Goal: Task Accomplishment & Management: Manage account settings

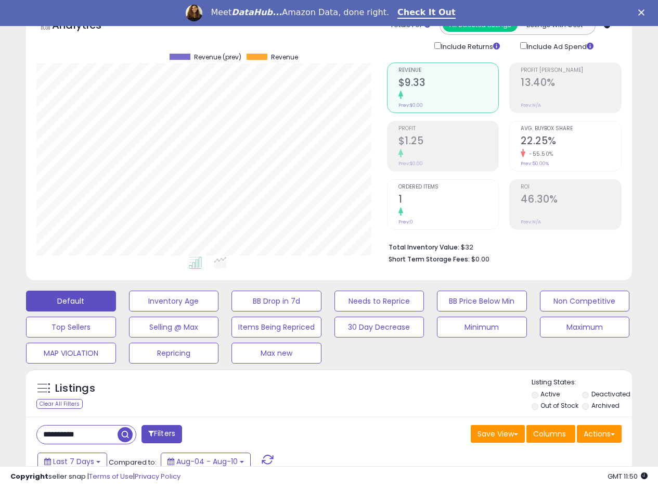
click at [645, 12] on icon "Close" at bounding box center [642, 12] width 6 height 6
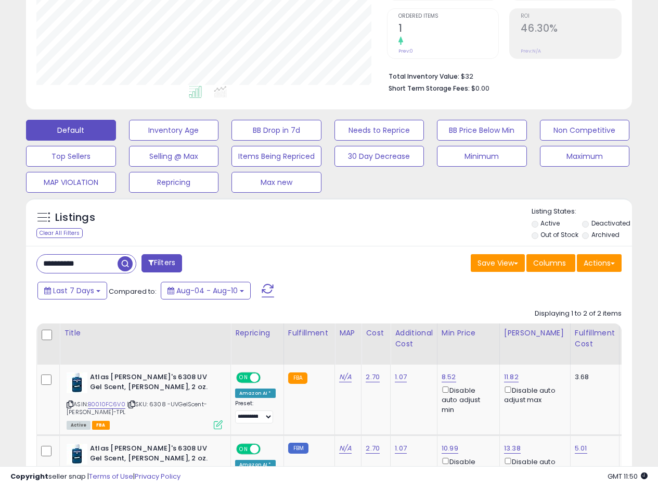
scroll to position [220, 0]
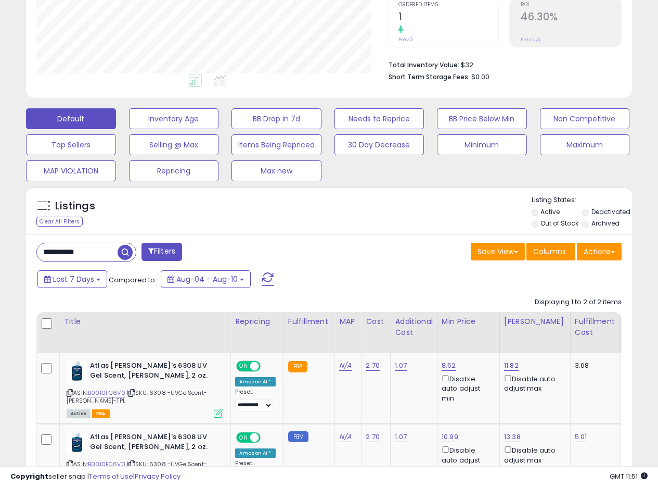
drag, startPoint x: 103, startPoint y: 256, endPoint x: 2, endPoint y: 251, distance: 101.6
click at [3, 251] on div "**********" at bounding box center [329, 194] width 658 height 761
paste input "text"
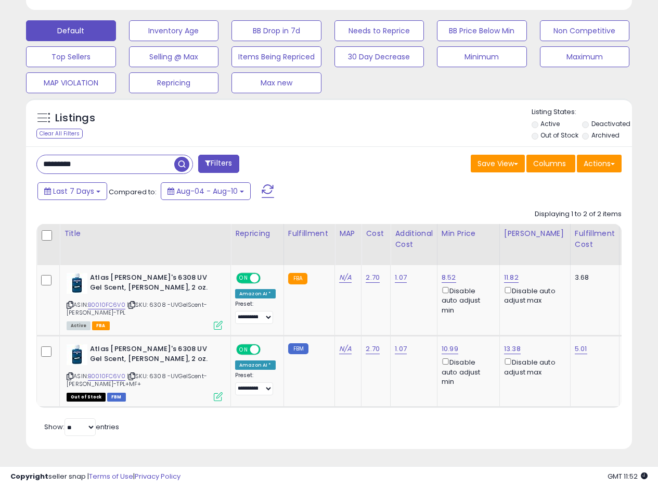
scroll to position [316, 0]
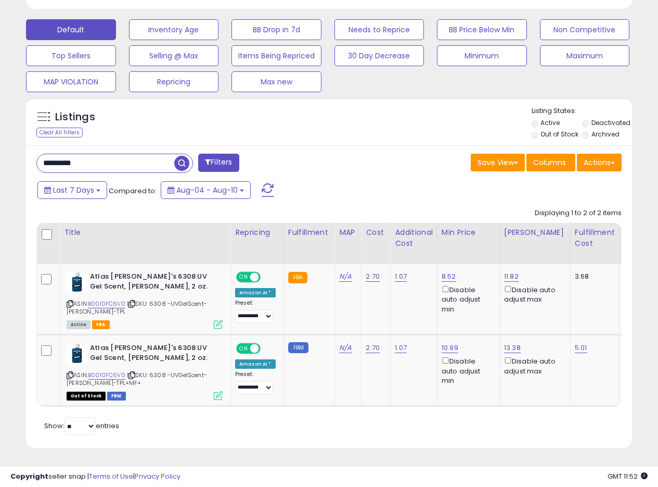
drag, startPoint x: 97, startPoint y: 154, endPoint x: 0, endPoint y: 148, distance: 97.0
click at [0, 148] on div "**********" at bounding box center [329, 105] width 658 height 761
paste input "*"
type input "**********"
click at [184, 156] on span "button" at bounding box center [181, 163] width 15 height 15
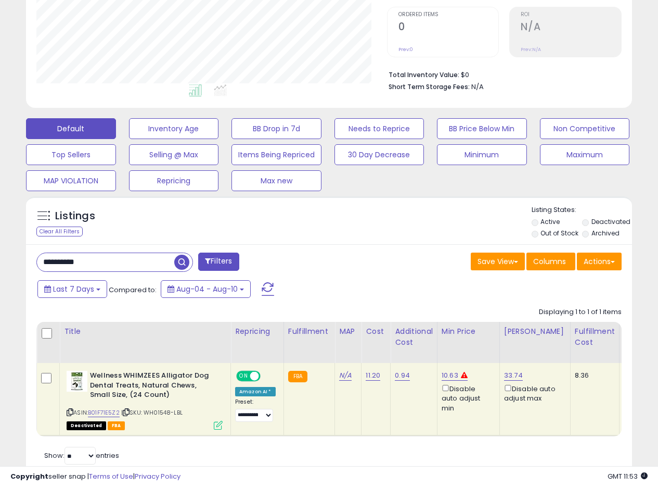
scroll to position [247, 0]
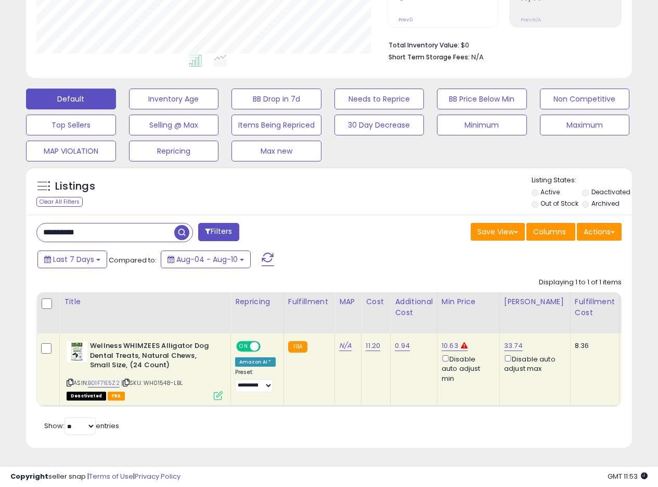
click at [352, 201] on div "Listings Clear All Filters Listing States:" at bounding box center [329, 192] width 606 height 35
drag, startPoint x: 112, startPoint y: 227, endPoint x: 9, endPoint y: 220, distance: 102.8
click at [9, 220] on div "**********" at bounding box center [329, 133] width 648 height 656
paste input "text"
type input "**********"
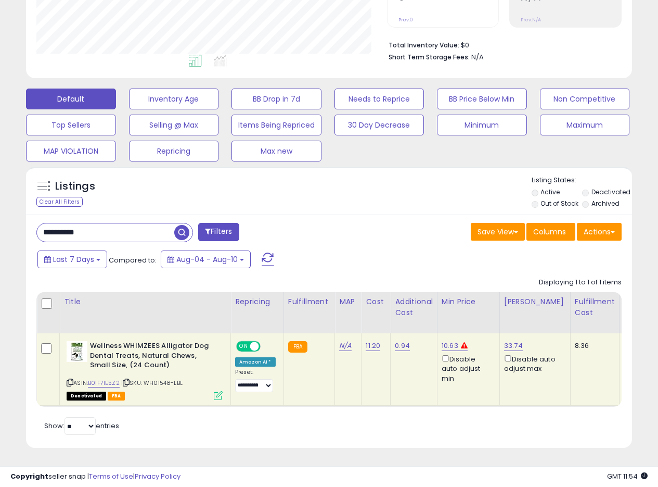
click at [182, 225] on span "button" at bounding box center [181, 232] width 15 height 15
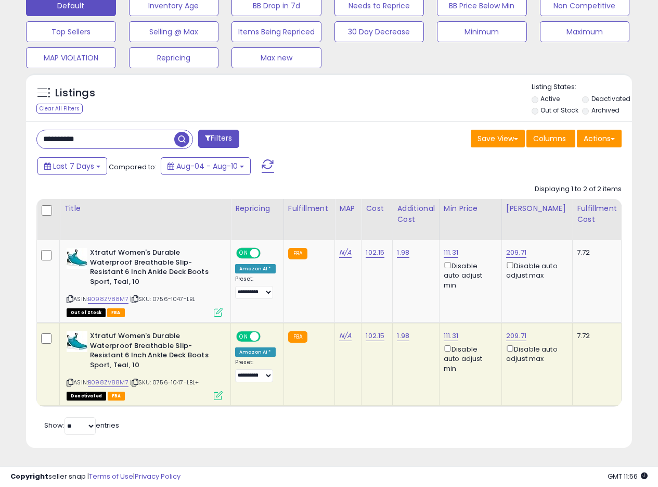
scroll to position [340, 0]
drag, startPoint x: 461, startPoint y: 326, endPoint x: 442, endPoint y: 330, distance: 19.1
click at [444, 331] on div "111.31 Disable auto adjust min" at bounding box center [469, 352] width 50 height 42
copy link "111.31"
click at [447, 247] on link "111.31" at bounding box center [451, 252] width 15 height 10
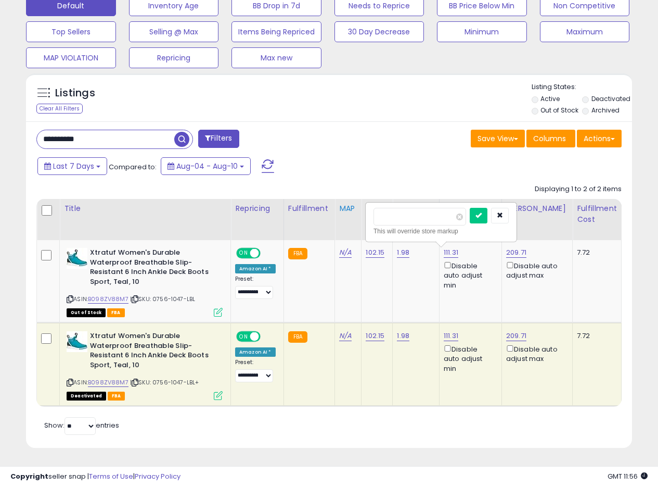
drag, startPoint x: 410, startPoint y: 210, endPoint x: 340, endPoint y: 210, distance: 69.7
type input "*****"
click at [488, 209] on button "submit" at bounding box center [479, 216] width 18 height 16
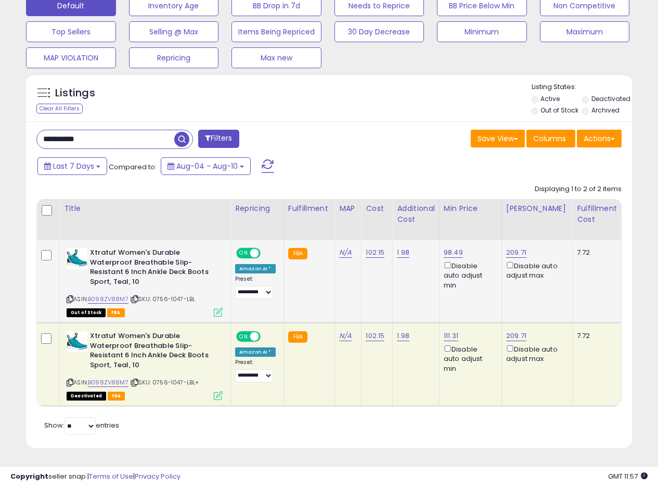
drag, startPoint x: 112, startPoint y: 132, endPoint x: 3, endPoint y: 129, distance: 108.8
click at [9, 130] on div "**********" at bounding box center [329, 86] width 648 height 749
paste input "text"
click at [186, 132] on span "button" at bounding box center [181, 139] width 15 height 15
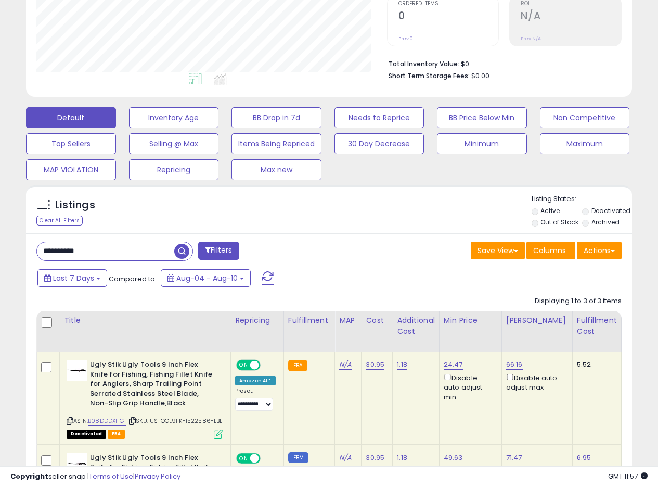
scroll to position [278, 0]
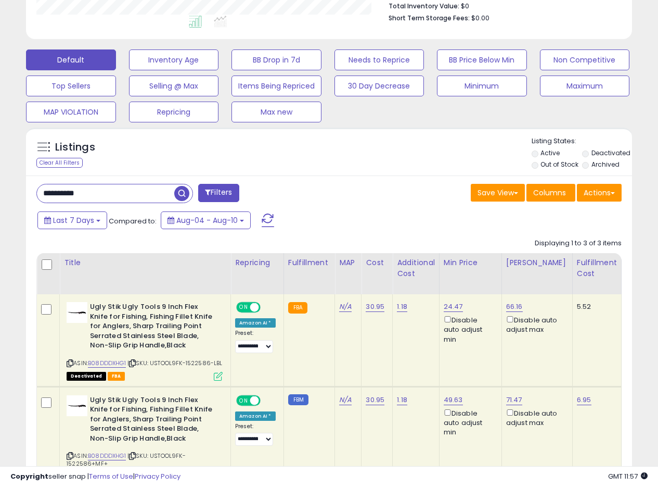
drag, startPoint x: 122, startPoint y: 193, endPoint x: 0, endPoint y: 181, distance: 122.3
click at [0, 181] on div "**********" at bounding box center [329, 211] width 658 height 912
paste input "text"
click at [183, 192] on span "button" at bounding box center [181, 193] width 15 height 15
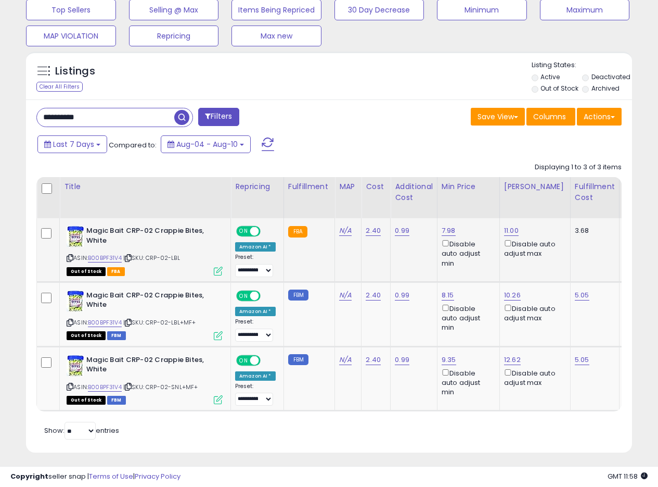
scroll to position [367, 0]
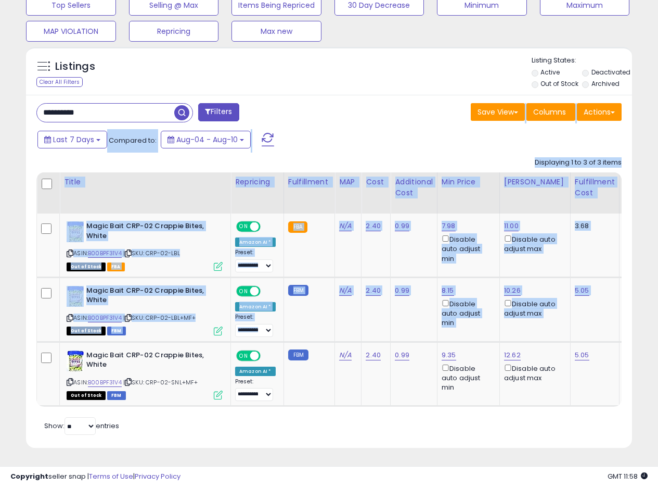
drag, startPoint x: 658, startPoint y: 304, endPoint x: 664, endPoint y: 87, distance: 217.1
click at [340, 135] on div "Last 7 Days Compared to: Aug-04 - Aug-10" at bounding box center [254, 140] width 439 height 23
click at [344, 130] on div "Last 7 Days Compared to: Aug-04 - Aug-10" at bounding box center [254, 140] width 439 height 23
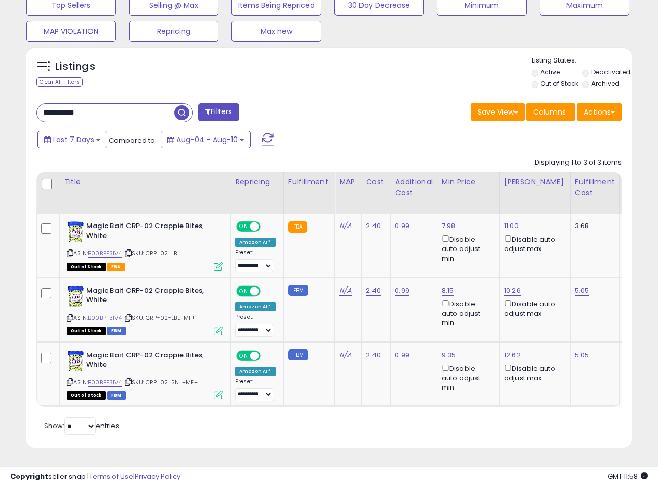
click at [352, 134] on div "Last 7 Days Compared to: Aug-04 - Aug-10" at bounding box center [254, 140] width 439 height 23
drag, startPoint x: 457, startPoint y: 217, endPoint x: 441, endPoint y: 219, distance: 16.3
click at [442, 221] on div "7.98 Disable auto adjust min" at bounding box center [467, 242] width 50 height 42
copy link "7.98"
drag, startPoint x: 120, startPoint y: 100, endPoint x: 0, endPoint y: 96, distance: 119.8
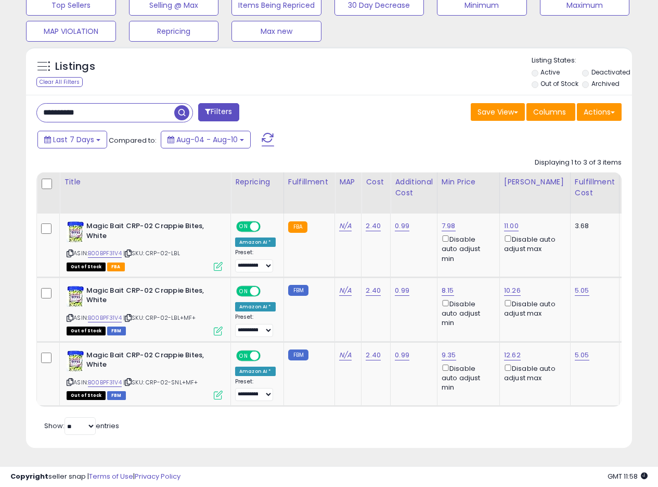
click at [0, 96] on div "**********" at bounding box center [329, 81] width 658 height 812
paste input "text"
click at [182, 105] on span "button" at bounding box center [181, 112] width 15 height 15
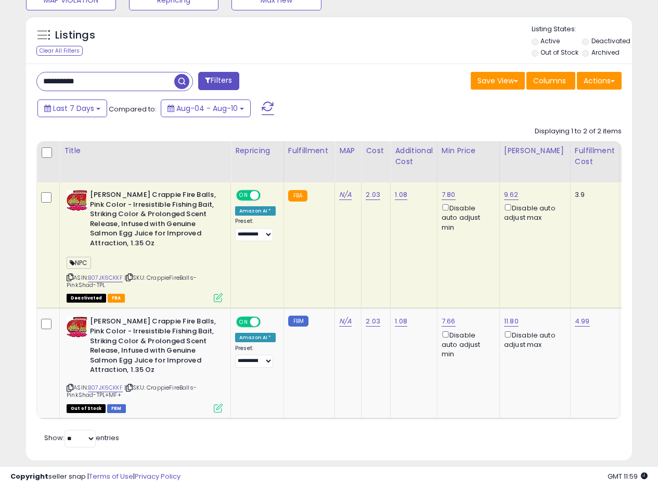
scroll to position [411, 0]
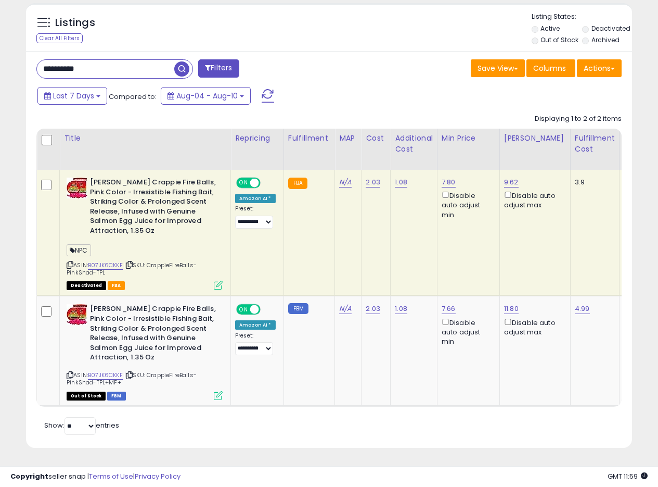
click at [362, 232] on td "2.03" at bounding box center [376, 233] width 29 height 126
drag, startPoint x: 453, startPoint y: 169, endPoint x: 440, endPoint y: 175, distance: 14.4
click at [440, 175] on td "7.80 Disable auto adjust min" at bounding box center [468, 233] width 62 height 126
copy link "7.80"
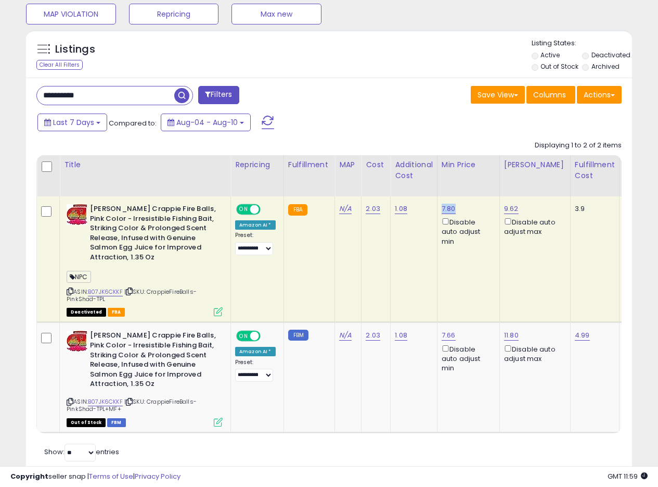
scroll to position [359, 0]
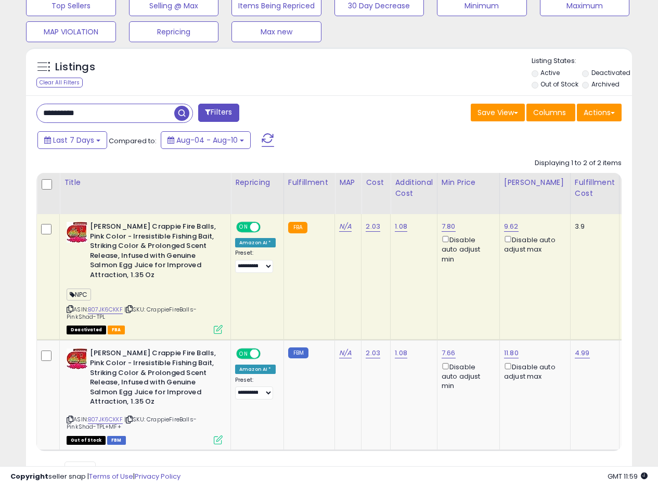
click at [338, 127] on div "**********" at bounding box center [329, 293] width 606 height 397
drag, startPoint x: 109, startPoint y: 112, endPoint x: 0, endPoint y: 93, distance: 110.5
click at [0, 93] on div "**********" at bounding box center [329, 103] width 658 height 856
paste input "text"
click at [185, 112] on span "button" at bounding box center [181, 113] width 15 height 15
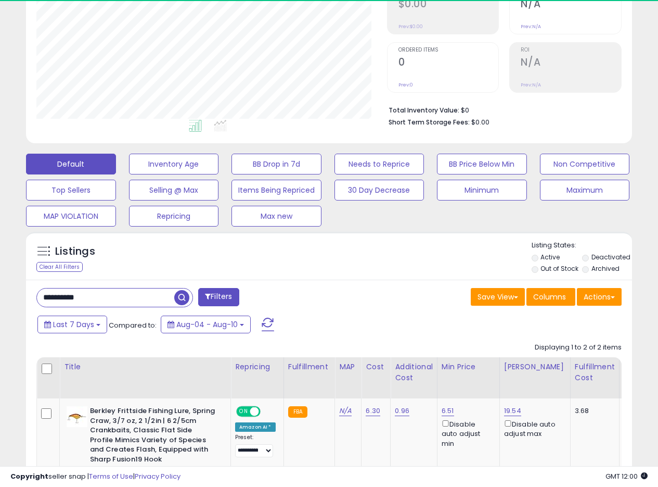
scroll to position [213, 351]
drag, startPoint x: 72, startPoint y: 298, endPoint x: 2, endPoint y: 296, distance: 69.8
click at [0, 298] on div "**********" at bounding box center [329, 278] width 658 height 839
paste input "text"
click at [180, 293] on span "button" at bounding box center [181, 297] width 15 height 15
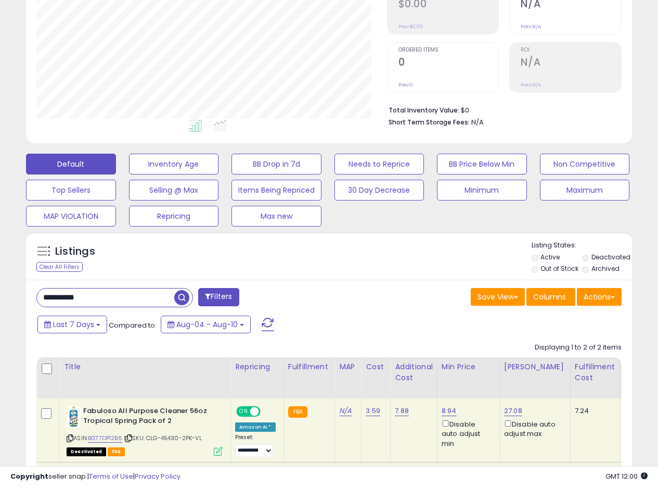
drag, startPoint x: 118, startPoint y: 299, endPoint x: 0, endPoint y: 290, distance: 118.0
click at [0, 290] on div "**********" at bounding box center [329, 233] width 658 height 748
paste input "text"
click at [177, 300] on span "button" at bounding box center [181, 297] width 15 height 15
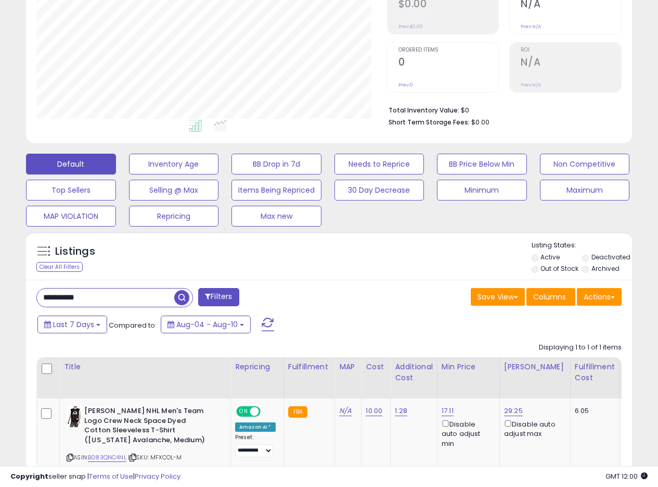
drag, startPoint x: 111, startPoint y: 291, endPoint x: 0, endPoint y: 292, distance: 110.9
click at [0, 292] on div "**********" at bounding box center [329, 213] width 658 height 708
paste input "text"
drag, startPoint x: 184, startPoint y: 295, endPoint x: 192, endPoint y: 296, distance: 7.8
click at [185, 295] on span "button" at bounding box center [181, 297] width 15 height 15
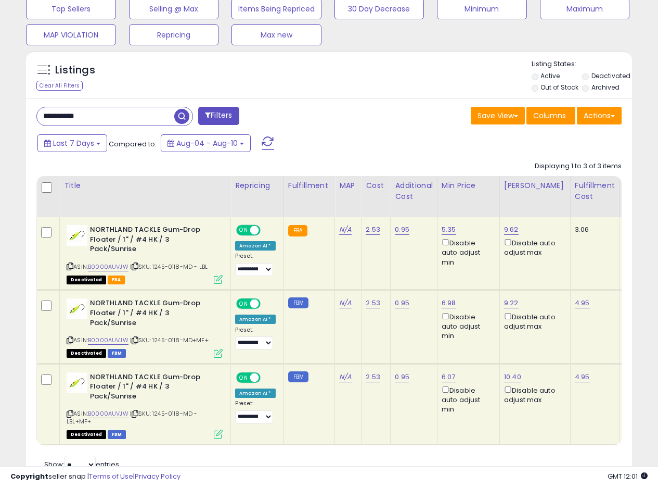
scroll to position [374, 0]
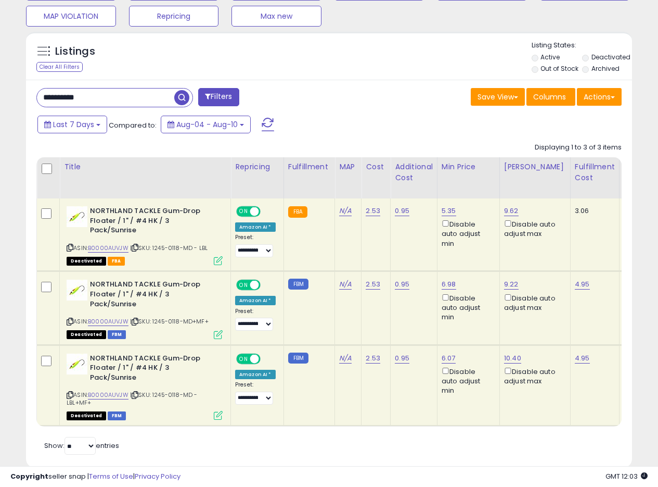
drag, startPoint x: 104, startPoint y: 95, endPoint x: 0, endPoint y: 82, distance: 105.0
click at [0, 82] on div "**********" at bounding box center [329, 83] width 658 height 847
paste input "text"
click at [180, 95] on span "button" at bounding box center [181, 97] width 15 height 15
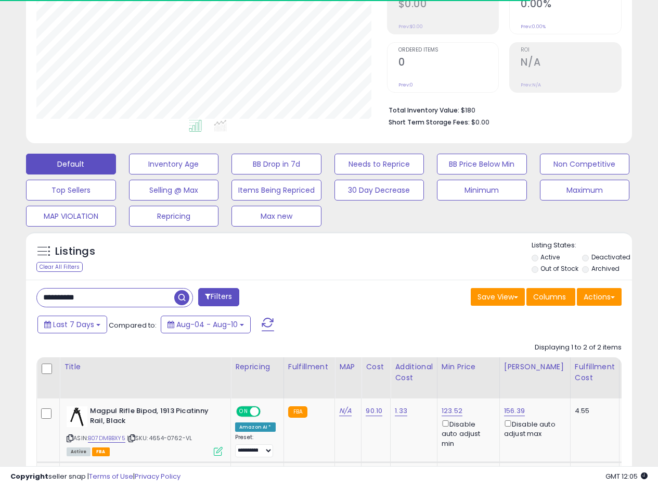
scroll to position [213, 351]
drag, startPoint x: 109, startPoint y: 297, endPoint x: 0, endPoint y: 282, distance: 110.3
click at [14, 291] on div "**********" at bounding box center [329, 225] width 648 height 711
paste input "text"
click at [181, 297] on span "button" at bounding box center [181, 297] width 15 height 15
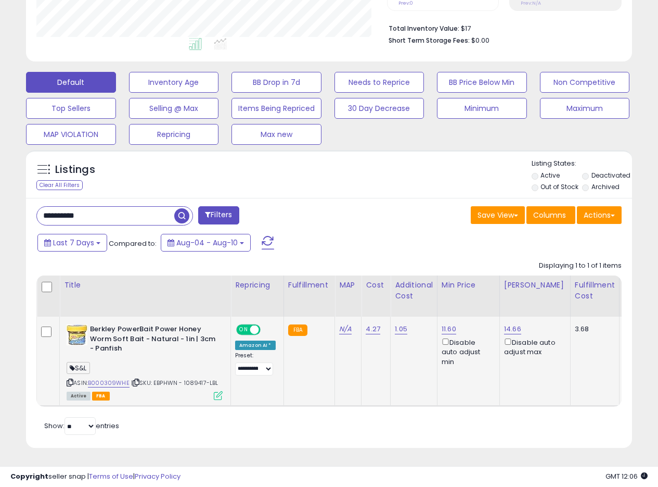
click at [215, 391] on icon at bounding box center [218, 395] width 9 height 9
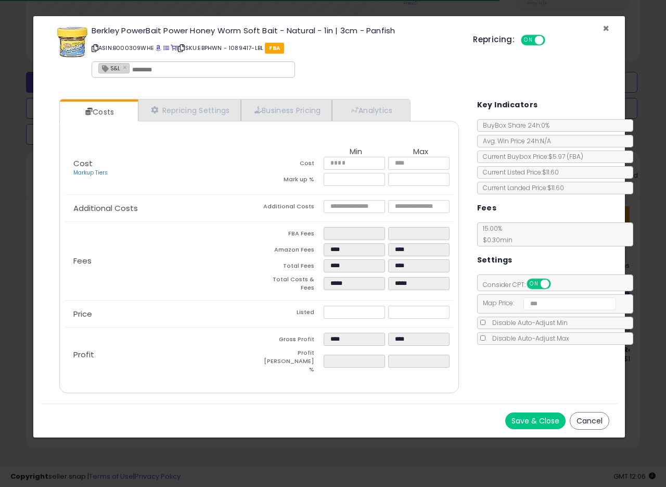
click at [608, 29] on span "×" at bounding box center [606, 28] width 7 height 15
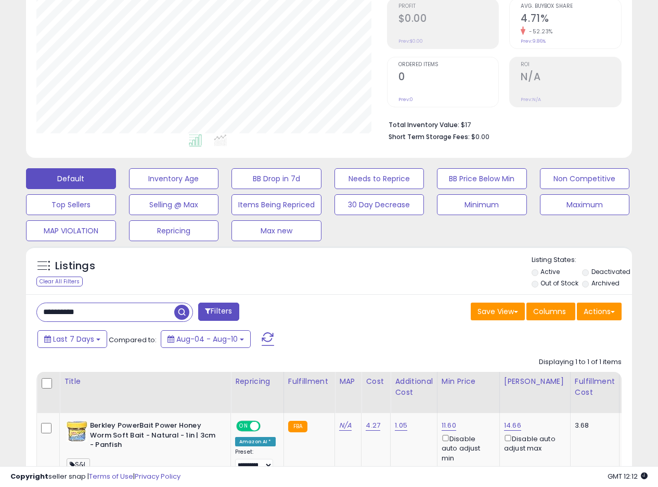
scroll to position [212, 0]
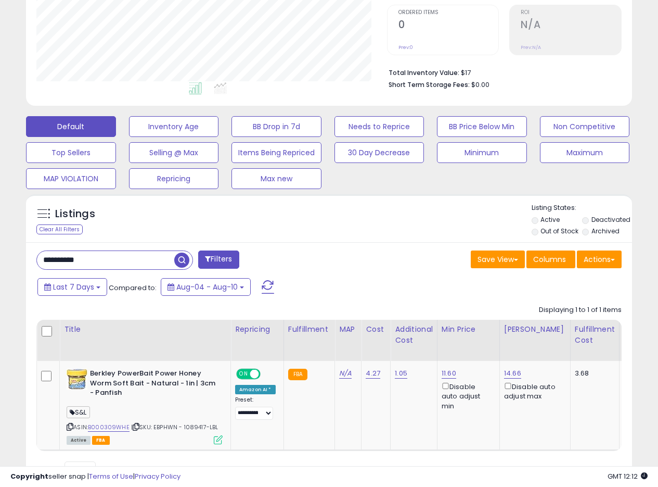
click at [391, 258] on div "Save View Save As New View Update Current View Columns Actions Import Export Vi…" at bounding box center [479, 260] width 301 height 20
drag, startPoint x: 113, startPoint y: 257, endPoint x: 0, endPoint y: 248, distance: 113.8
click at [0, 249] on div "**********" at bounding box center [329, 176] width 658 height 709
paste input "text"
click at [180, 258] on span "button" at bounding box center [181, 259] width 15 height 15
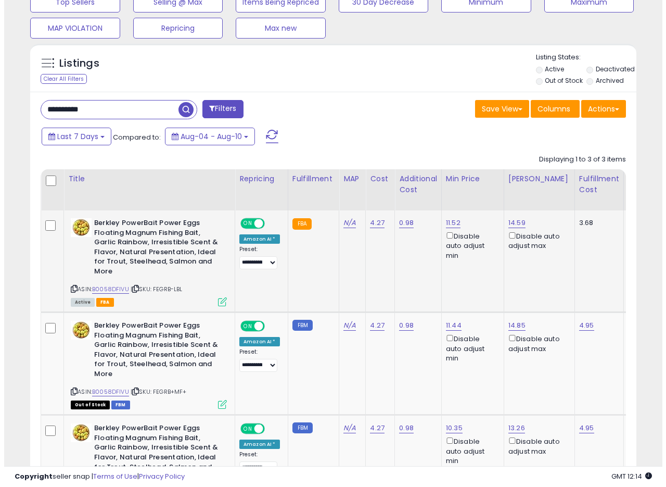
scroll to position [481, 0]
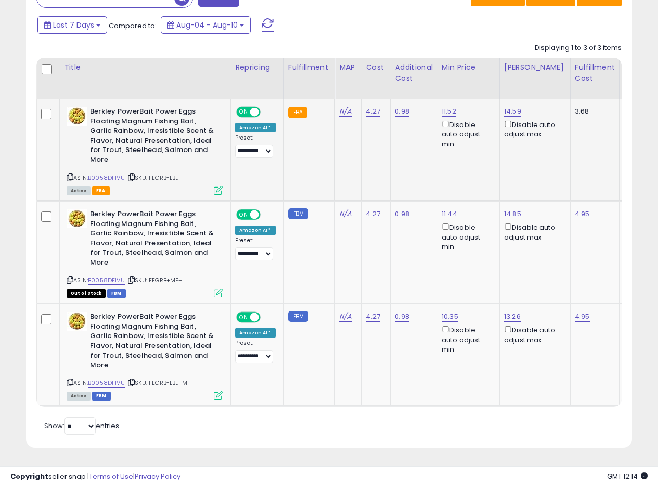
click at [218, 186] on icon at bounding box center [218, 190] width 9 height 9
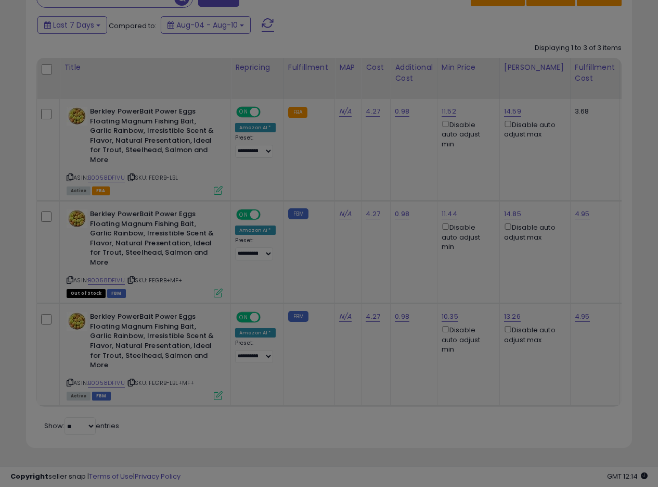
scroll to position [213, 355]
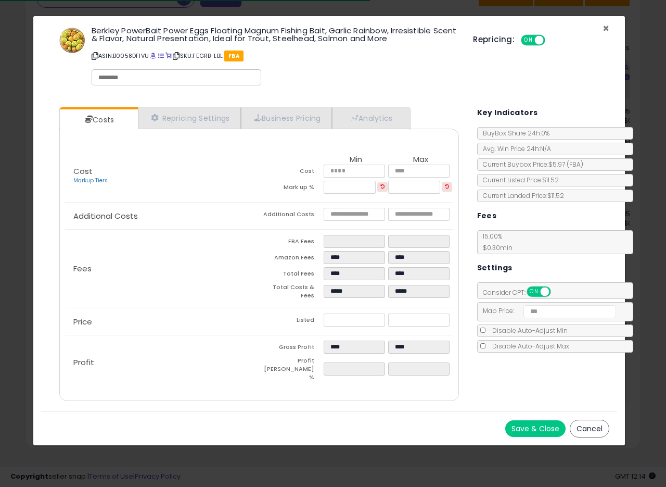
click at [609, 28] on span "×" at bounding box center [606, 28] width 7 height 15
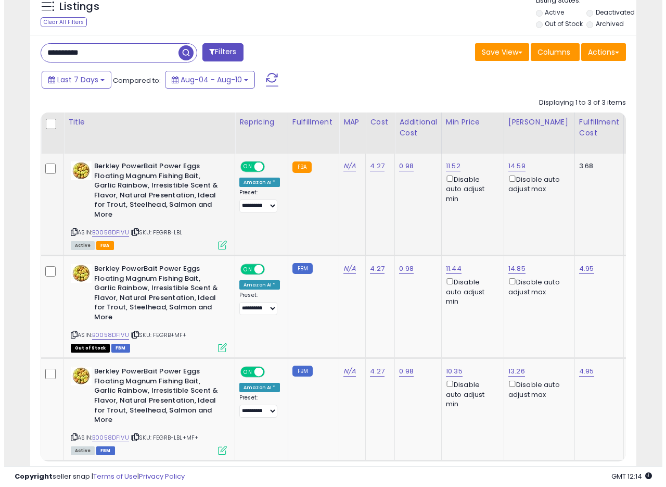
scroll to position [481, 0]
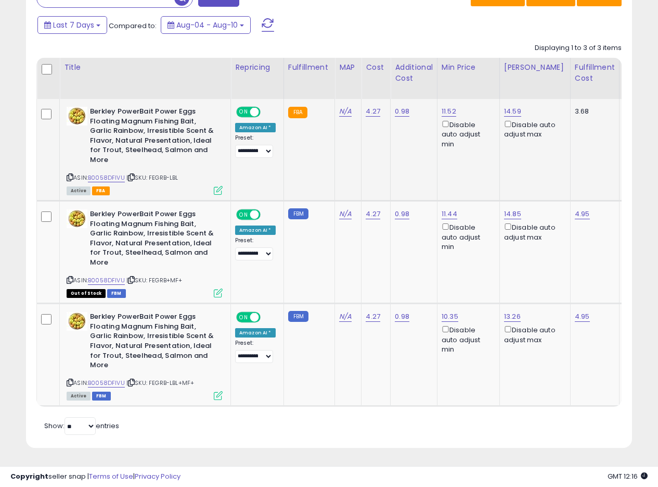
click at [221, 186] on icon at bounding box center [218, 190] width 9 height 9
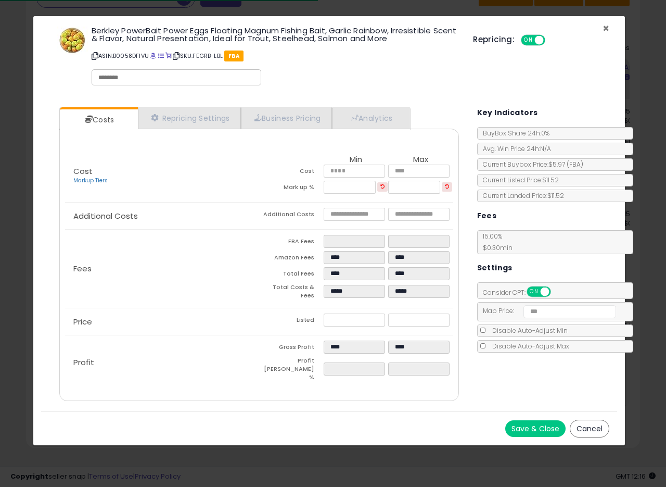
click at [605, 29] on span "×" at bounding box center [606, 28] width 7 height 15
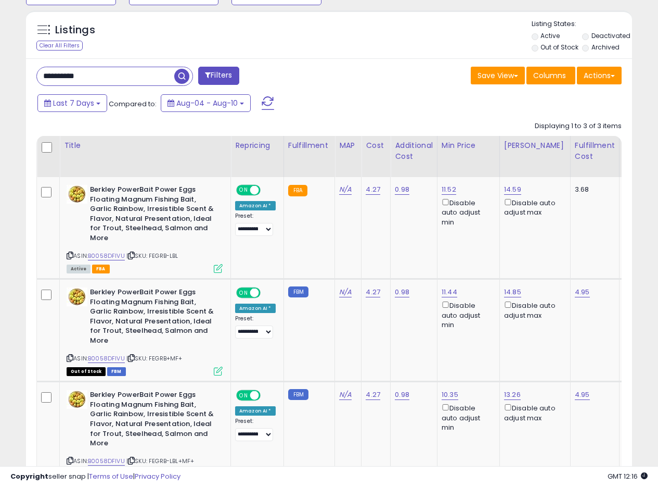
scroll to position [377, 0]
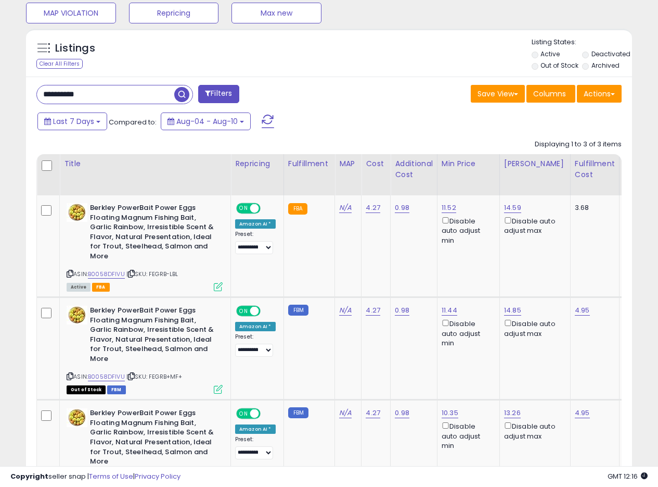
drag, startPoint x: 100, startPoint y: 92, endPoint x: 1, endPoint y: 78, distance: 100.4
click at [0, 78] on div "**********" at bounding box center [329, 119] width 658 height 926
paste input "text"
type input "**********"
click at [181, 93] on span "button" at bounding box center [181, 94] width 15 height 15
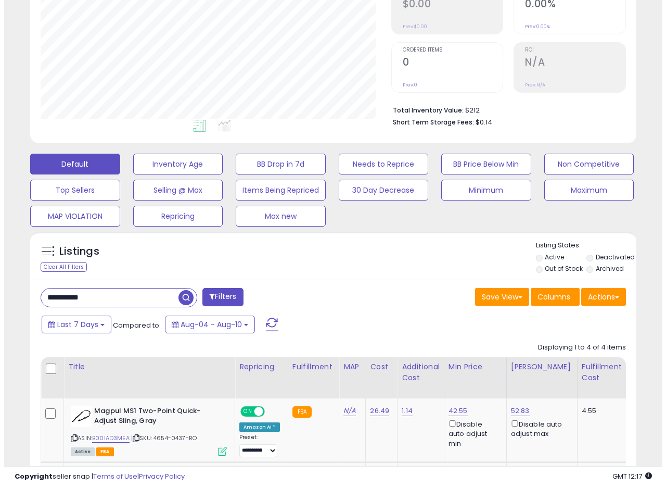
scroll to position [431, 0]
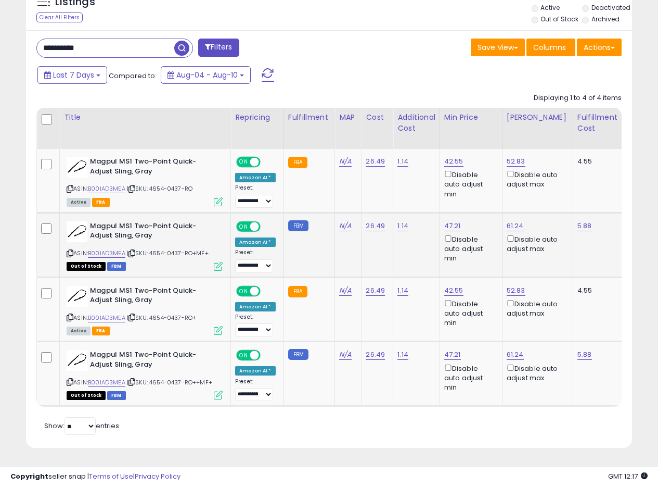
click at [218, 262] on icon at bounding box center [218, 266] width 9 height 9
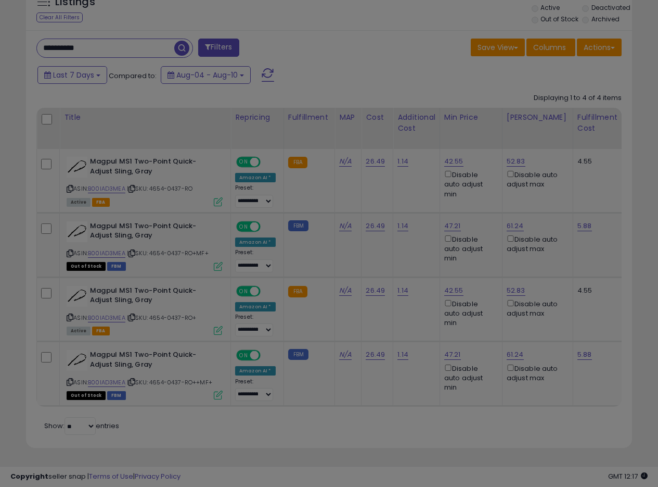
scroll to position [213, 355]
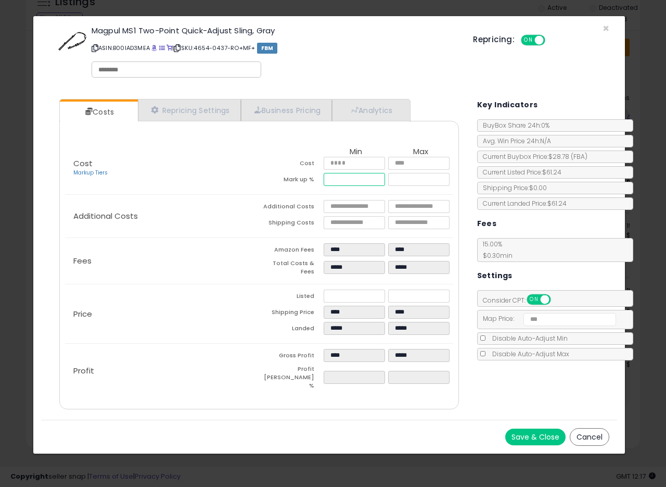
drag, startPoint x: 346, startPoint y: 182, endPoint x: 337, endPoint y: 184, distance: 9.5
click at [320, 183] on tr "Mark up % ***** *****" at bounding box center [356, 181] width 194 height 16
type input "*****"
type input "****"
type input "*****"
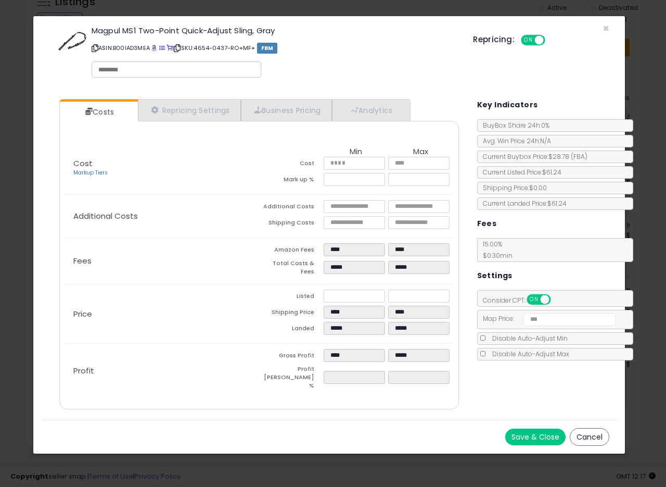
type input "*****"
type input "****"
click at [287, 211] on td "Additional Costs" at bounding box center [291, 208] width 65 height 16
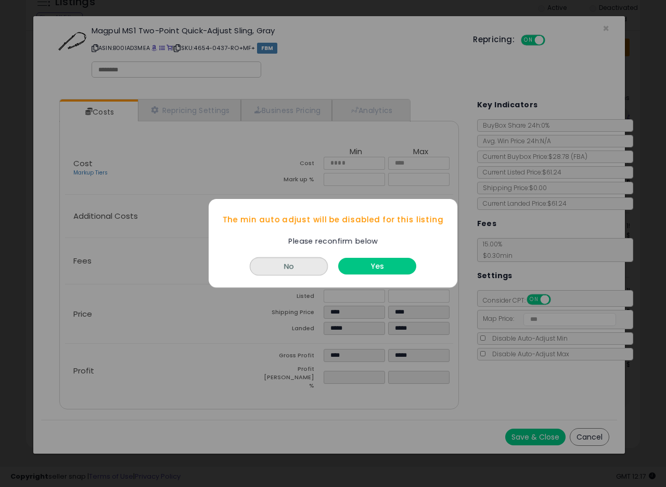
drag, startPoint x: 400, startPoint y: 269, endPoint x: 397, endPoint y: 263, distance: 6.8
click at [399, 269] on button "Yes" at bounding box center [377, 266] width 78 height 17
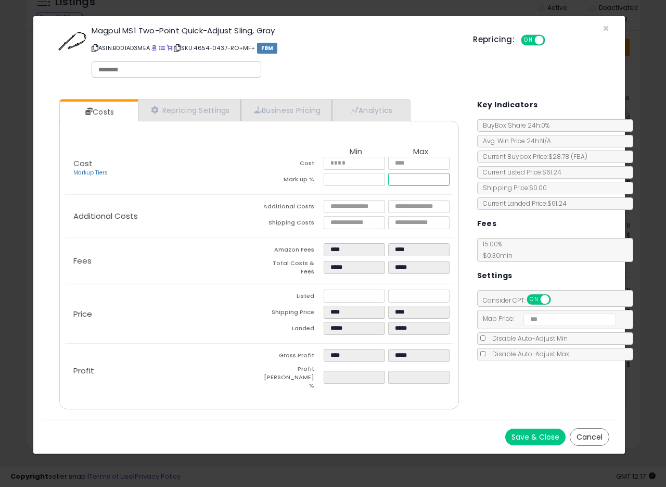
drag, startPoint x: 419, startPoint y: 180, endPoint x: 399, endPoint y: 180, distance: 20.3
click at [399, 180] on input "*****" at bounding box center [418, 179] width 61 height 13
type input "*****"
type input "****"
type input "*****"
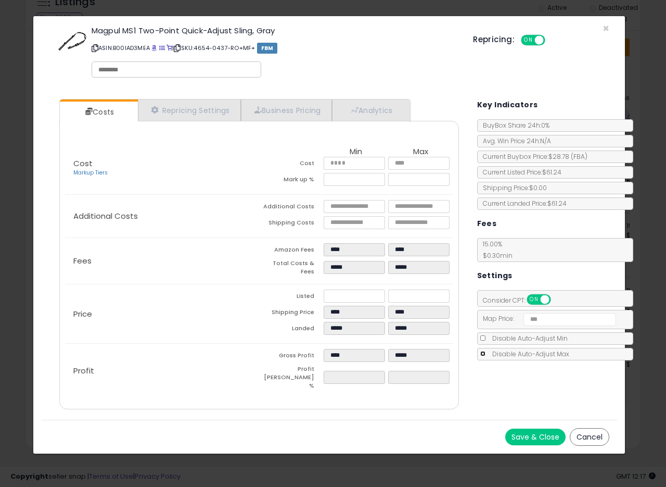
type input "*****"
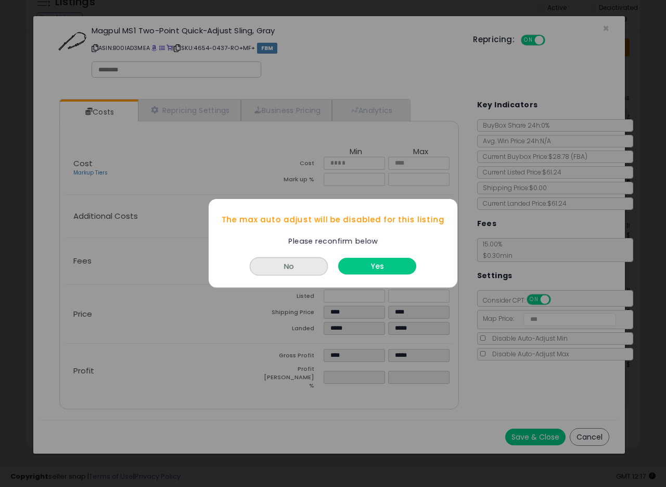
click at [381, 269] on button "Yes" at bounding box center [377, 266] width 78 height 17
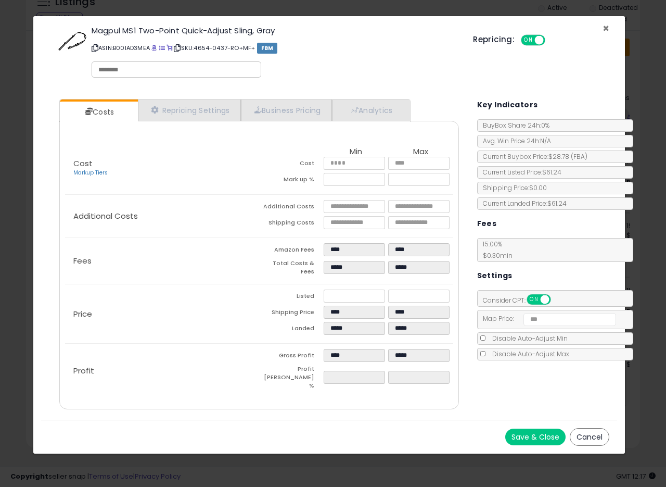
click at [606, 28] on span "×" at bounding box center [606, 28] width 7 height 15
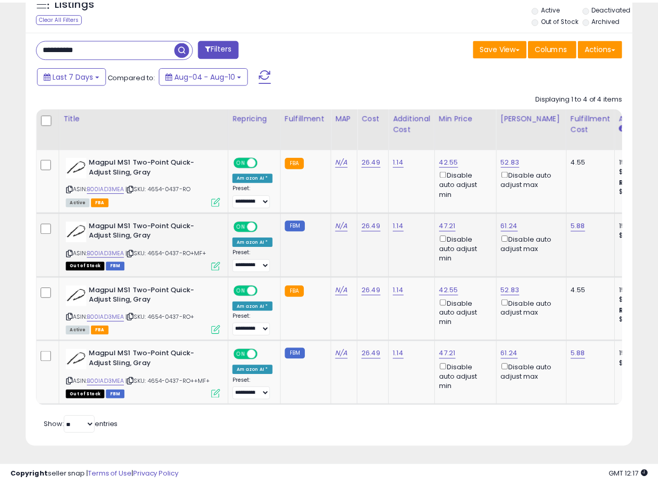
scroll to position [520243, 520105]
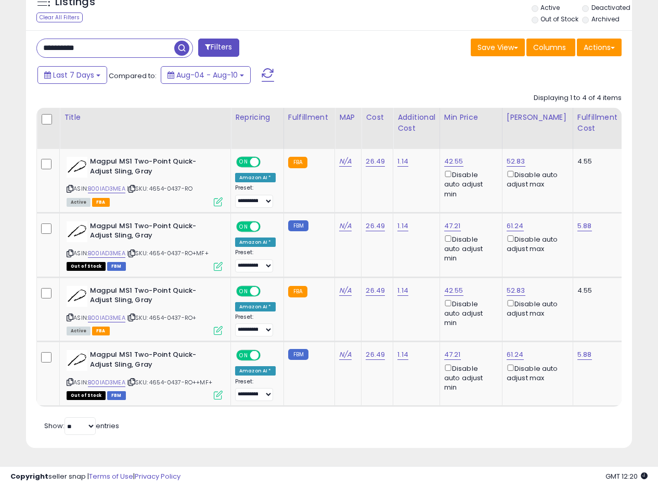
drag, startPoint x: 94, startPoint y: 42, endPoint x: 0, endPoint y: 29, distance: 95.0
click at [0, 29] on div "**********" at bounding box center [329, 48] width 658 height 876
paste input "text"
click at [182, 42] on span "button" at bounding box center [181, 48] width 15 height 15
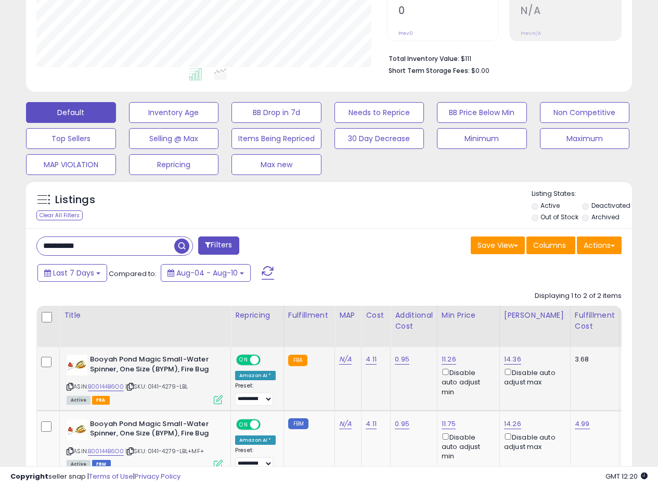
scroll to position [303, 0]
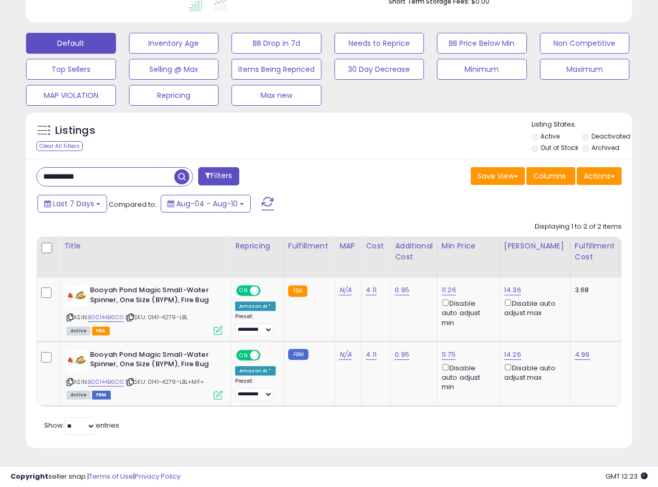
drag, startPoint x: 122, startPoint y: 173, endPoint x: 0, endPoint y: 167, distance: 122.5
click at [0, 167] on div "**********" at bounding box center [329, 113] width 658 height 748
paste input "text"
click at [185, 169] on span "button" at bounding box center [181, 176] width 15 height 15
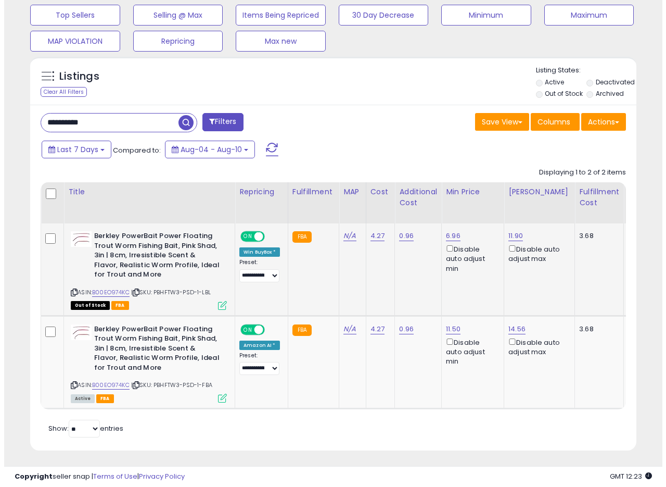
scroll to position [360, 0]
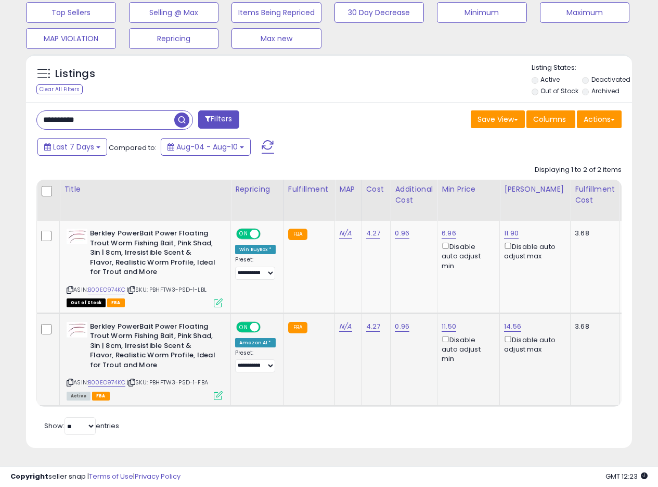
click at [223, 385] on td "Berkley PowerBait Power Floating Trout Worm Fishing Bait, Pink Shad, 3in | 8cm,…" at bounding box center [145, 359] width 171 height 93
click at [221, 391] on icon at bounding box center [218, 395] width 9 height 9
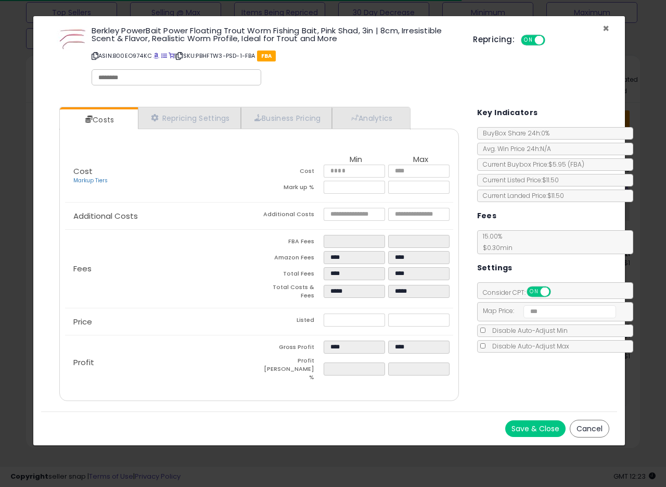
click at [607, 27] on span "×" at bounding box center [606, 28] width 7 height 15
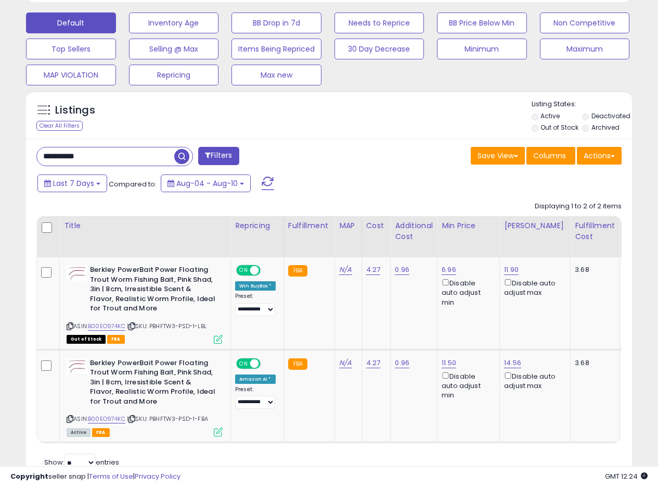
scroll to position [256, 0]
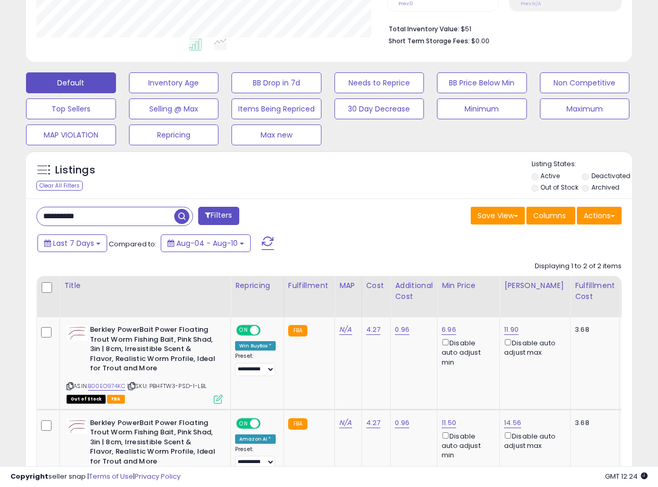
drag, startPoint x: 107, startPoint y: 225, endPoint x: 0, endPoint y: 211, distance: 107.5
click at [0, 211] on div "**********" at bounding box center [329, 180] width 658 height 805
paste input "text"
click at [183, 218] on span "button" at bounding box center [181, 216] width 15 height 15
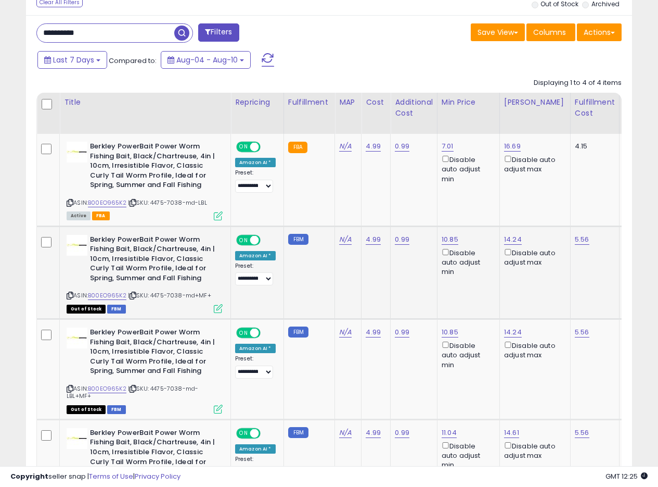
scroll to position [435, 0]
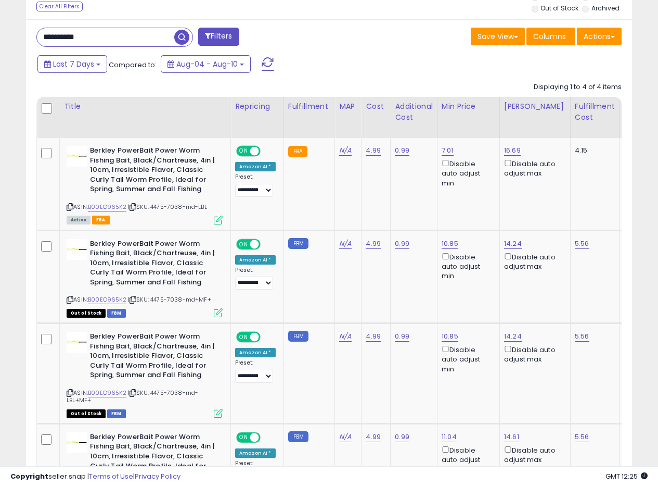
drag, startPoint x: 116, startPoint y: 37, endPoint x: 0, endPoint y: 21, distance: 116.6
click at [5, 21] on div "**********" at bounding box center [329, 94] width 648 height 969
paste input "text"
click at [184, 37] on span "button" at bounding box center [181, 37] width 15 height 15
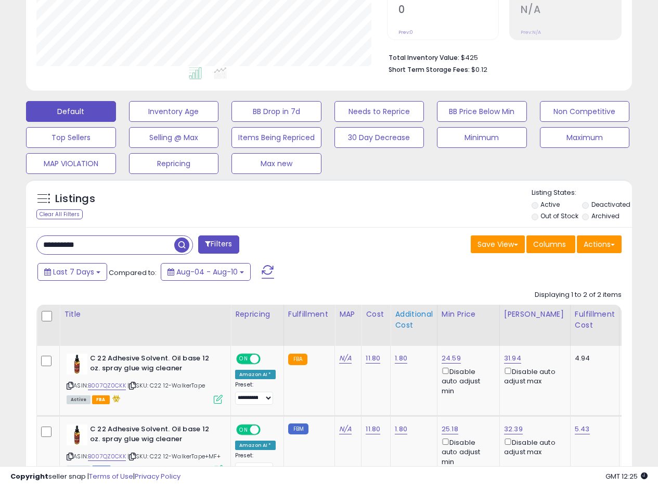
scroll to position [316, 0]
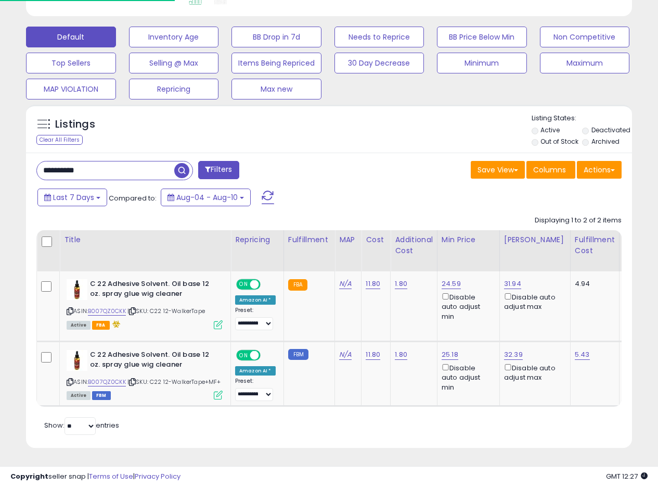
drag, startPoint x: 108, startPoint y: 157, endPoint x: 0, endPoint y: 151, distance: 108.4
click at [0, 151] on div "**********" at bounding box center [329, 109] width 658 height 754
paste input "text"
click at [179, 163] on span "button" at bounding box center [181, 170] width 15 height 15
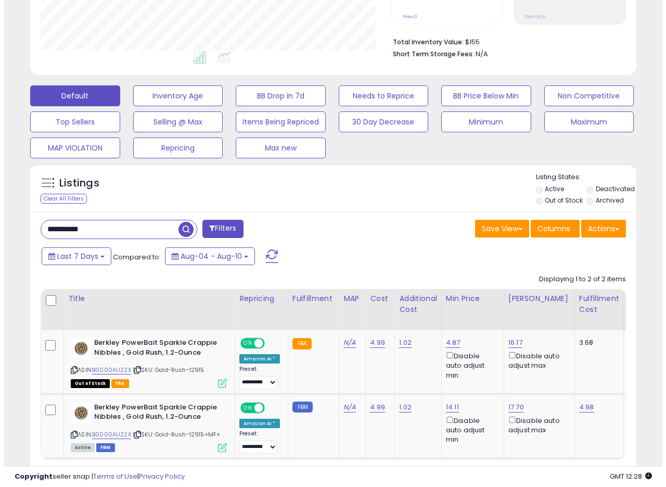
scroll to position [303, 0]
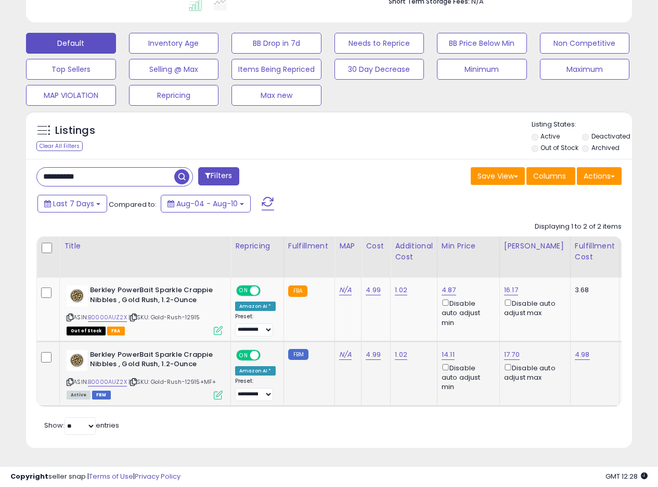
click at [217, 390] on icon at bounding box center [218, 394] width 9 height 9
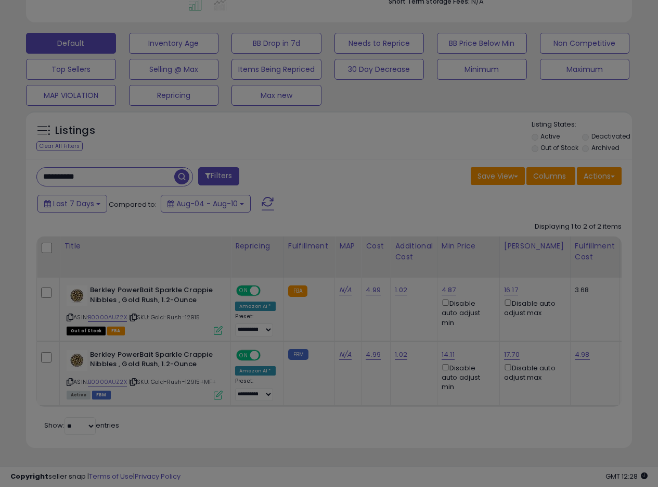
scroll to position [213, 355]
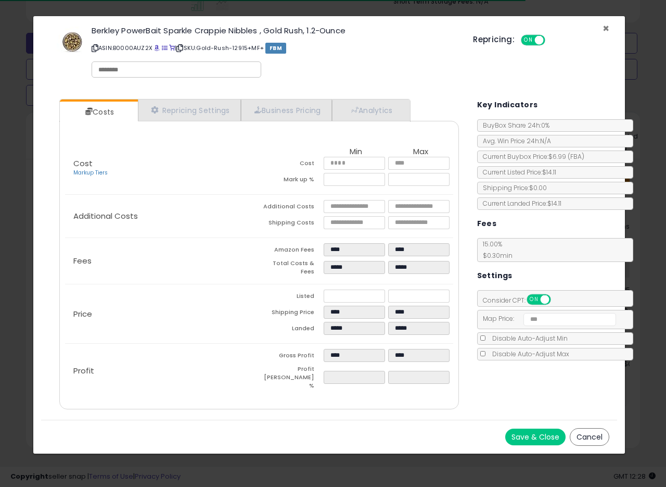
drag, startPoint x: 605, startPoint y: 28, endPoint x: 596, endPoint y: 28, distance: 9.4
click at [605, 27] on span "×" at bounding box center [606, 28] width 7 height 15
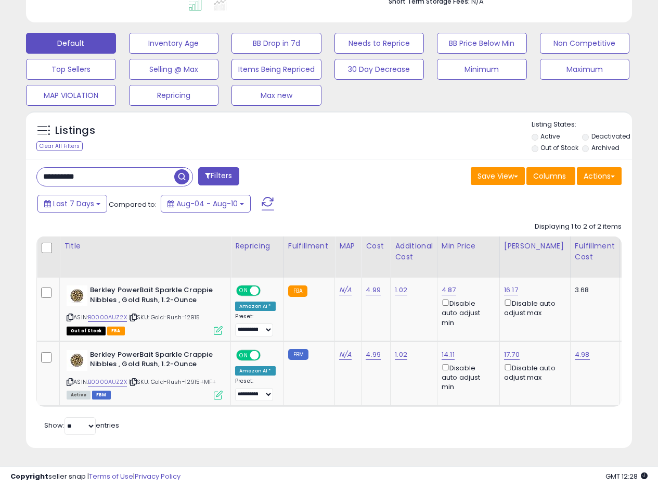
scroll to position [251, 0]
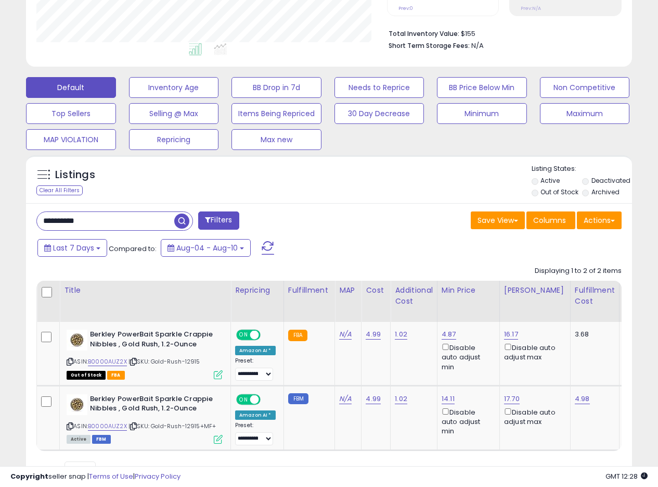
drag, startPoint x: 103, startPoint y: 218, endPoint x: 21, endPoint y: 213, distance: 81.3
click at [21, 213] on div "Listings Clear All Filters" at bounding box center [329, 327] width 622 height 355
paste input "text"
click at [180, 221] on span "button" at bounding box center [181, 220] width 15 height 15
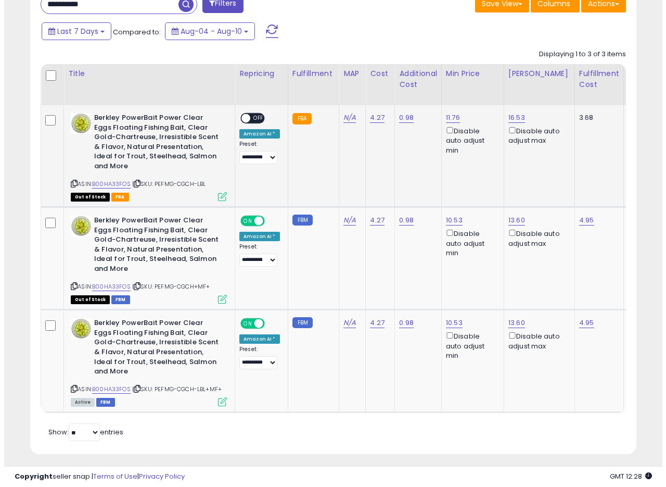
scroll to position [481, 0]
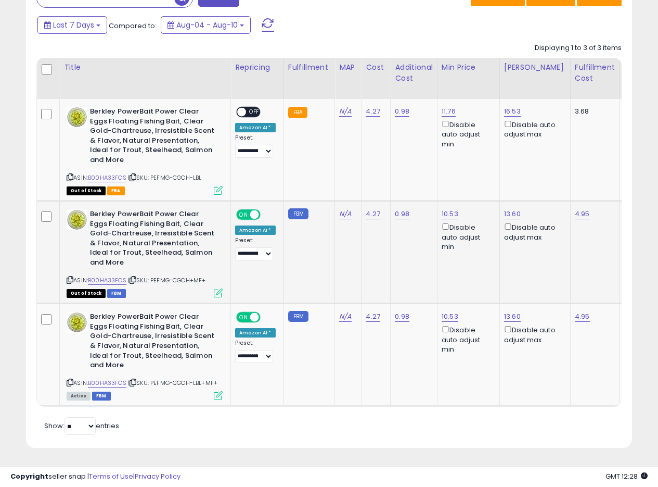
click at [222, 288] on icon at bounding box center [218, 292] width 9 height 9
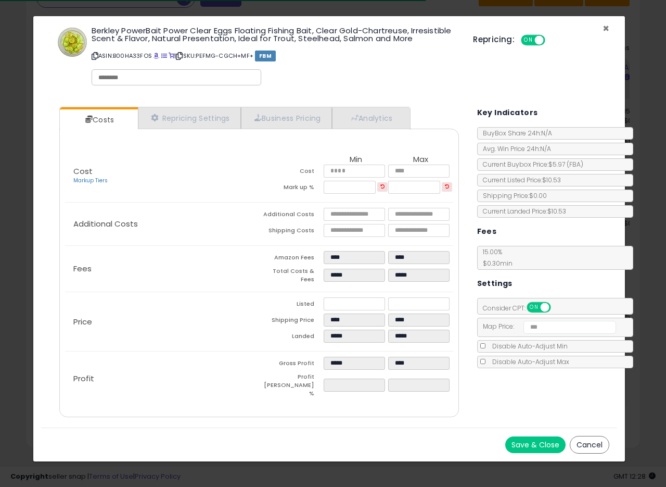
click at [606, 30] on span "×" at bounding box center [606, 28] width 7 height 15
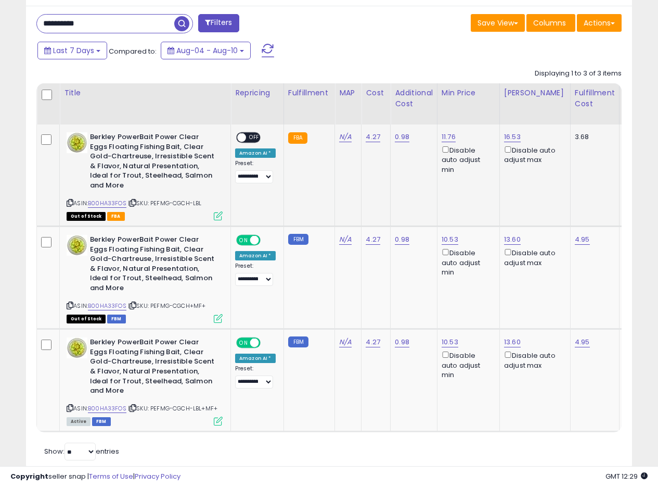
scroll to position [429, 0]
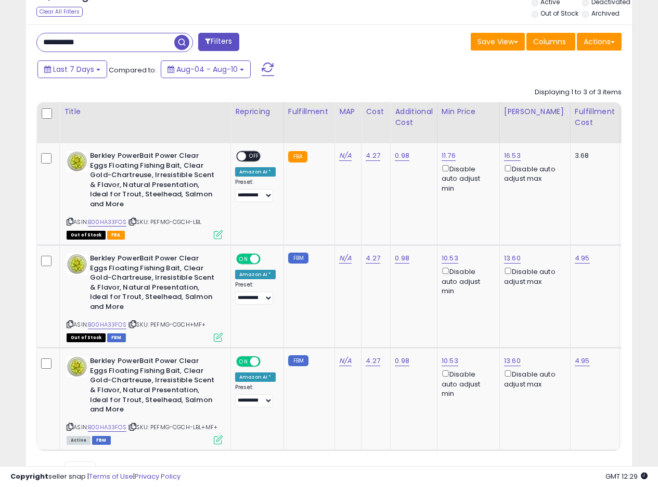
drag, startPoint x: 103, startPoint y: 47, endPoint x: 0, endPoint y: 36, distance: 103.6
click at [0, 36] on div "**********" at bounding box center [329, 67] width 658 height 926
paste input "text"
click at [184, 43] on span "button" at bounding box center [181, 42] width 15 height 15
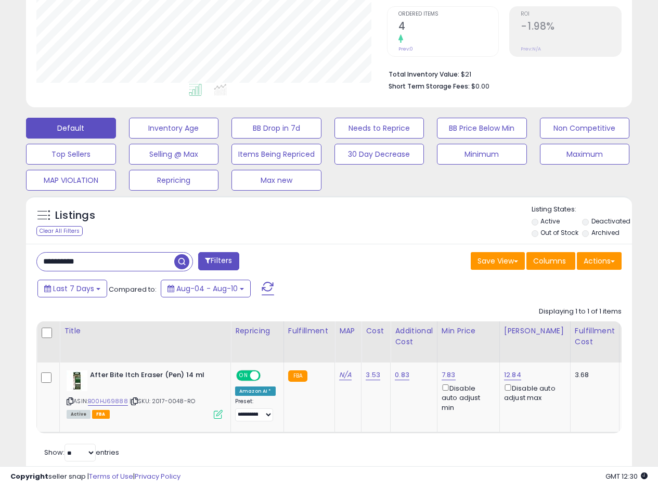
scroll to position [245, 0]
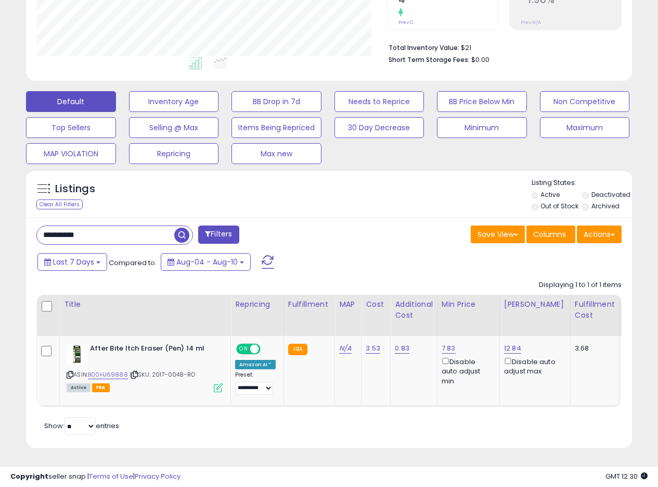
click at [361, 225] on div "Save View Save As New View Update Current View Columns Actions Import Export Vi…" at bounding box center [479, 235] width 301 height 20
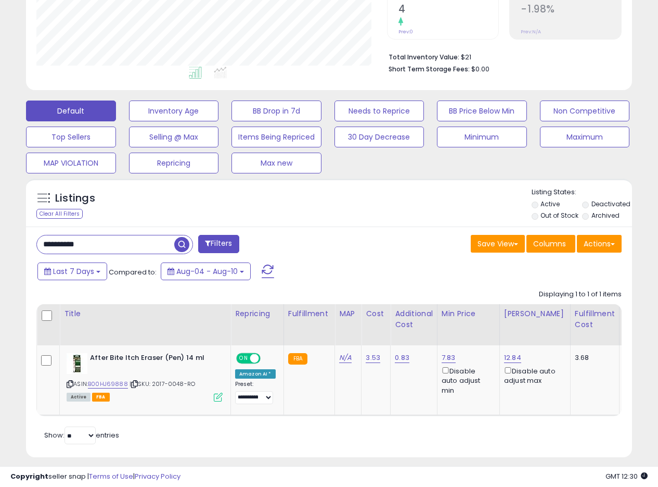
scroll to position [224, 0]
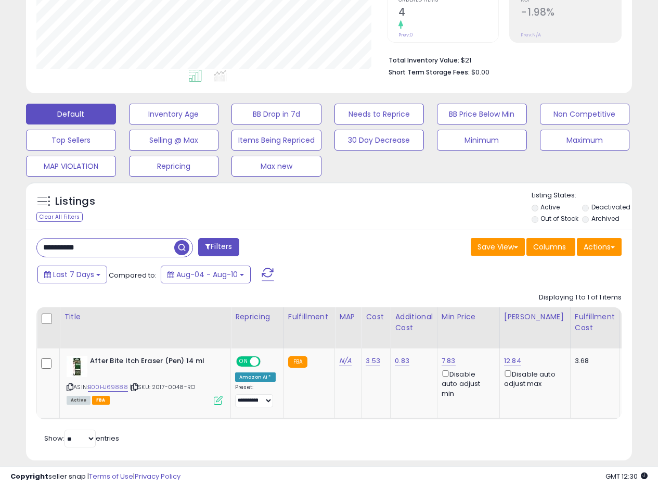
drag, startPoint x: 338, startPoint y: 218, endPoint x: 397, endPoint y: 177, distance: 71.0
click at [341, 217] on div "Listings Clear All Filters Listing States:" at bounding box center [329, 207] width 606 height 35
drag, startPoint x: 107, startPoint y: 248, endPoint x: 0, endPoint y: 240, distance: 107.0
click at [0, 240] on div "**********" at bounding box center [329, 155] width 658 height 690
paste input "text"
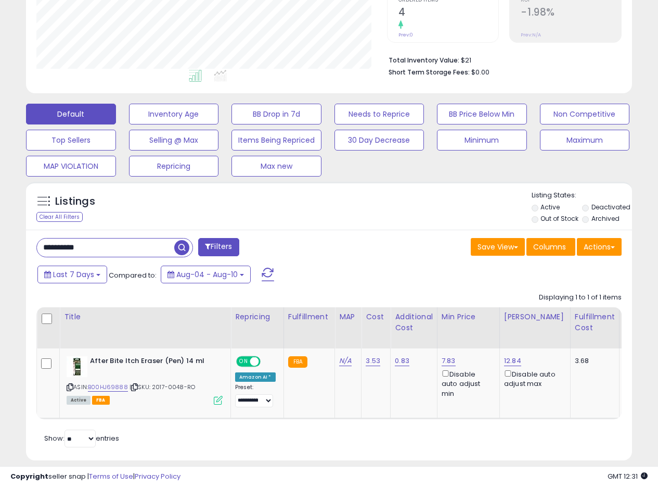
click at [181, 247] on span "button" at bounding box center [181, 247] width 15 height 15
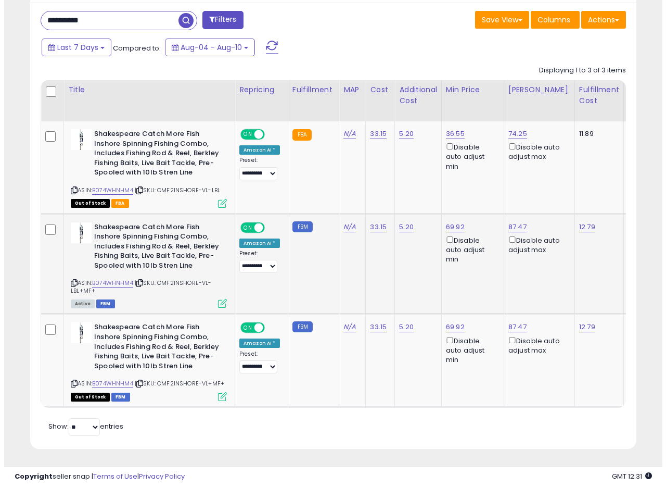
scroll to position [356, 0]
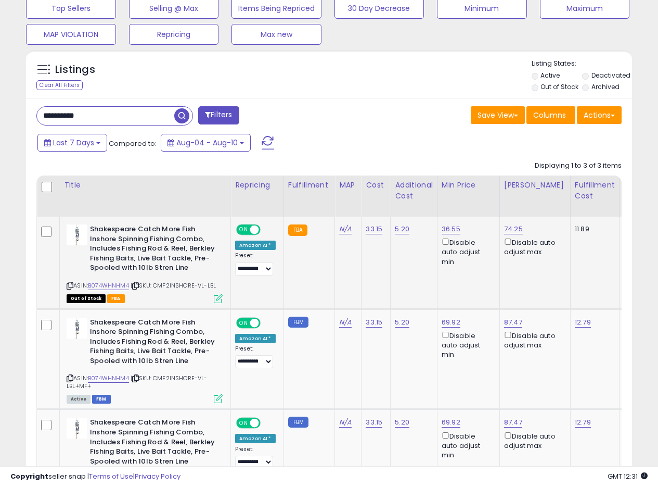
click at [218, 297] on icon at bounding box center [218, 298] width 9 height 9
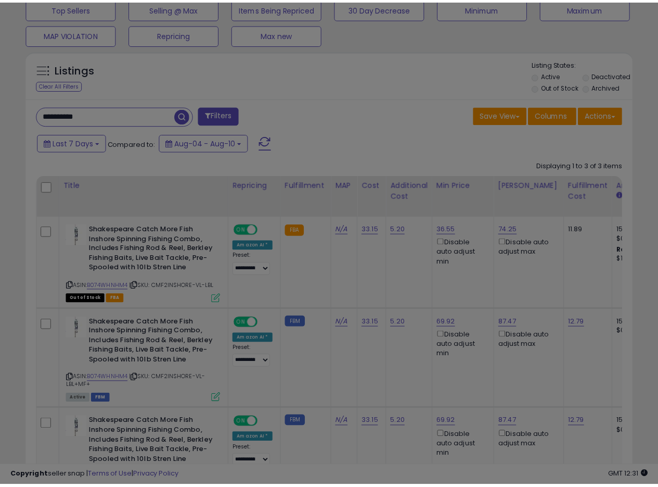
scroll to position [213, 355]
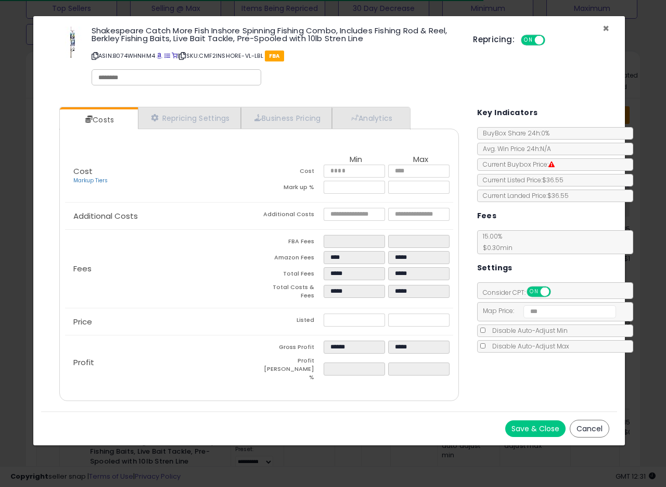
click at [608, 28] on span "×" at bounding box center [606, 28] width 7 height 15
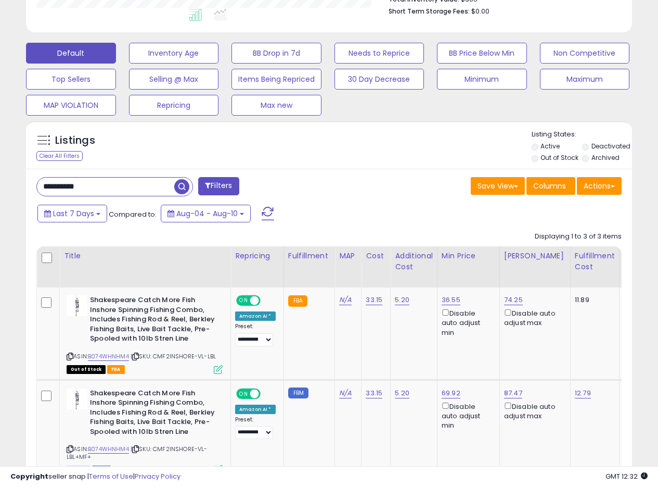
scroll to position [304, 0]
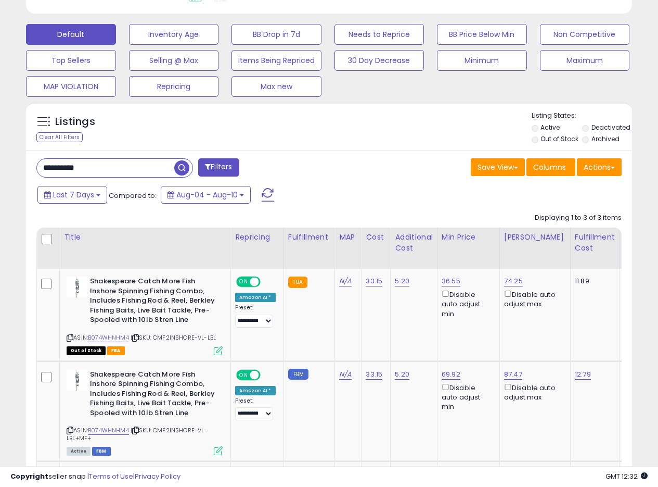
drag, startPoint x: 112, startPoint y: 168, endPoint x: 8, endPoint y: 150, distance: 105.1
click at [0, 149] on div "**********" at bounding box center [329, 182] width 658 height 905
paste input "text"
click at [181, 167] on span "button" at bounding box center [181, 167] width 15 height 15
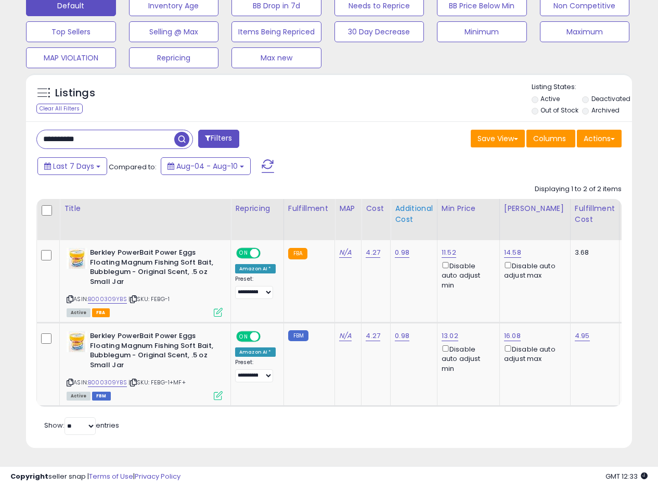
scroll to position [340, 0]
drag, startPoint x: 89, startPoint y: 130, endPoint x: 20, endPoint y: 123, distance: 69.0
click at [1, 122] on div "**********" at bounding box center [329, 93] width 658 height 785
paste input "text"
click at [180, 132] on span "button" at bounding box center [181, 139] width 15 height 15
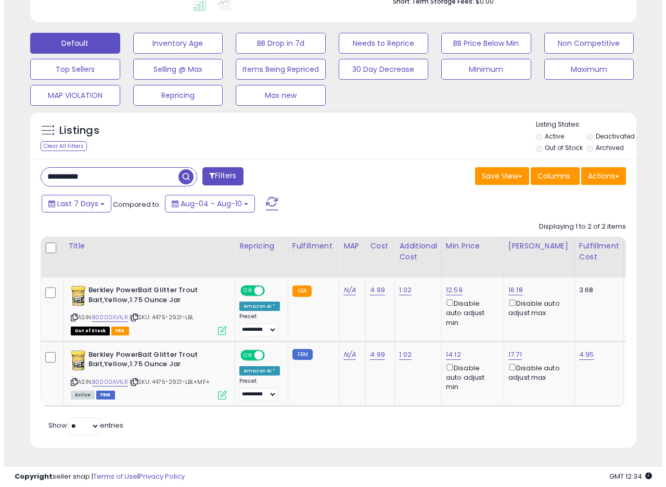
scroll to position [303, 0]
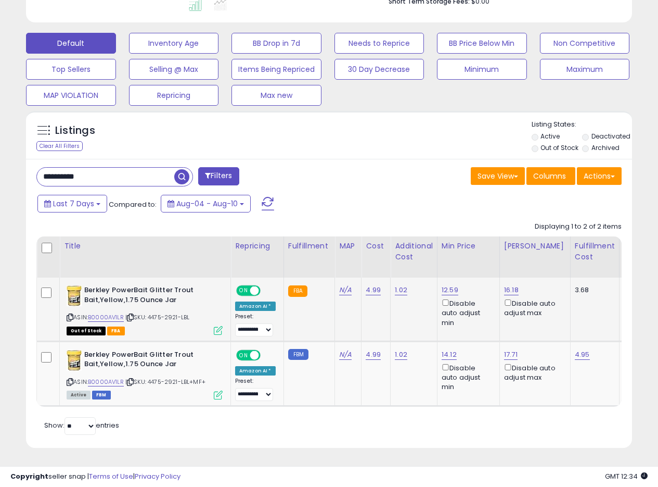
click at [219, 326] on icon at bounding box center [218, 330] width 9 height 9
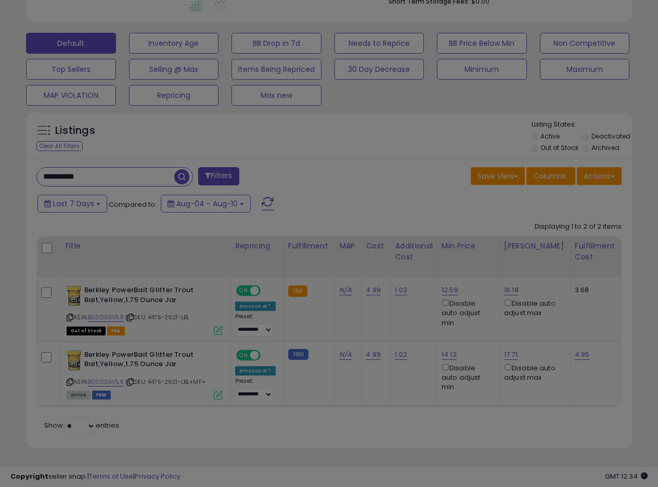
scroll to position [213, 355]
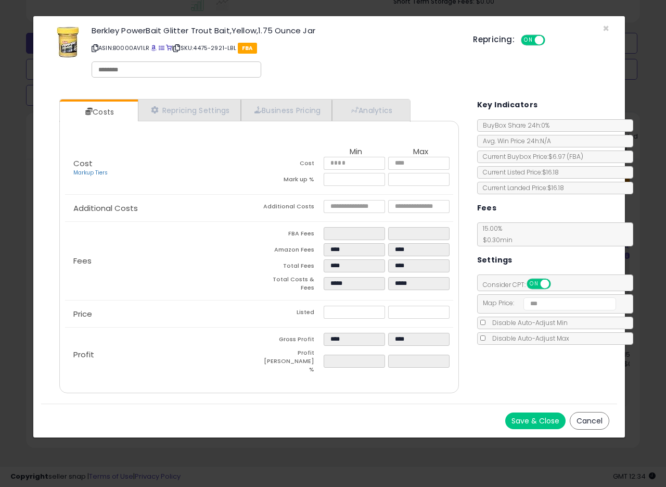
click at [609, 31] on div "Berkley PowerBait Glitter Trout Bait,Yellow,1.75 Ounce Jar ASIN: B0000AV1LR | S…" at bounding box center [329, 53] width 576 height 59
click at [604, 25] on span "×" at bounding box center [606, 28] width 7 height 15
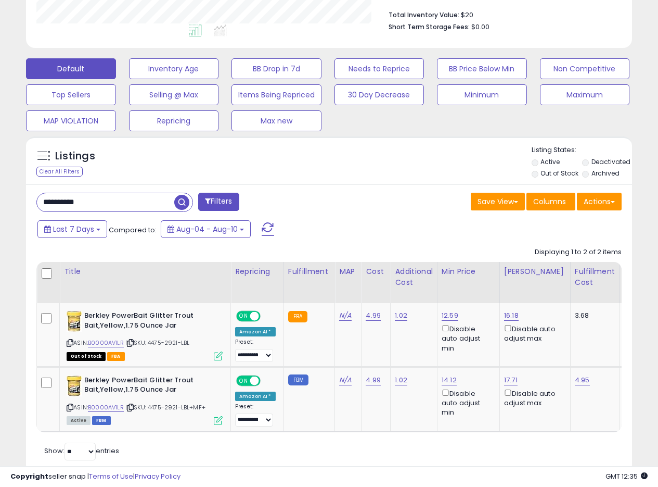
scroll to position [251, 0]
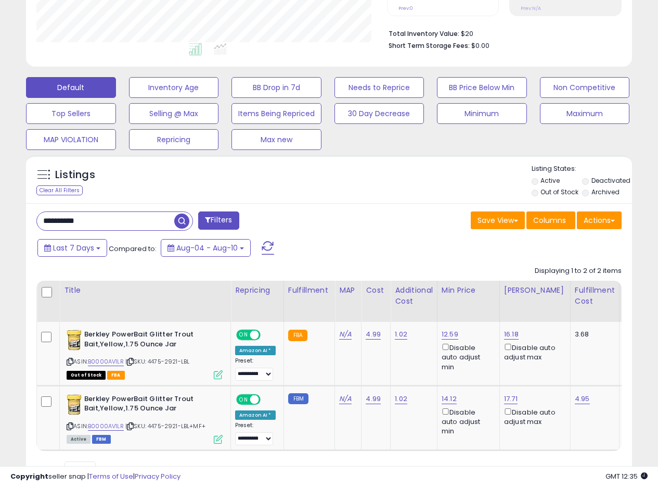
drag, startPoint x: 106, startPoint y: 216, endPoint x: 0, endPoint y: 215, distance: 105.7
click at [0, 215] on div "**********" at bounding box center [329, 157] width 658 height 748
paste input "text"
click at [184, 220] on span "button" at bounding box center [181, 220] width 15 height 15
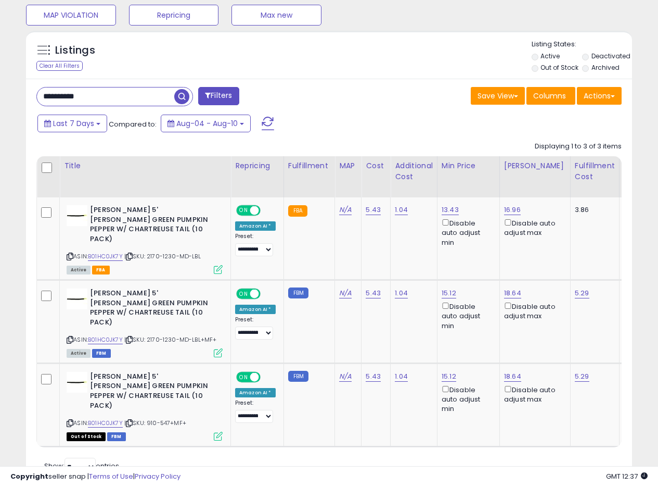
scroll to position [342, 0]
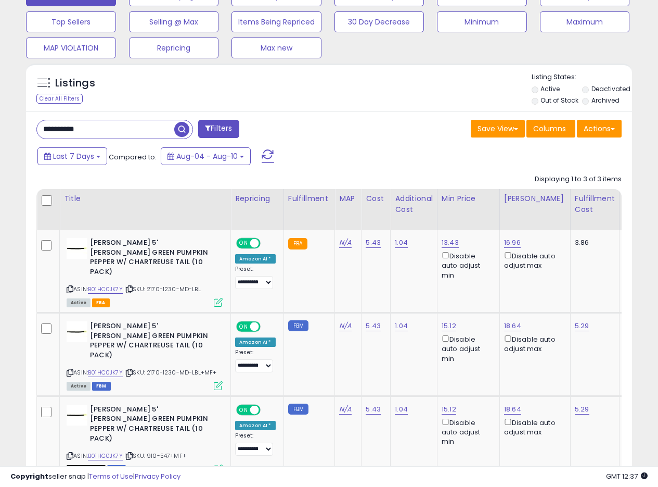
drag, startPoint x: 119, startPoint y: 133, endPoint x: 0, endPoint y: 127, distance: 118.8
click at [0, 127] on div "**********" at bounding box center [329, 125] width 658 height 869
paste input "text"
click at [184, 129] on span "button" at bounding box center [181, 129] width 15 height 15
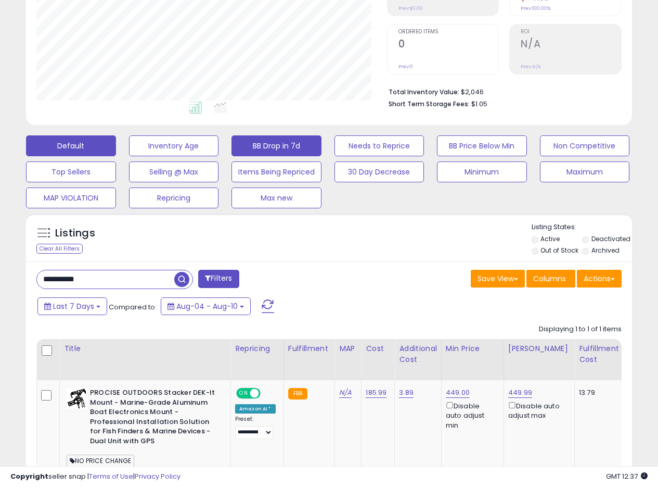
scroll to position [189, 0]
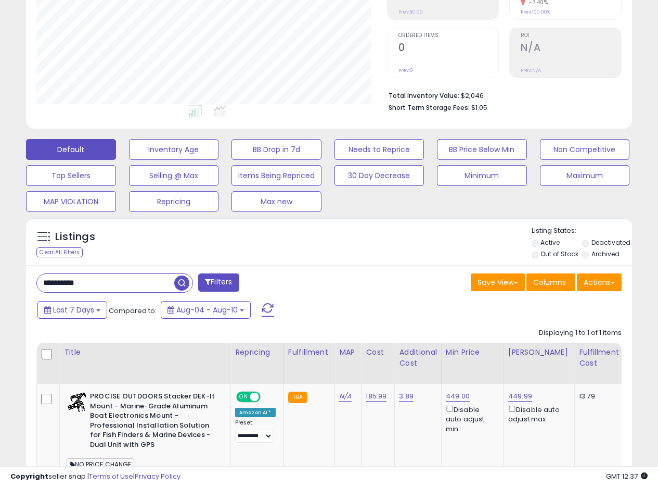
drag, startPoint x: 97, startPoint y: 282, endPoint x: 9, endPoint y: 280, distance: 88.0
click at [15, 281] on div "**********" at bounding box center [329, 206] width 648 height 702
paste input "text"
click at [182, 282] on span "button" at bounding box center [181, 282] width 15 height 15
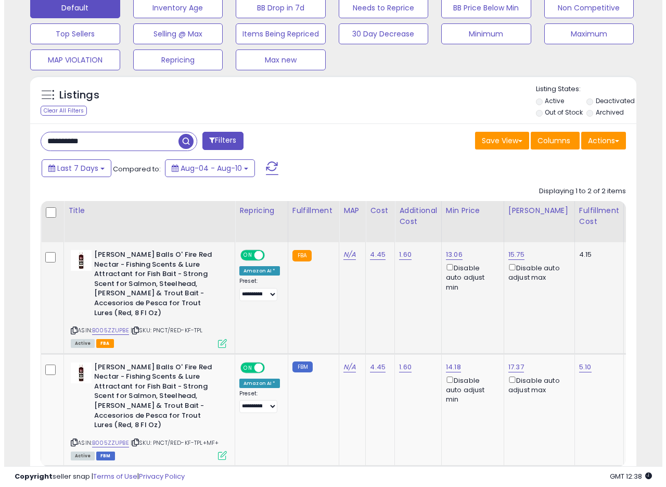
scroll to position [379, 0]
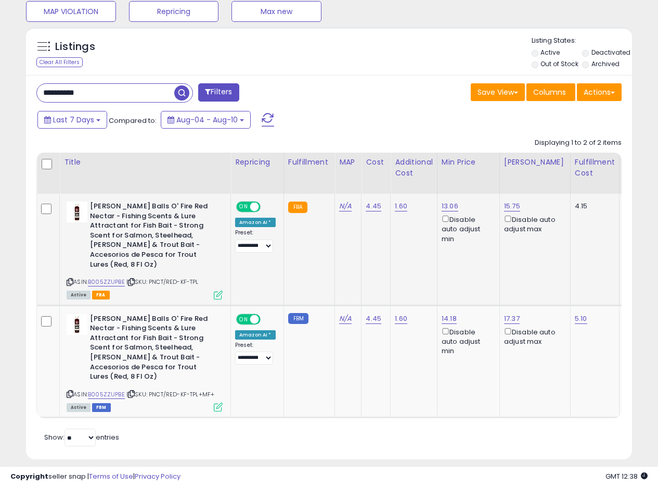
click at [213, 290] on div "Active FBA" at bounding box center [145, 293] width 156 height 7
click at [218, 290] on icon at bounding box center [218, 294] width 9 height 9
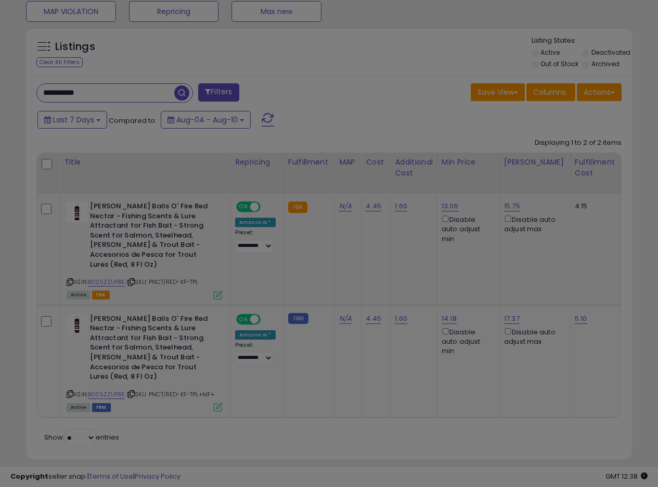
scroll to position [213, 355]
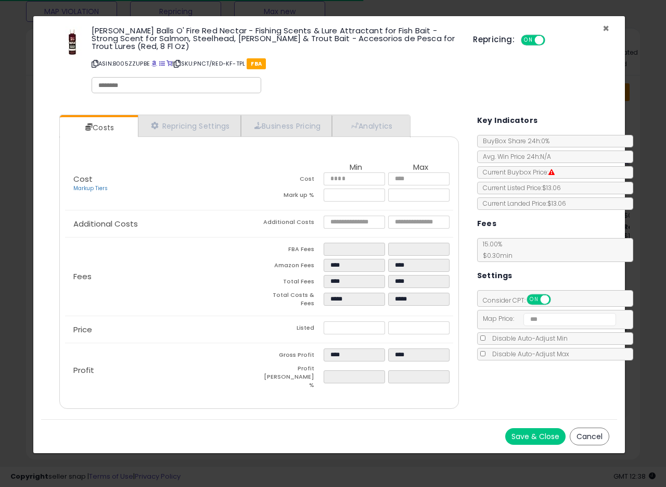
click at [605, 29] on span "×" at bounding box center [606, 28] width 7 height 15
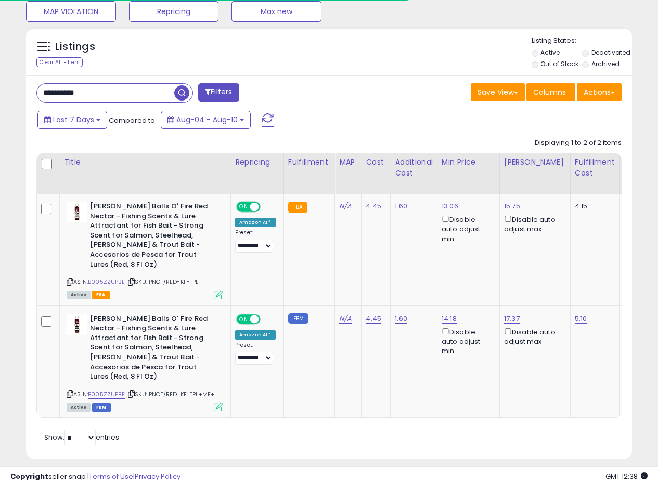
scroll to position [520243, 520105]
drag, startPoint x: 105, startPoint y: 98, endPoint x: 4, endPoint y: 92, distance: 101.2
click at [9, 92] on div "**********" at bounding box center [329, 68] width 648 height 807
paste input "text"
click at [185, 94] on span "button" at bounding box center [181, 92] width 15 height 15
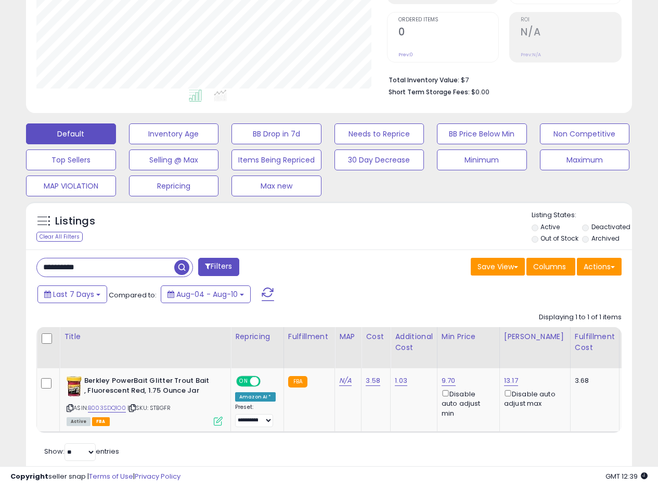
scroll to position [186, 0]
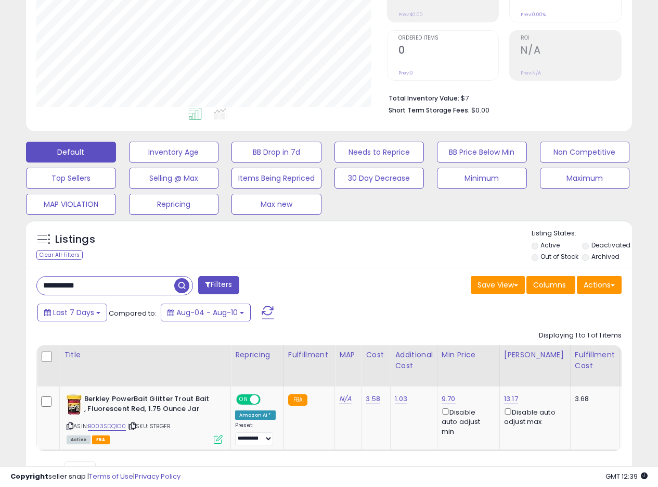
click at [374, 255] on div "Listings Clear All Filters Listing States:" at bounding box center [329, 245] width 606 height 35
click at [356, 252] on div "Listings Clear All Filters Listing States:" at bounding box center [329, 245] width 606 height 35
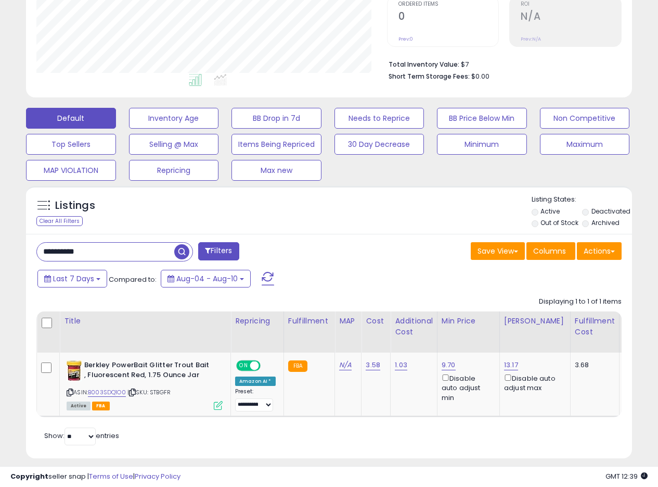
scroll to position [238, 0]
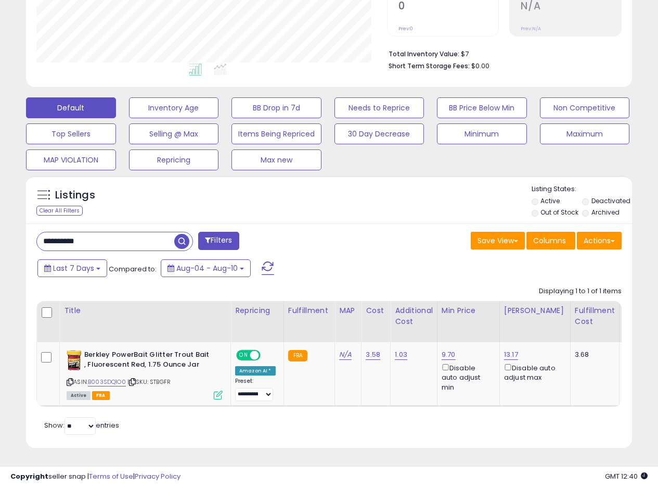
drag, startPoint x: 100, startPoint y: 233, endPoint x: 0, endPoint y: 229, distance: 100.5
click at [0, 229] on div "**********" at bounding box center [329, 144] width 658 height 683
paste input "text"
click at [183, 234] on span "button" at bounding box center [181, 241] width 15 height 15
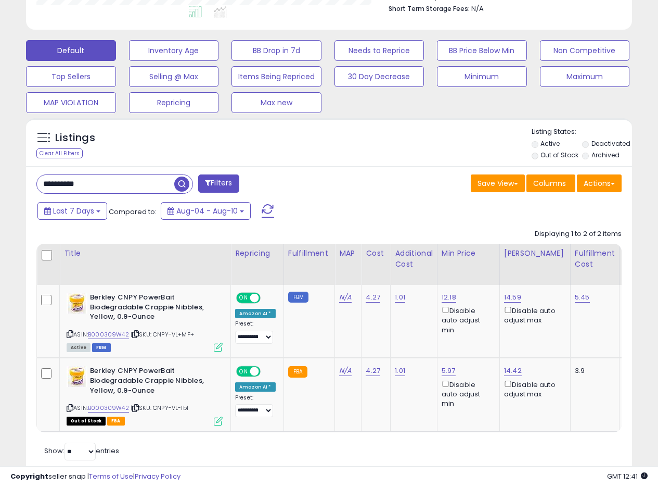
scroll to position [269, 0]
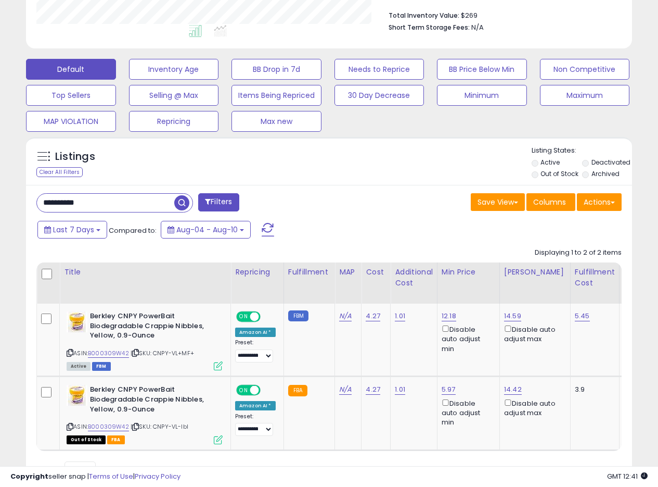
drag, startPoint x: 107, startPoint y: 198, endPoint x: 0, endPoint y: 196, distance: 107.2
click at [0, 196] on div "**********" at bounding box center [329, 148] width 658 height 766
paste input "text"
click at [183, 202] on span "button" at bounding box center [181, 202] width 15 height 15
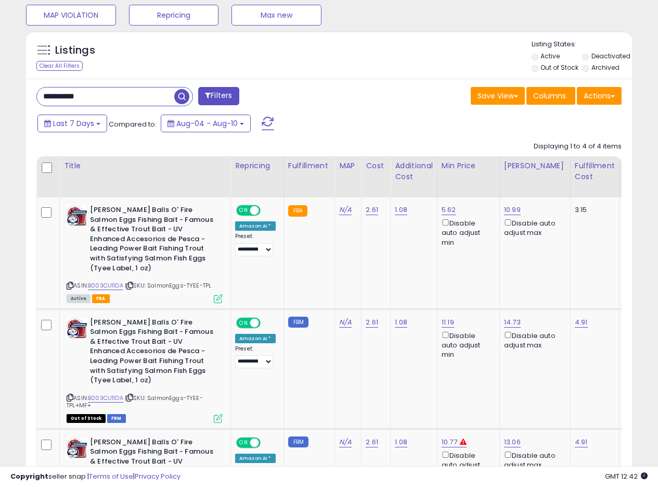
scroll to position [273, 0]
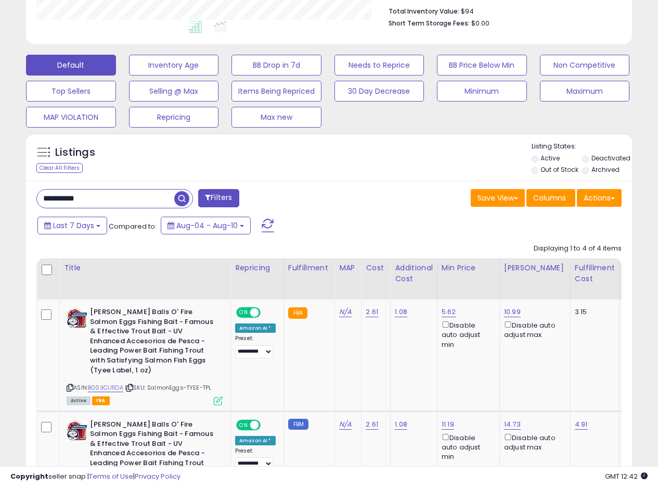
drag, startPoint x: 103, startPoint y: 201, endPoint x: 1, endPoint y: 192, distance: 102.5
click at [0, 193] on div "**********" at bounding box center [329, 302] width 658 height 1083
paste input "text"
click at [186, 194] on span "button" at bounding box center [181, 198] width 15 height 15
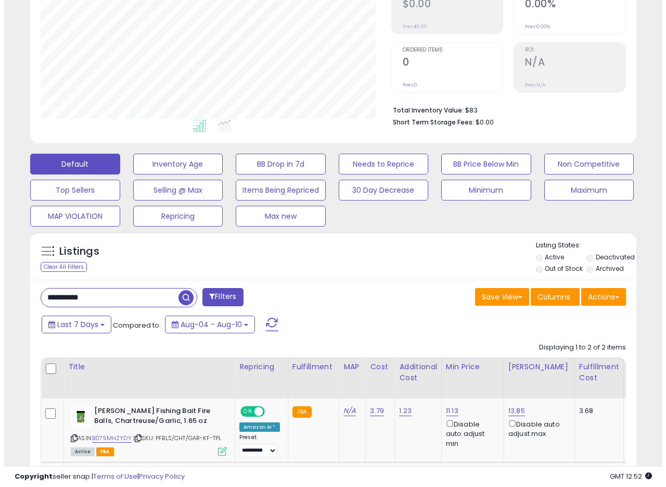
scroll to position [213, 351]
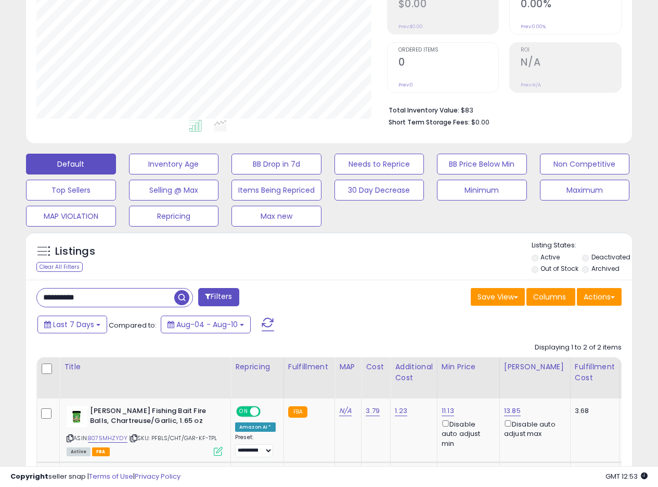
drag, startPoint x: 106, startPoint y: 302, endPoint x: 0, endPoint y: 294, distance: 106.5
click at [0, 294] on div "**********" at bounding box center [329, 236] width 658 height 755
paste input "text"
click at [183, 297] on span "button" at bounding box center [181, 297] width 15 height 15
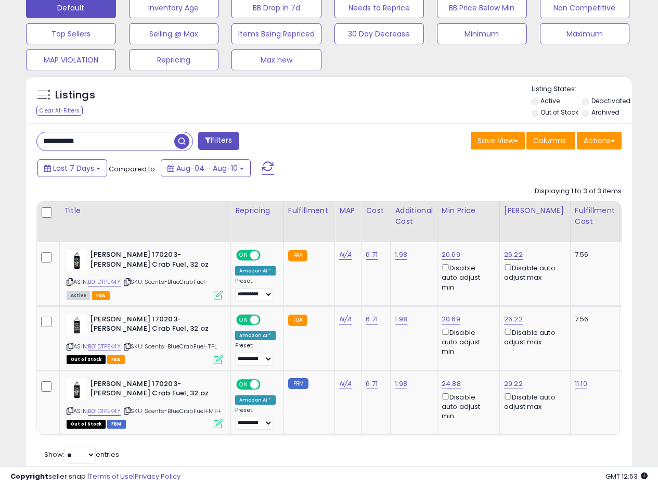
drag, startPoint x: 109, startPoint y: 136, endPoint x: 45, endPoint y: 138, distance: 63.5
click at [14, 134] on div "**********" at bounding box center [329, 101] width 648 height 775
paste input "text"
click at [184, 140] on span "button" at bounding box center [181, 141] width 15 height 15
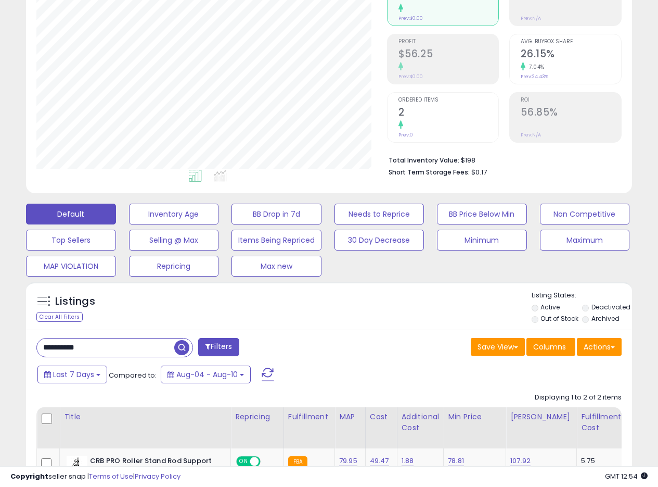
scroll to position [174, 0]
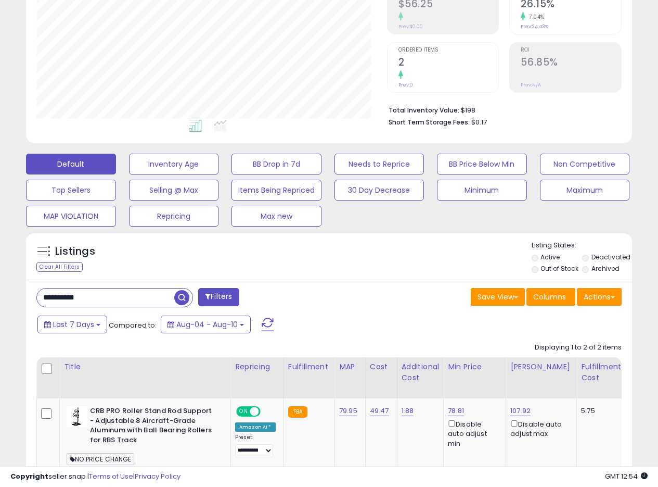
click at [0, 285] on div "**********" at bounding box center [329, 268] width 658 height 819
paste input "text"
click at [182, 297] on span "button" at bounding box center [181, 297] width 15 height 15
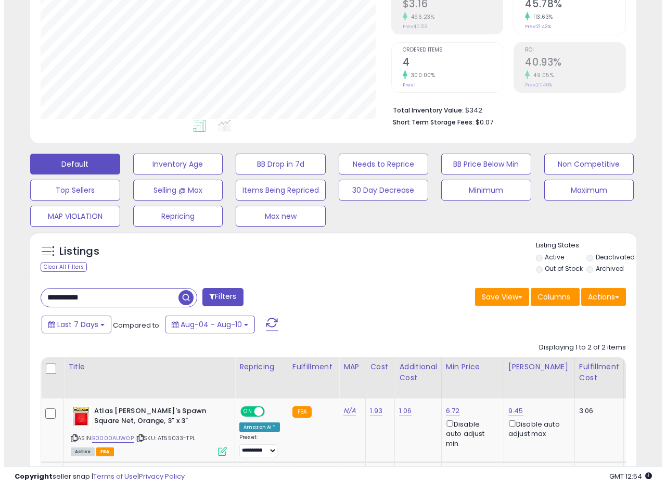
scroll to position [303, 0]
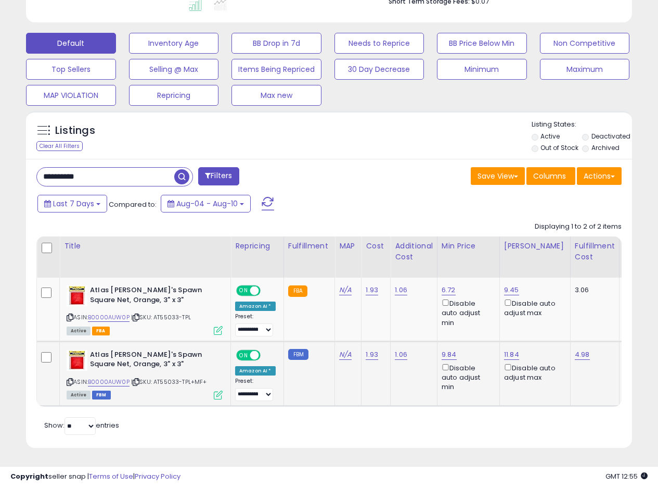
click at [221, 390] on icon at bounding box center [218, 394] width 9 height 9
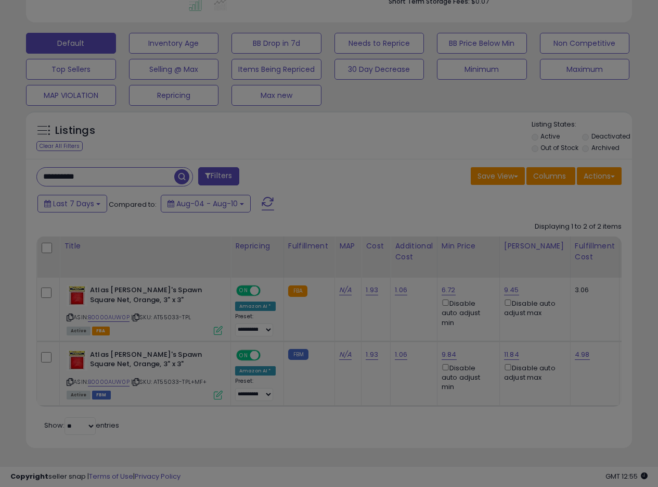
scroll to position [213, 355]
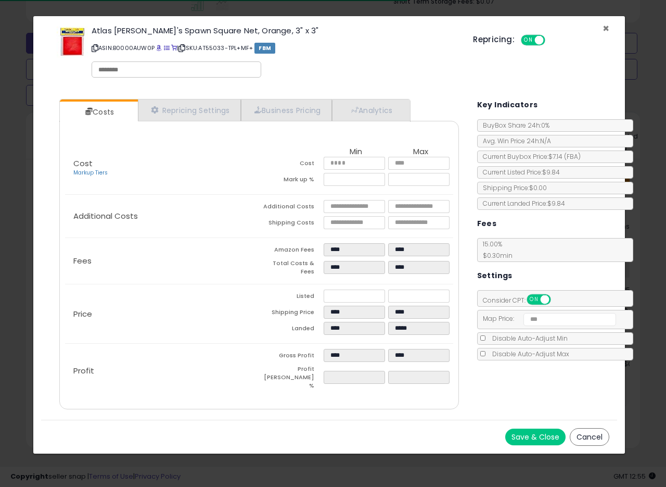
click at [604, 30] on span "×" at bounding box center [606, 28] width 7 height 15
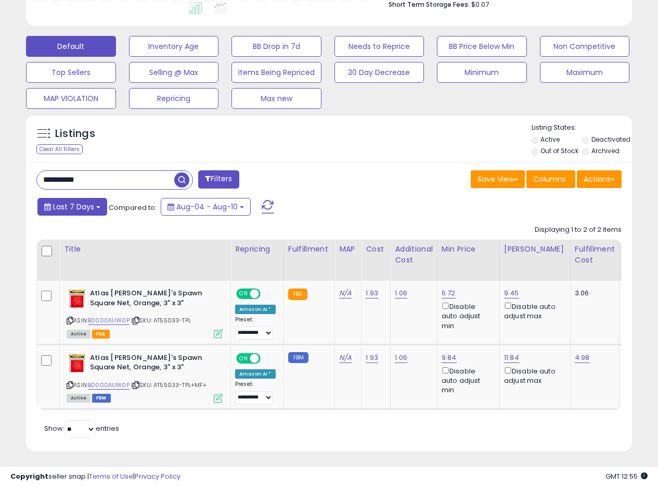
scroll to position [292, 0]
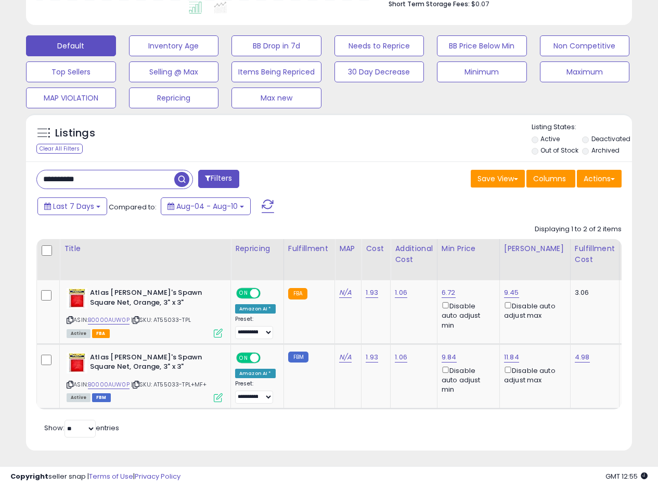
drag, startPoint x: 98, startPoint y: 183, endPoint x: 0, endPoint y: 171, distance: 99.1
click at [7, 174] on div "**********" at bounding box center [329, 107] width 648 height 711
paste input "text"
click at [179, 179] on span "button" at bounding box center [181, 179] width 15 height 15
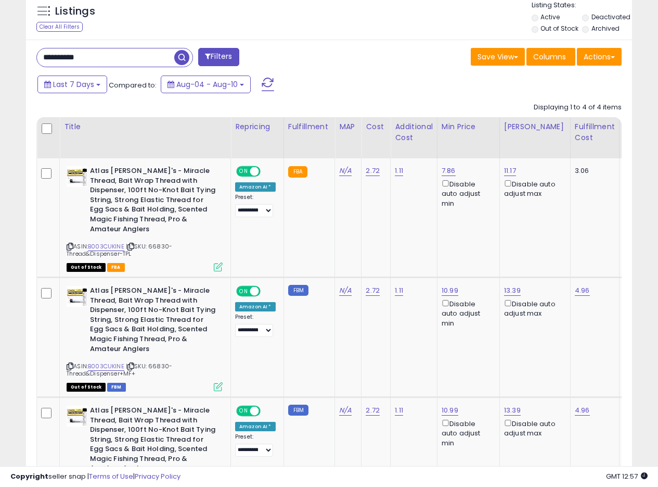
scroll to position [354, 0]
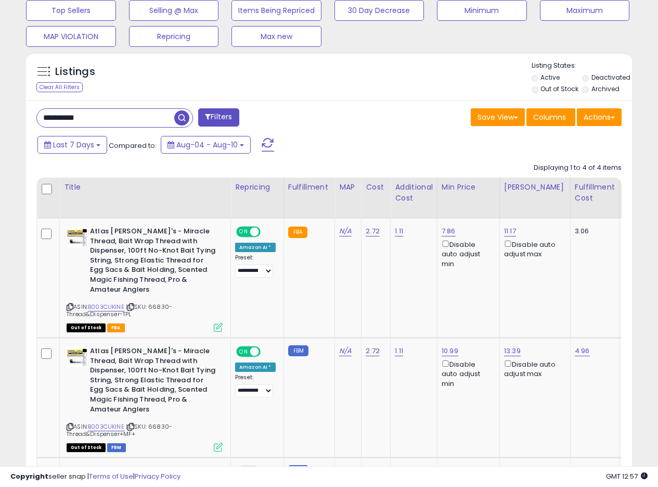
drag, startPoint x: 96, startPoint y: 122, endPoint x: 4, endPoint y: 116, distance: 92.3
click at [6, 116] on div "**********" at bounding box center [329, 220] width 648 height 1061
paste input "text"
click at [180, 118] on span "button" at bounding box center [181, 117] width 15 height 15
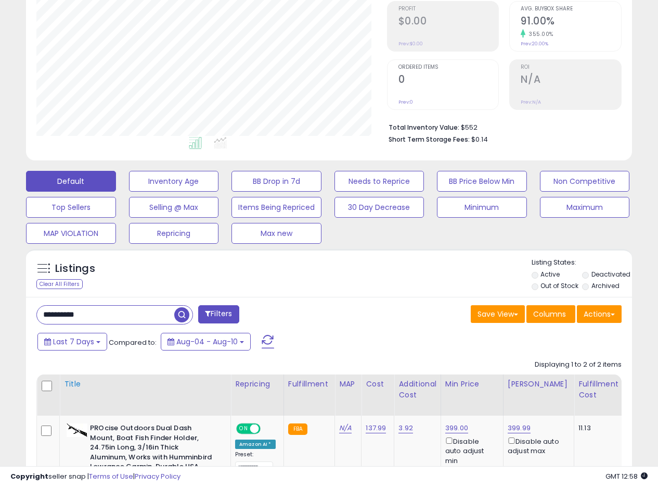
scroll to position [278, 0]
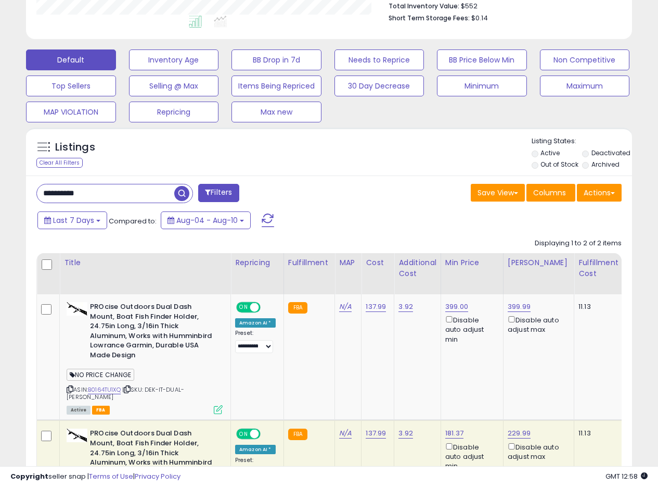
drag, startPoint x: 100, startPoint y: 197, endPoint x: 0, endPoint y: 182, distance: 101.5
click at [0, 183] on div "**********" at bounding box center [329, 183] width 658 height 856
paste input "text"
click at [180, 193] on span "button" at bounding box center [181, 193] width 15 height 15
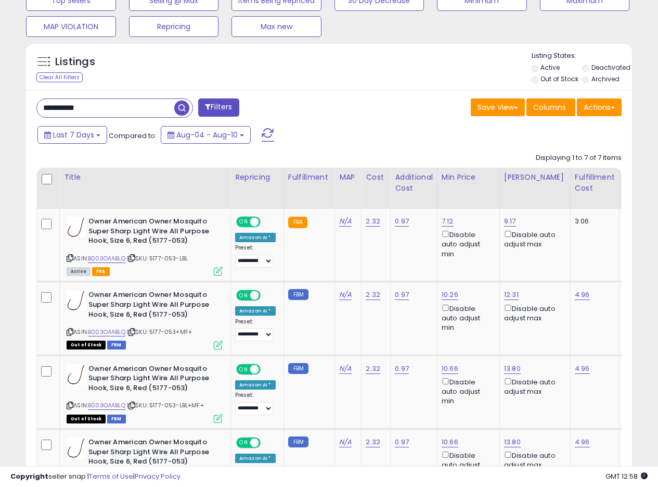
scroll to position [383, 0]
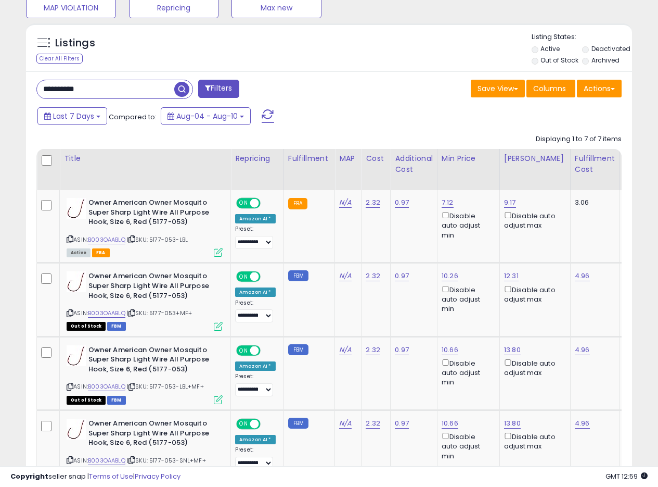
drag, startPoint x: 97, startPoint y: 91, endPoint x: 11, endPoint y: 84, distance: 85.6
click at [30, 85] on div "**********" at bounding box center [179, 90] width 301 height 21
paste input "text"
click at [179, 90] on span "button" at bounding box center [181, 89] width 15 height 15
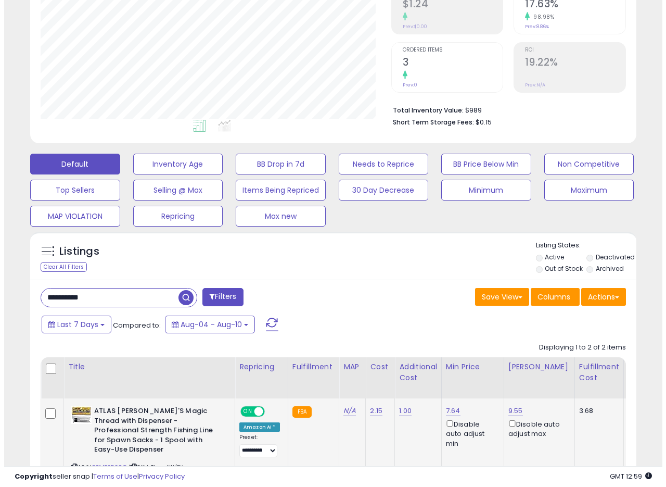
scroll to position [355, 0]
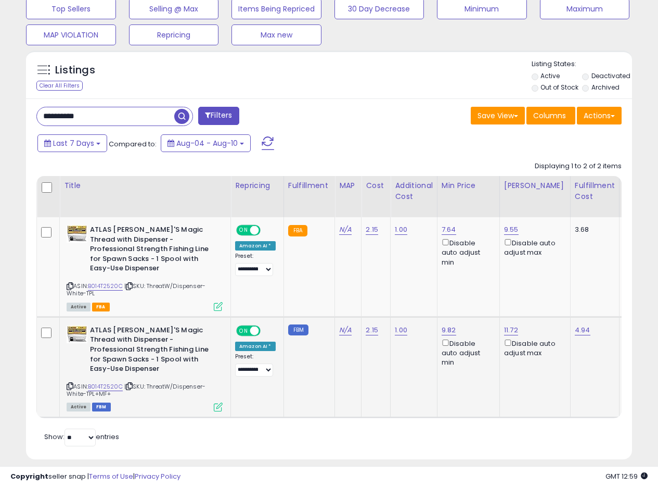
click at [214, 402] on icon at bounding box center [218, 406] width 9 height 9
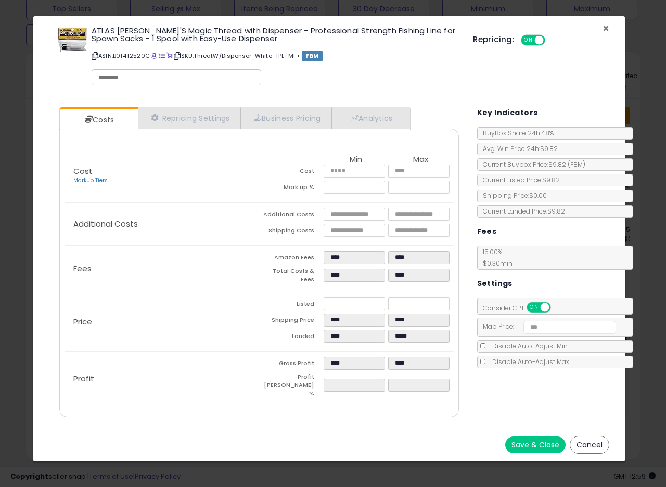
click at [604, 26] on span "×" at bounding box center [606, 28] width 7 height 15
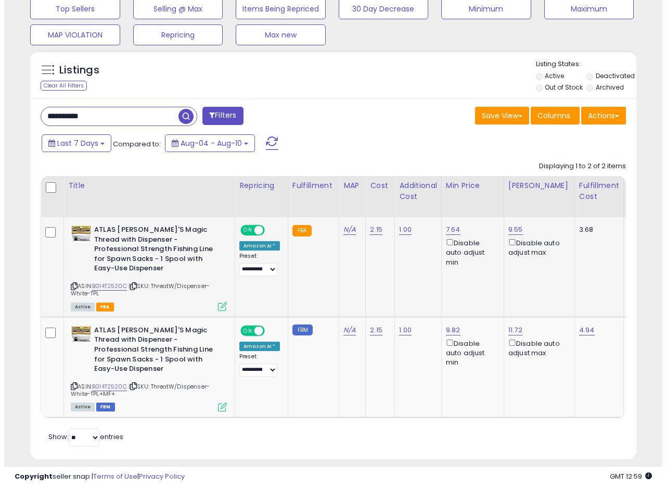
scroll to position [520243, 520105]
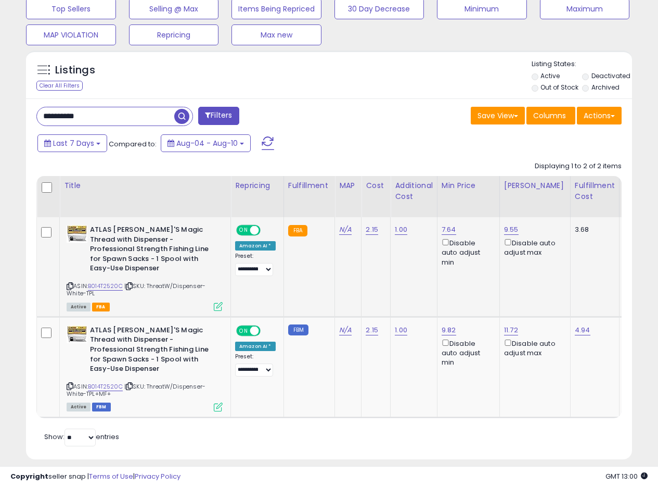
click at [220, 302] on icon at bounding box center [218, 306] width 9 height 9
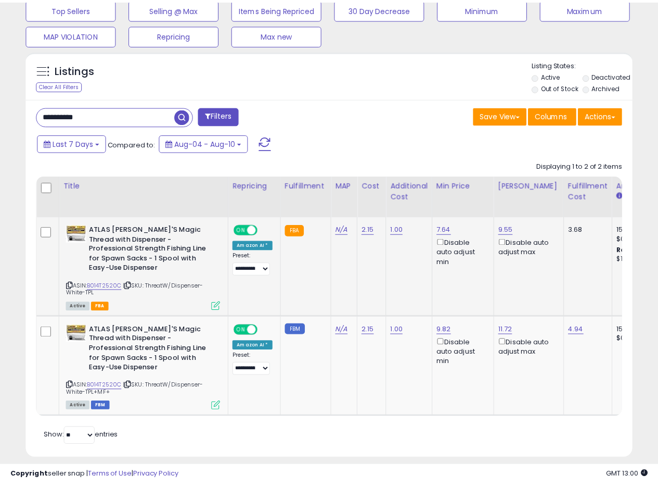
scroll to position [213, 355]
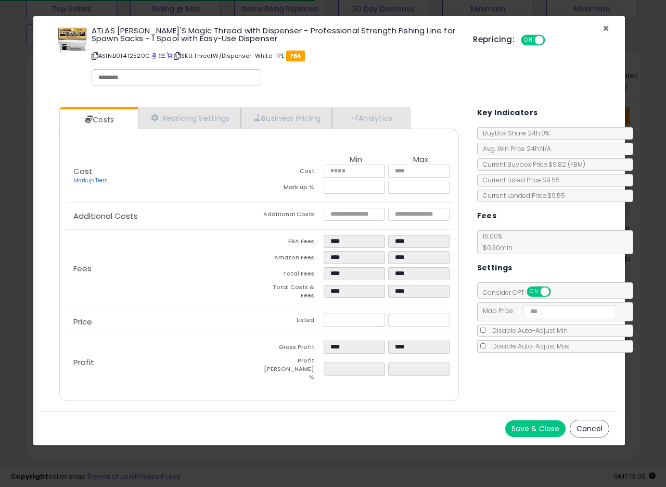
click at [605, 28] on span "×" at bounding box center [606, 28] width 7 height 15
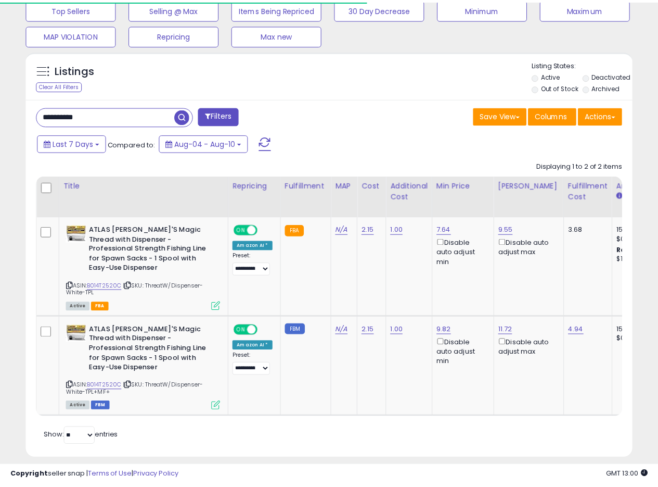
scroll to position [520243, 520105]
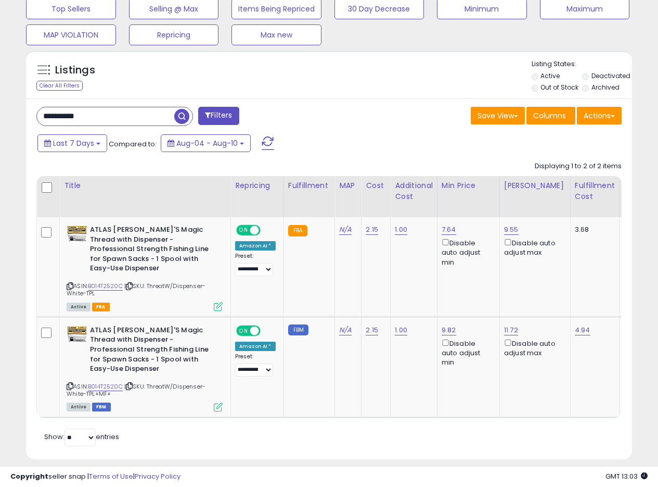
drag, startPoint x: 105, startPoint y: 121, endPoint x: 0, endPoint y: 113, distance: 104.9
click at [0, 113] on div "**********" at bounding box center [329, 88] width 658 height 820
paste input "text"
click at [179, 118] on span "button" at bounding box center [181, 116] width 15 height 15
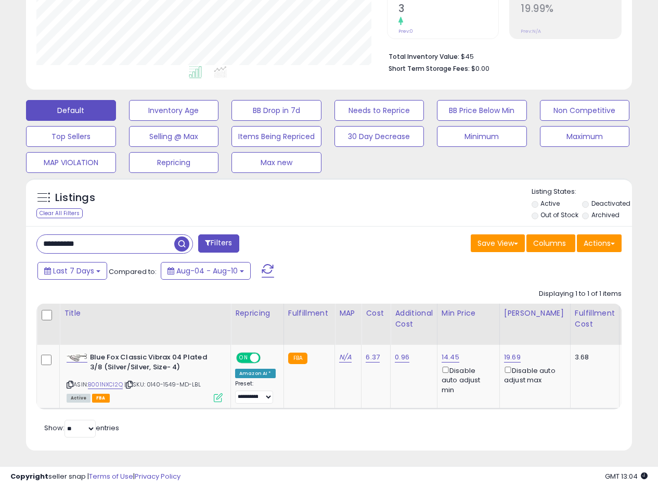
scroll to position [238, 0]
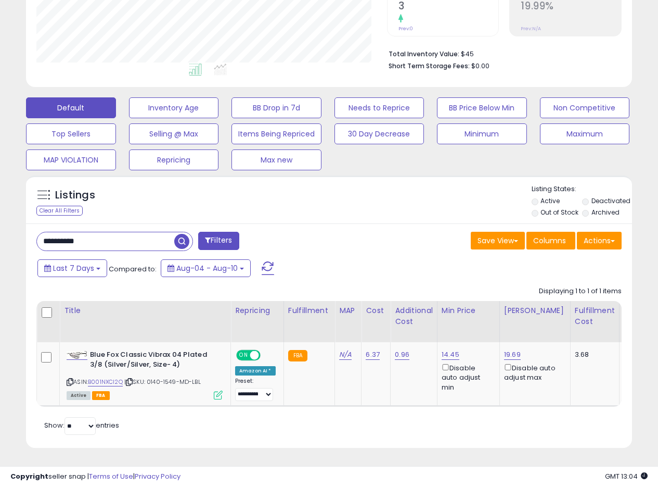
drag, startPoint x: 108, startPoint y: 240, endPoint x: 0, endPoint y: 222, distance: 109.8
click at [0, 222] on div "**********" at bounding box center [329, 144] width 658 height 683
paste input "text"
click at [182, 234] on span "button" at bounding box center [181, 241] width 15 height 15
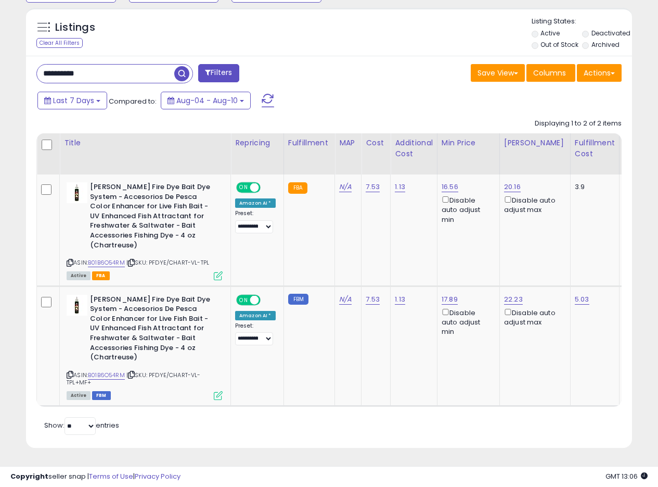
scroll to position [406, 0]
drag, startPoint x: 69, startPoint y: 67, endPoint x: 1, endPoint y: 65, distance: 68.7
click at [0, 61] on div "**********" at bounding box center [329, 61] width 658 height 851
paste input "text"
click at [182, 66] on span "button" at bounding box center [181, 73] width 15 height 15
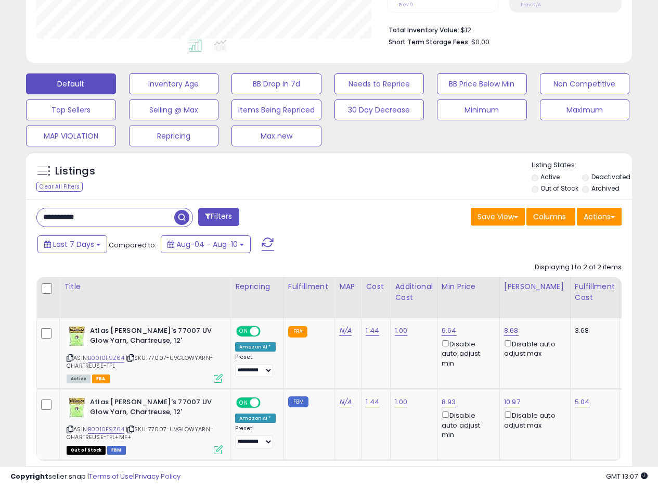
scroll to position [316, 0]
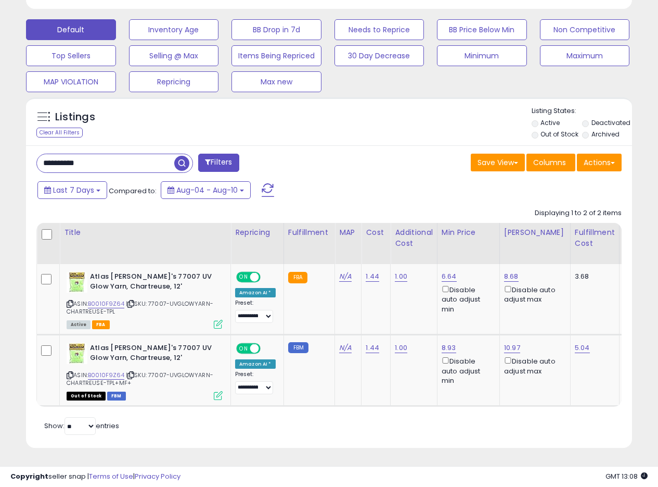
drag, startPoint x: 101, startPoint y: 157, endPoint x: 10, endPoint y: 153, distance: 91.2
click at [17, 154] on div "**********" at bounding box center [329, 98] width 648 height 725
paste input "text"
click at [176, 156] on span "button" at bounding box center [181, 163] width 15 height 15
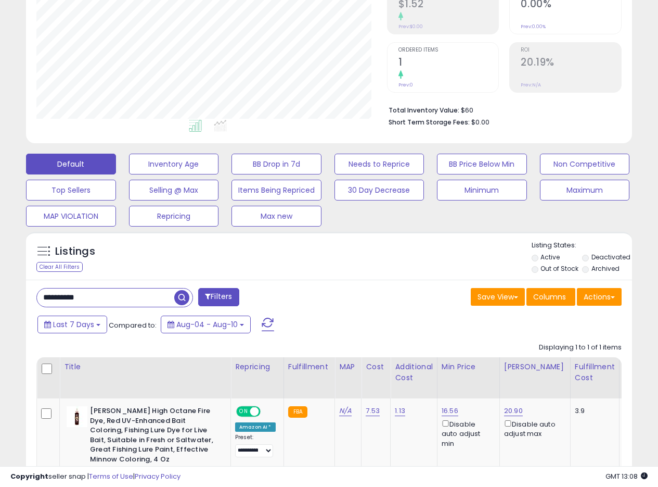
scroll to position [226, 0]
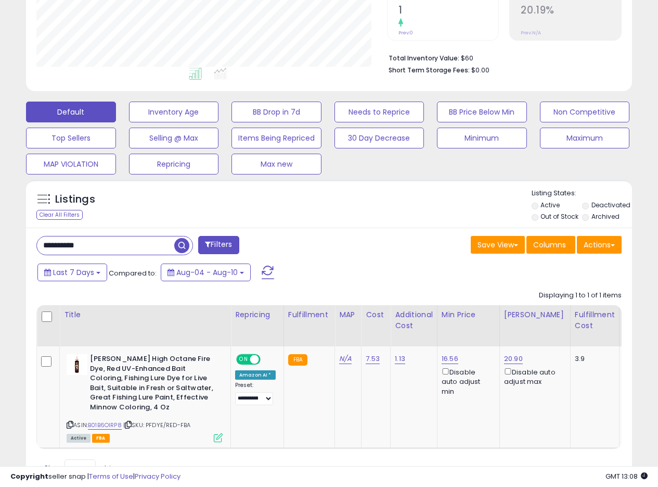
click at [356, 234] on div "**********" at bounding box center [329, 358] width 606 height 263
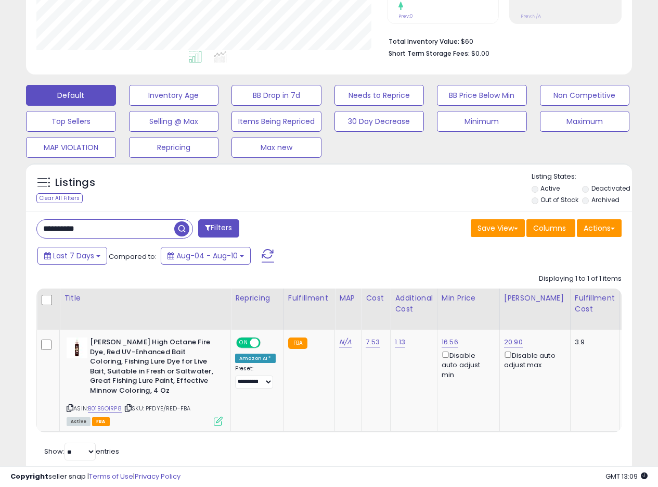
scroll to position [276, 0]
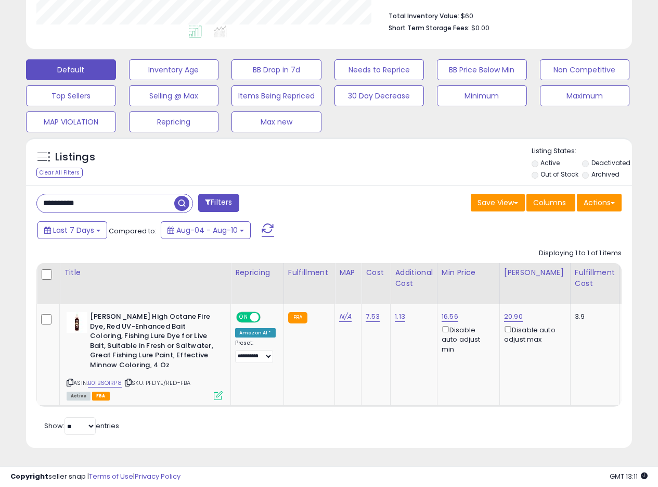
drag, startPoint x: 83, startPoint y: 196, endPoint x: 5, endPoint y: 186, distance: 78.7
click at [5, 186] on div "**********" at bounding box center [329, 125] width 658 height 721
paste input "text"
click at [180, 196] on span "button" at bounding box center [181, 203] width 15 height 15
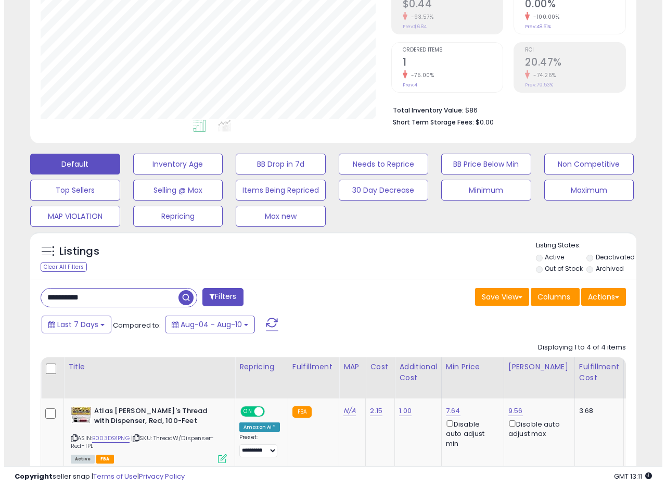
scroll to position [459, 0]
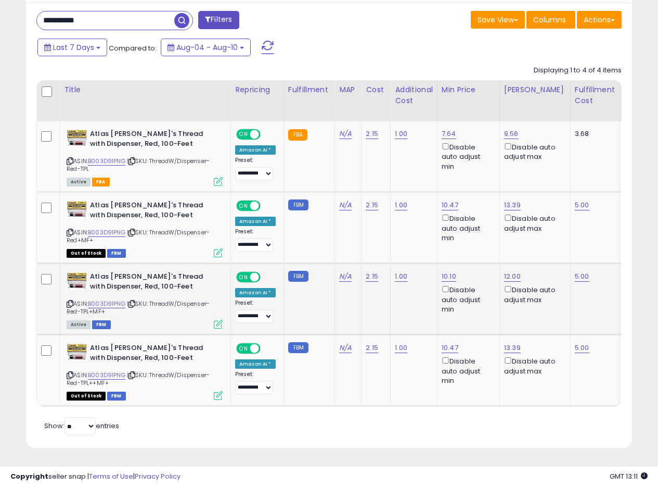
click at [218, 320] on icon at bounding box center [218, 324] width 9 height 9
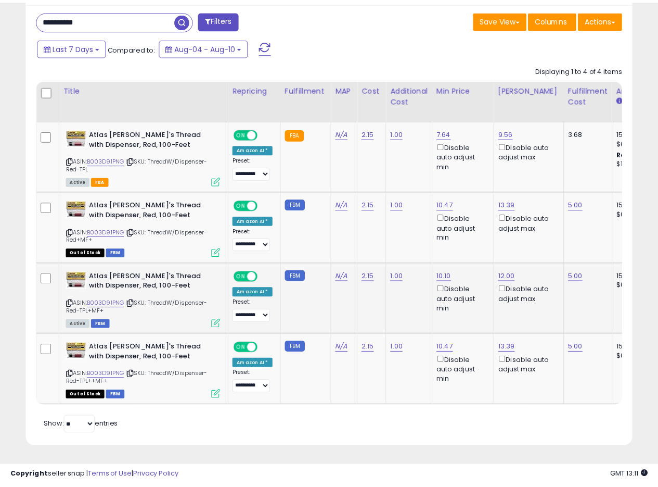
scroll to position [213, 355]
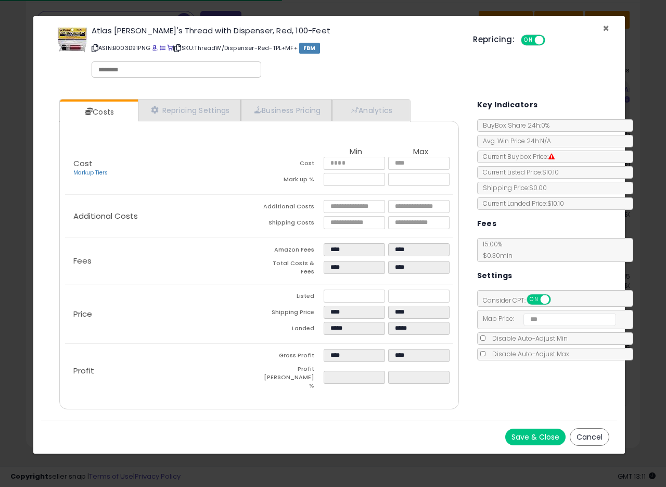
click at [605, 25] on span "×" at bounding box center [606, 28] width 7 height 15
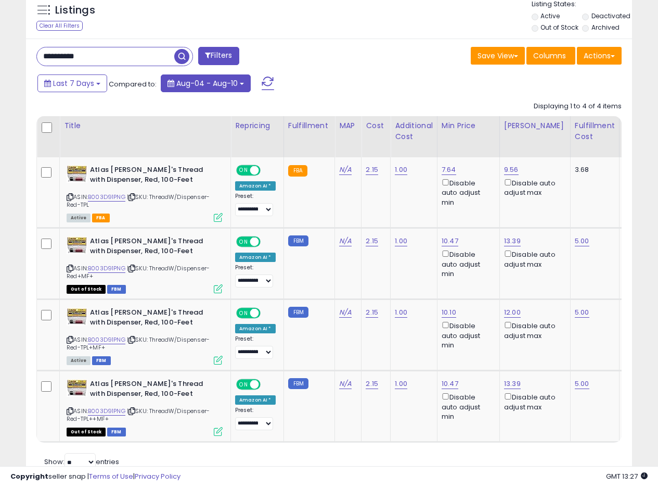
scroll to position [355, 0]
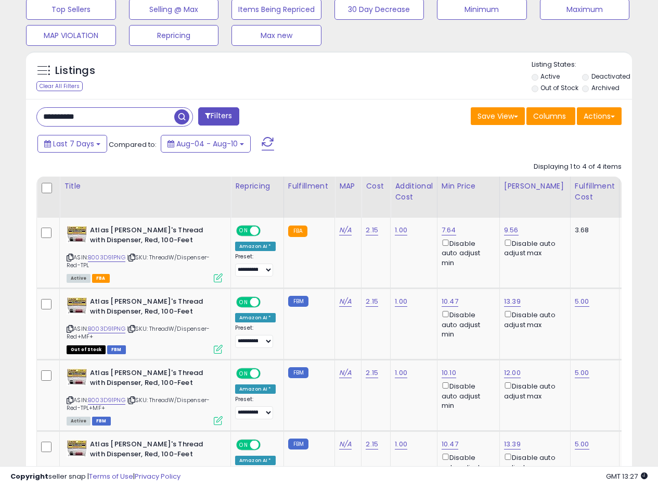
drag, startPoint x: 108, startPoint y: 120, endPoint x: 2, endPoint y: 116, distance: 106.3
click at [5, 117] on div "**********" at bounding box center [329, 123] width 648 height 868
paste input "text"
click at [177, 116] on span "button" at bounding box center [181, 116] width 15 height 15
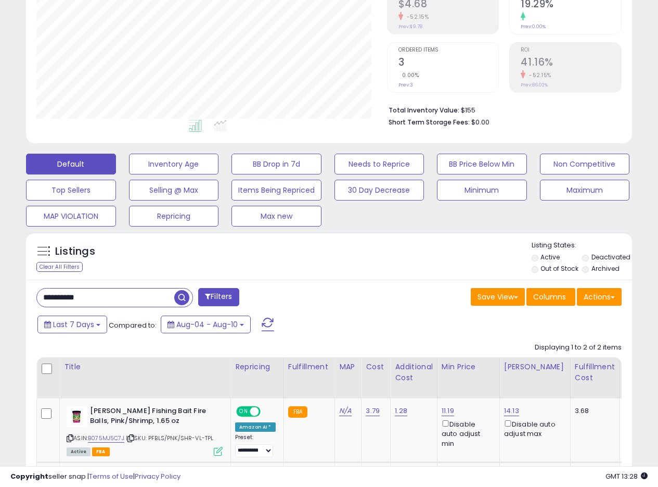
scroll to position [213, 351]
drag, startPoint x: 111, startPoint y: 295, endPoint x: 0, endPoint y: 287, distance: 111.1
click at [3, 290] on div "**********" at bounding box center [329, 236] width 658 height 755
paste input "text"
click at [181, 294] on span "button" at bounding box center [181, 297] width 15 height 15
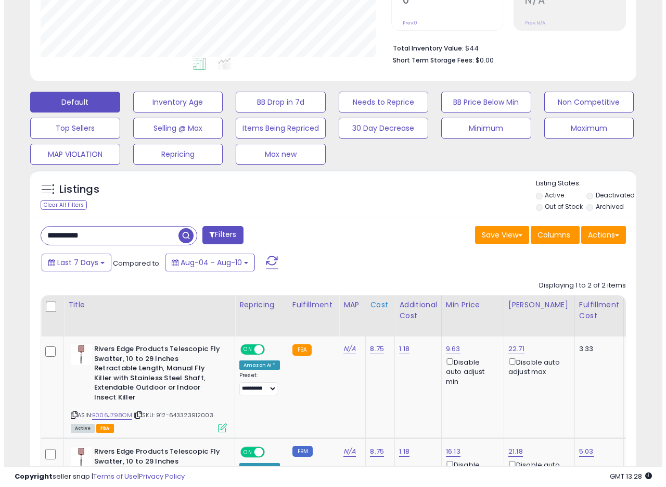
scroll to position [330, 0]
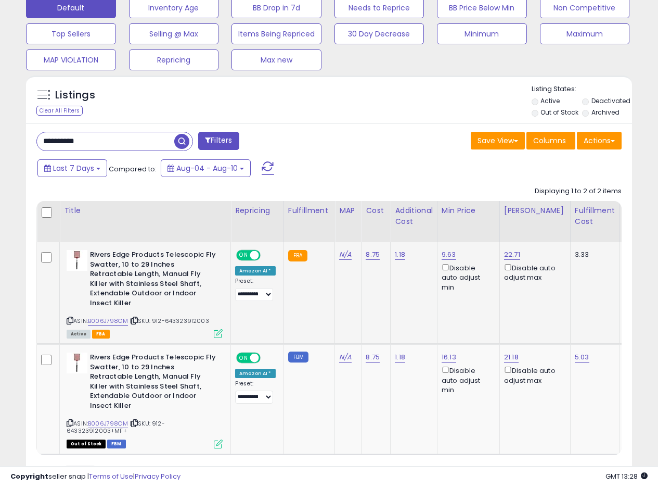
click at [364, 284] on td "8.75" at bounding box center [376, 293] width 29 height 102
click at [214, 329] on icon at bounding box center [218, 333] width 9 height 9
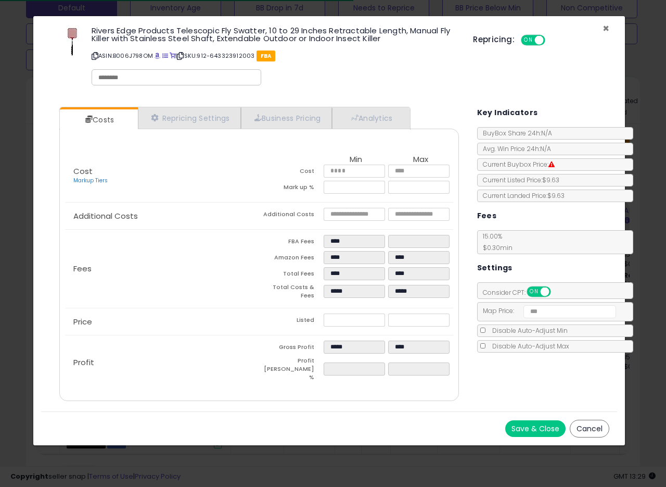
click at [607, 27] on span "×" at bounding box center [606, 28] width 7 height 15
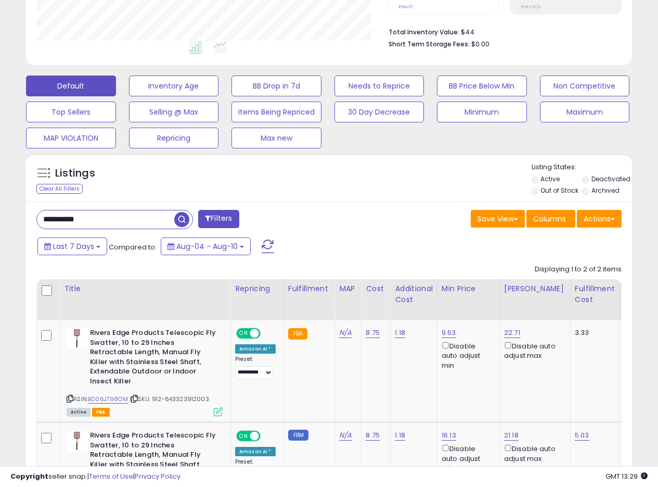
scroll to position [271, 0]
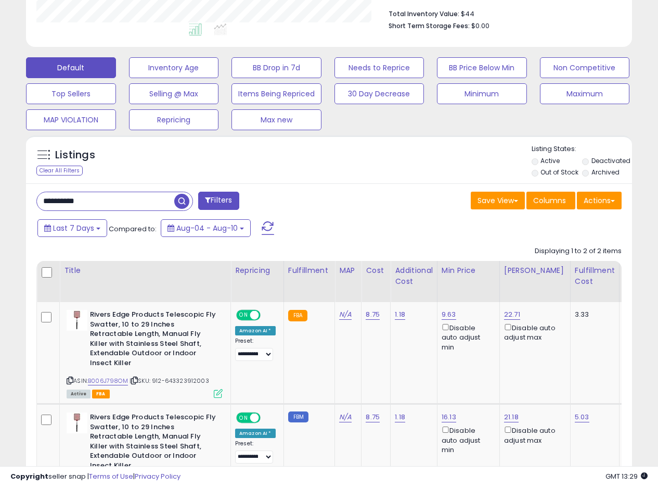
drag, startPoint x: 102, startPoint y: 199, endPoint x: 3, endPoint y: 195, distance: 99.5
click at [23, 195] on div "Listings Clear All Filters" at bounding box center [329, 349] width 622 height 439
paste input "text"
type input "**********"
click at [180, 201] on span "button" at bounding box center [181, 201] width 15 height 15
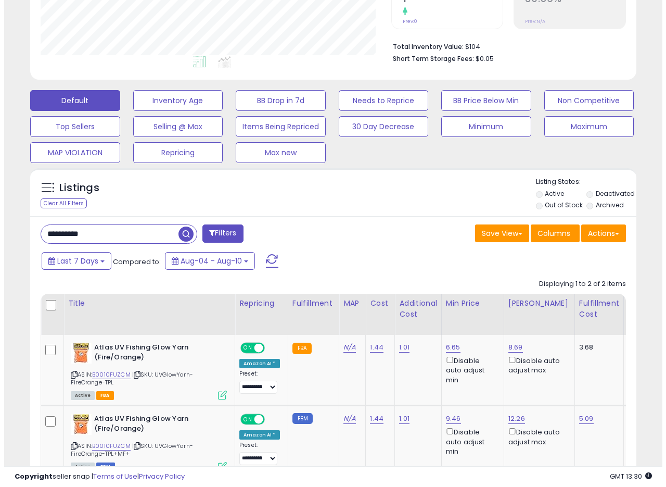
scroll to position [316, 0]
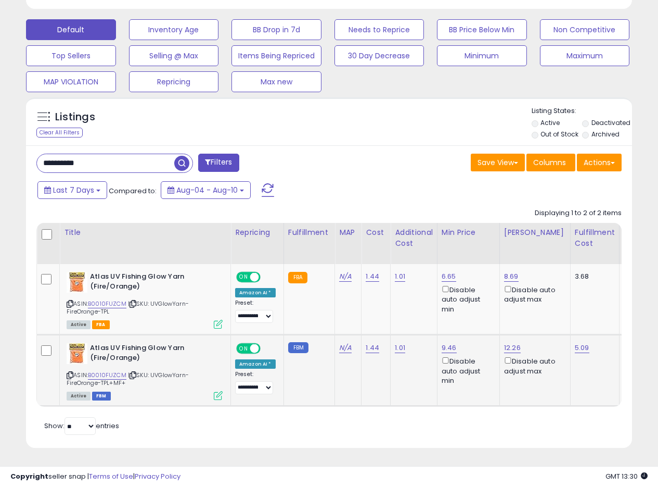
click at [218, 391] on icon at bounding box center [218, 395] width 9 height 9
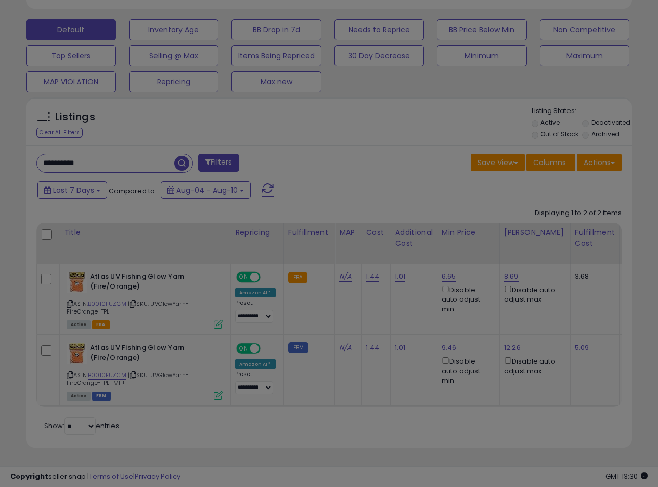
scroll to position [213, 355]
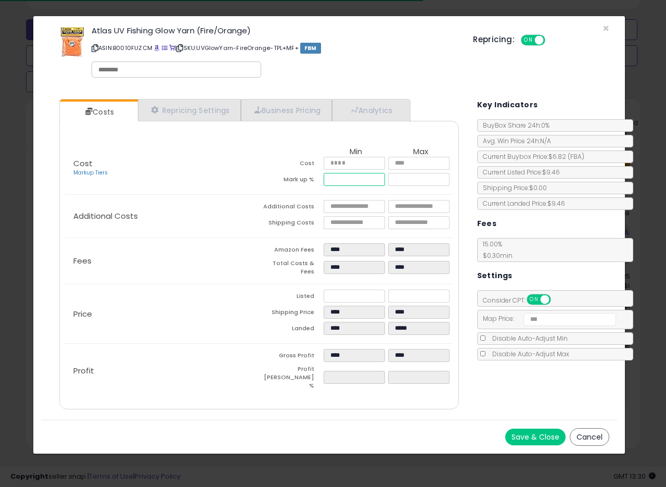
drag, startPoint x: 355, startPoint y: 178, endPoint x: 316, endPoint y: 179, distance: 38.5
click at [316, 179] on tr "Mark up % ***** ******" at bounding box center [356, 181] width 194 height 16
type input "*****"
type input "****"
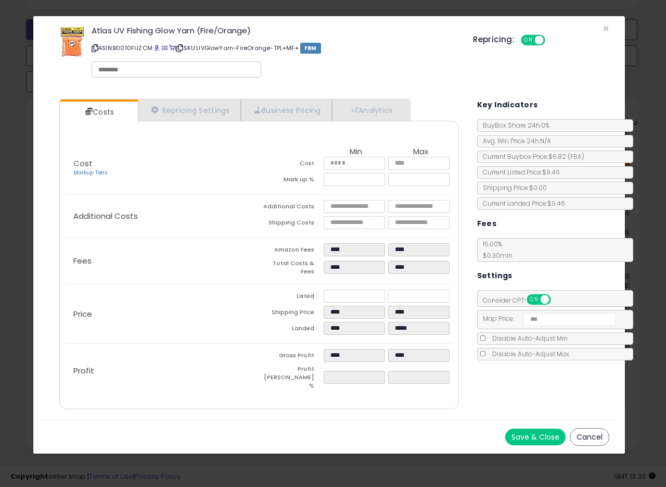
type input "****"
click at [191, 213] on p "Additional Costs" at bounding box center [162, 216] width 194 height 8
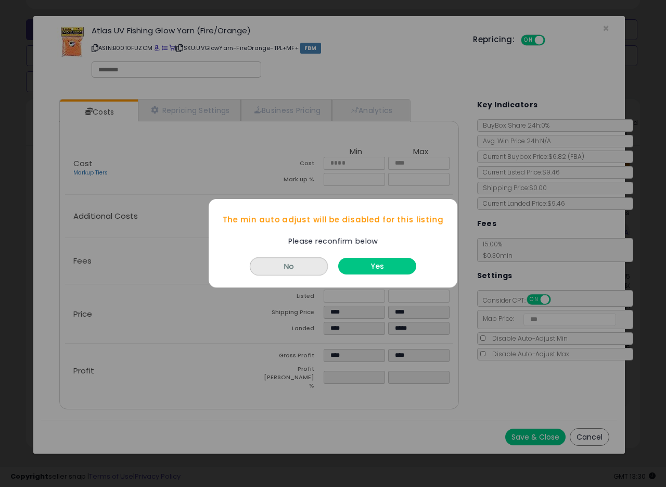
click at [381, 266] on button "Yes" at bounding box center [377, 266] width 78 height 17
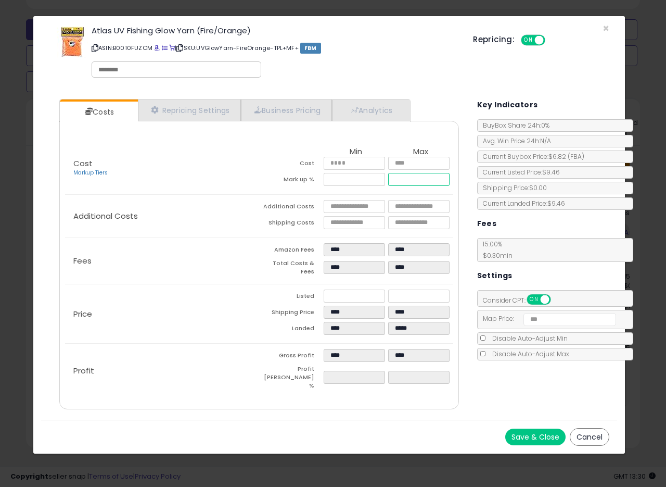
drag, startPoint x: 422, startPoint y: 181, endPoint x: 378, endPoint y: 183, distance: 44.3
click at [371, 183] on tr "Mark up % ***** ******" at bounding box center [356, 181] width 194 height 16
type input "******"
type input "****"
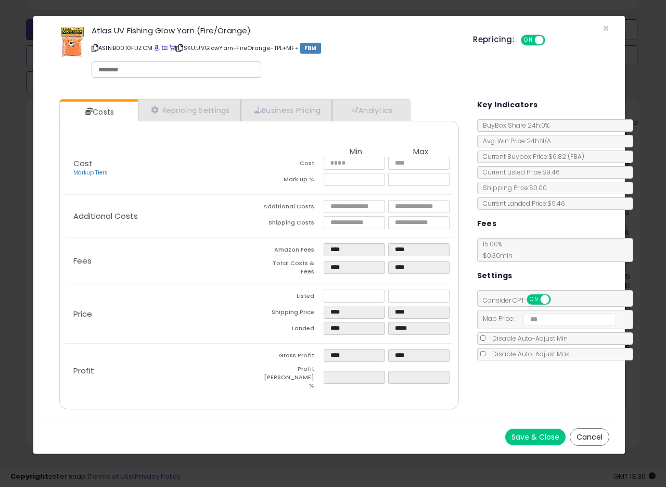
type input "*****"
type input "****"
type input "*****"
click at [258, 214] on p "Additional Costs" at bounding box center [162, 216] width 194 height 8
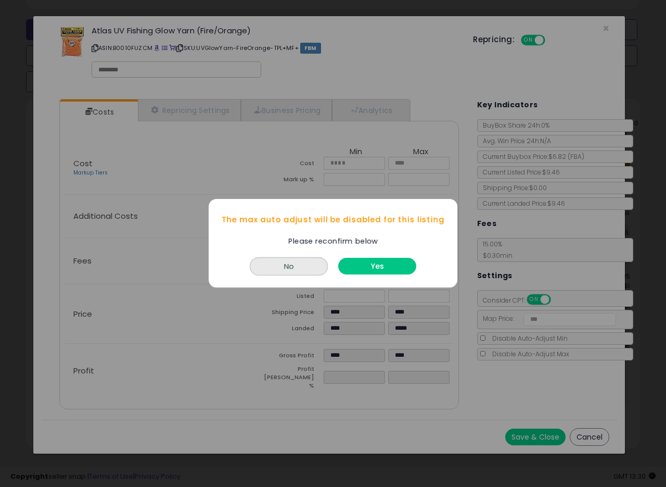
click at [405, 266] on button "Yes" at bounding box center [377, 266] width 78 height 17
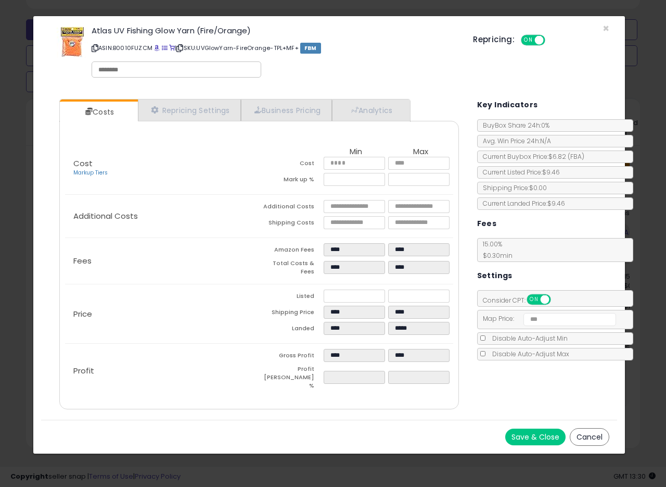
click at [529, 428] on button "Save & Close" at bounding box center [535, 436] width 60 height 17
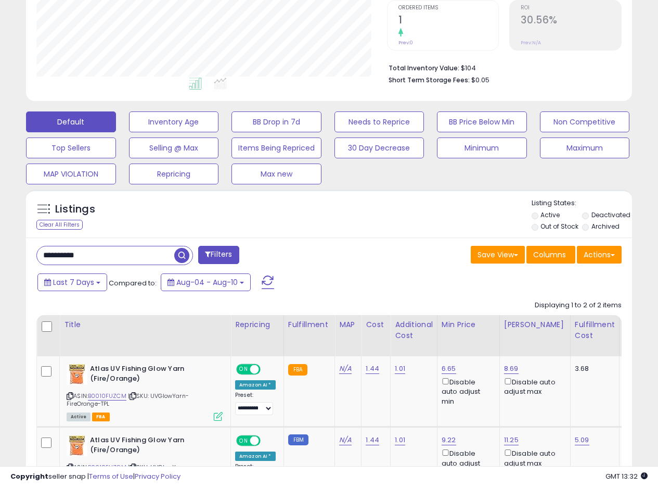
scroll to position [212, 0]
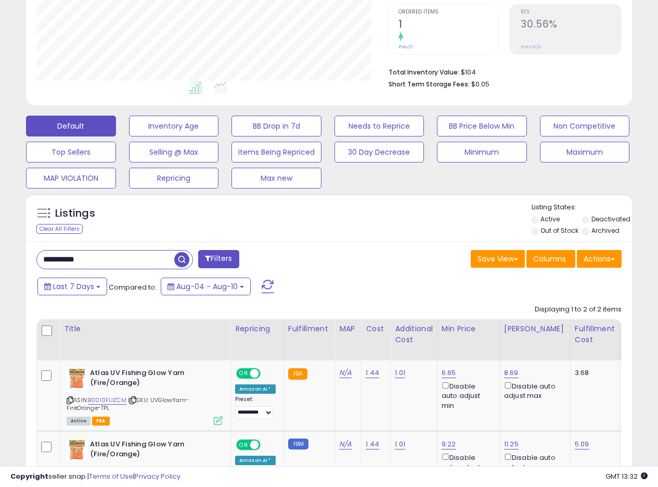
drag, startPoint x: 108, startPoint y: 259, endPoint x: 7, endPoint y: 253, distance: 101.1
click at [16, 257] on div "**********" at bounding box center [329, 194] width 648 height 725
paste input "text"
click at [178, 260] on span "button" at bounding box center [181, 259] width 15 height 15
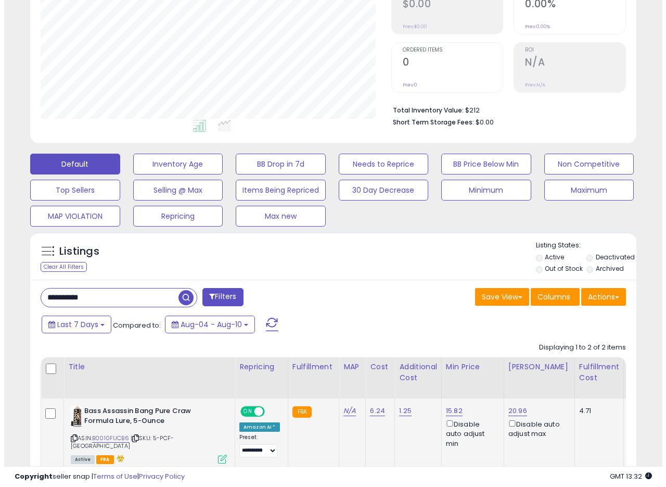
scroll to position [310, 0]
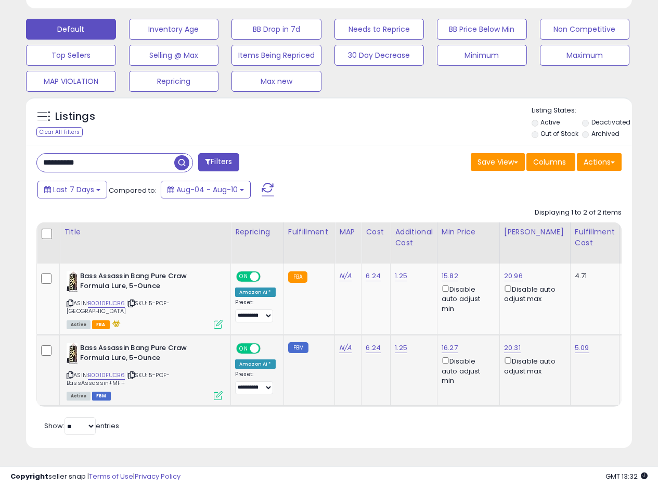
click at [219, 391] on icon at bounding box center [218, 395] width 9 height 9
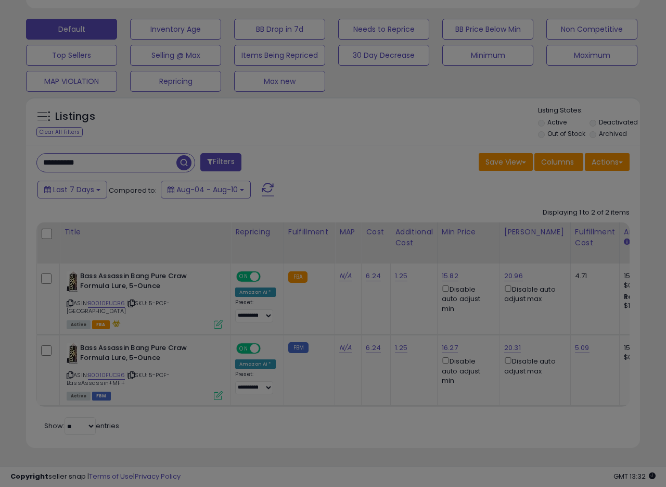
scroll to position [213, 355]
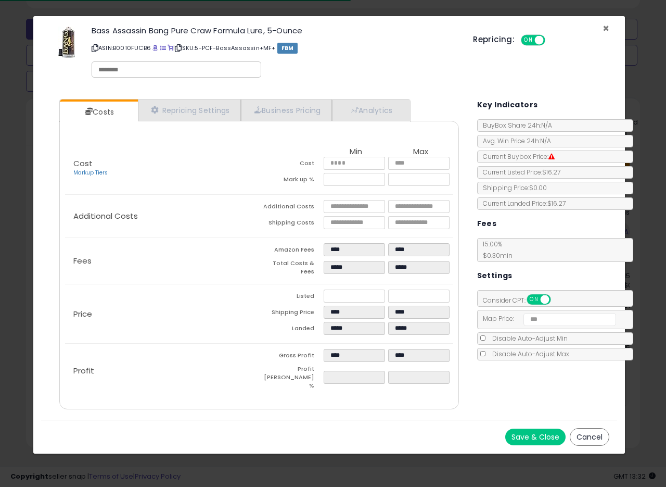
click at [607, 26] on span "×" at bounding box center [606, 28] width 7 height 15
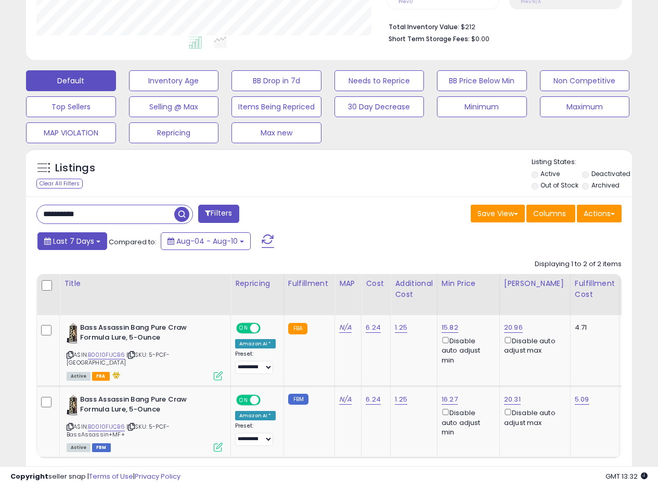
scroll to position [310, 0]
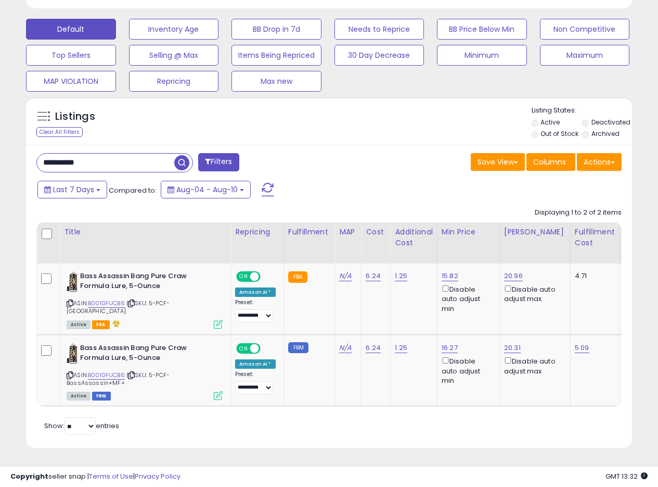
drag, startPoint x: 99, startPoint y: 163, endPoint x: 15, endPoint y: 159, distance: 84.4
click at [18, 161] on div "**********" at bounding box center [329, 98] width 648 height 726
paste input "text"
type input "**********"
click at [182, 163] on span "button" at bounding box center [181, 162] width 15 height 15
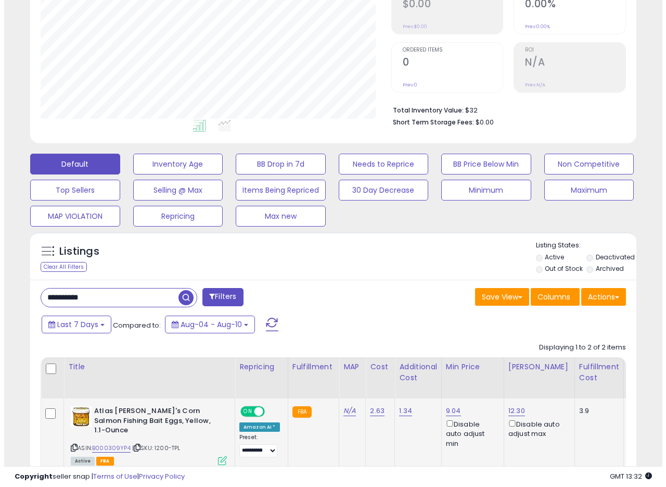
scroll to position [303, 0]
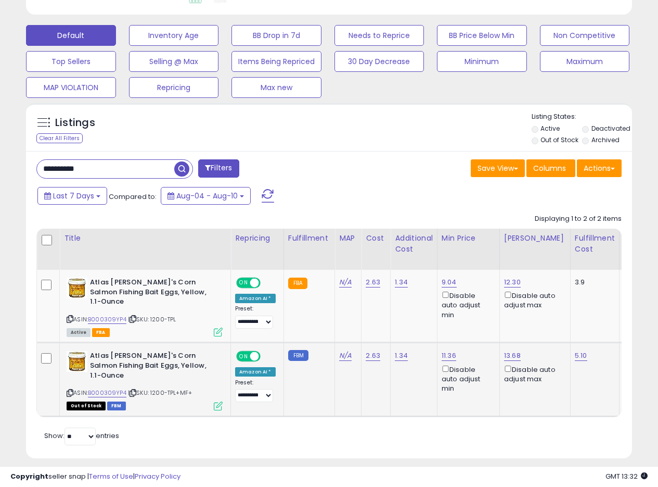
click at [218, 401] on icon at bounding box center [218, 405] width 9 height 9
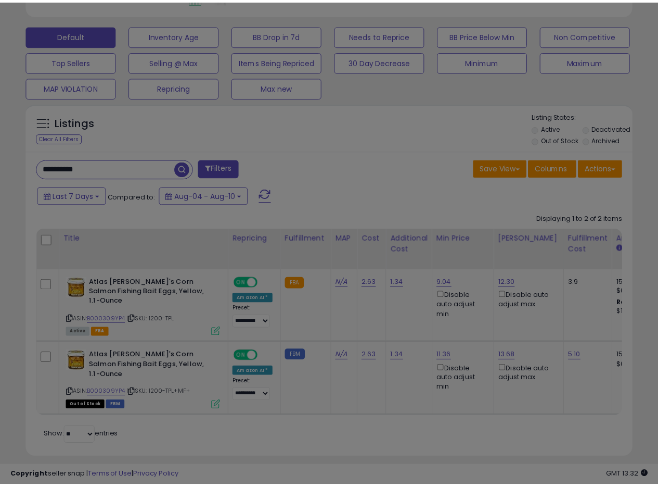
scroll to position [213, 355]
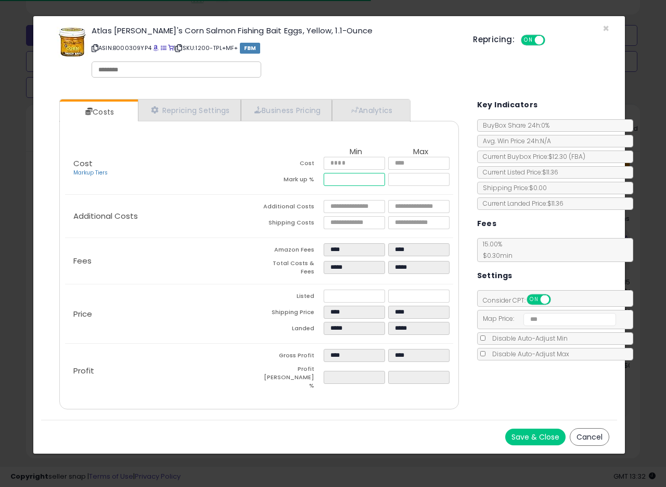
drag, startPoint x: 335, startPoint y: 179, endPoint x: 353, endPoint y: 178, distance: 18.7
click at [353, 178] on input "*****" at bounding box center [354, 179] width 61 height 13
type input "*****"
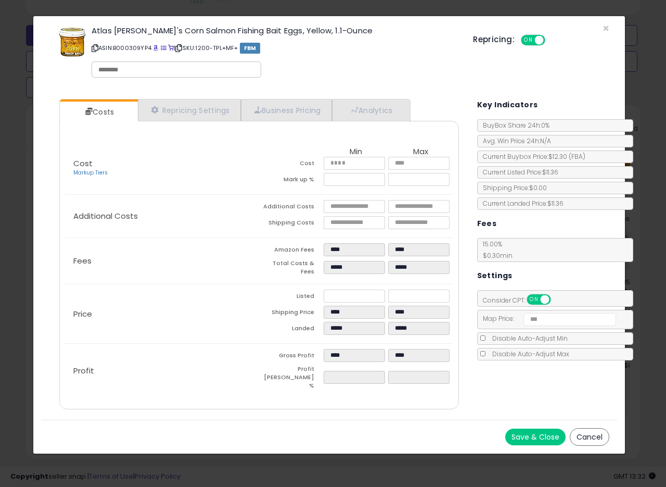
type input "****"
click at [235, 246] on div "Fees Amazon Fees **** **** Total Costs & Fees ***** *****" at bounding box center [259, 261] width 388 height 46
click at [235, 248] on div "Fees Amazon Fees **** **** Total Costs & Fees ***** *****" at bounding box center [259, 261] width 388 height 46
click at [534, 428] on button "Save & Close" at bounding box center [535, 436] width 60 height 17
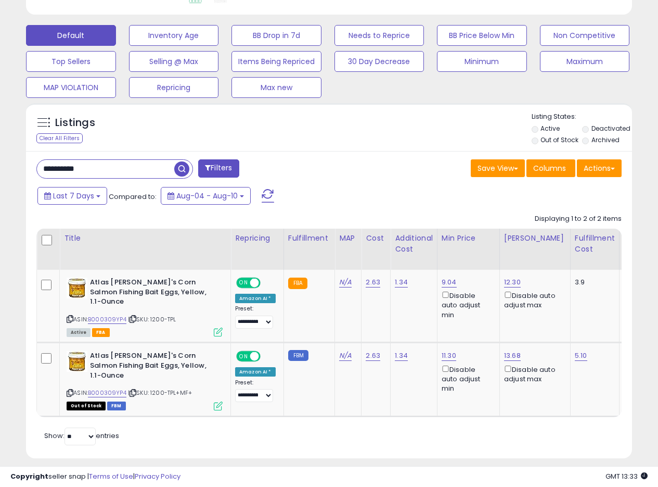
scroll to position [520243, 520105]
drag, startPoint x: 129, startPoint y: 169, endPoint x: 0, endPoint y: 159, distance: 128.9
click at [0, 160] on div "**********" at bounding box center [329, 114] width 658 height 766
paste input "text"
click at [176, 174] on span "button" at bounding box center [181, 168] width 15 height 15
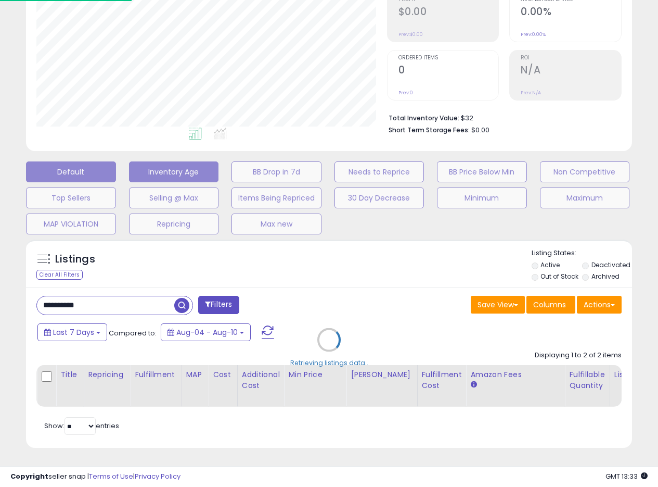
scroll to position [213, 355]
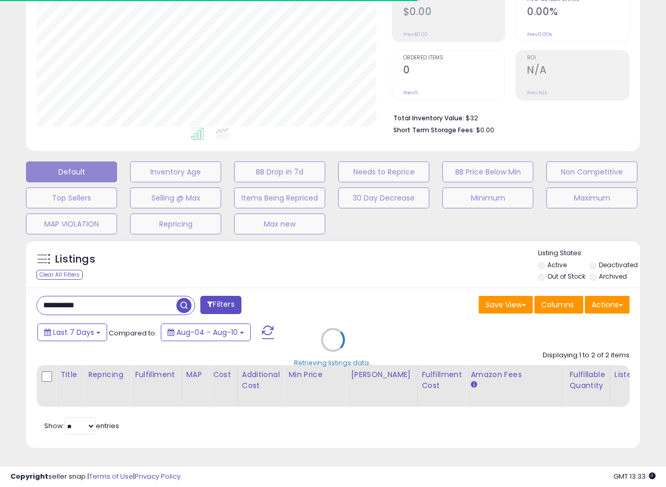
click at [333, 247] on div "Retrieving listings data.." at bounding box center [333, 347] width 630 height 226
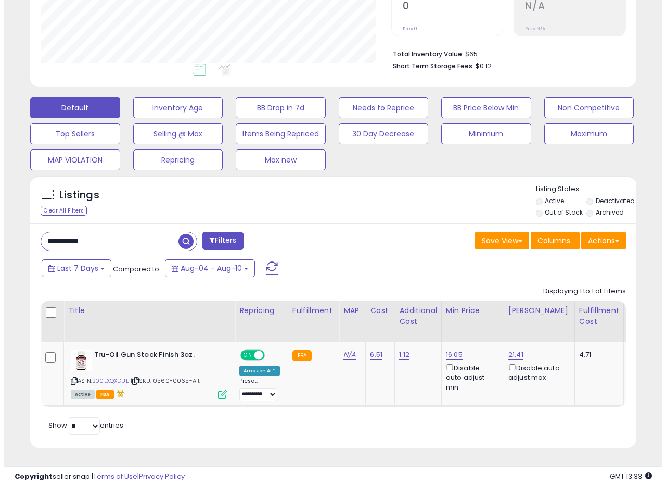
scroll to position [213, 351]
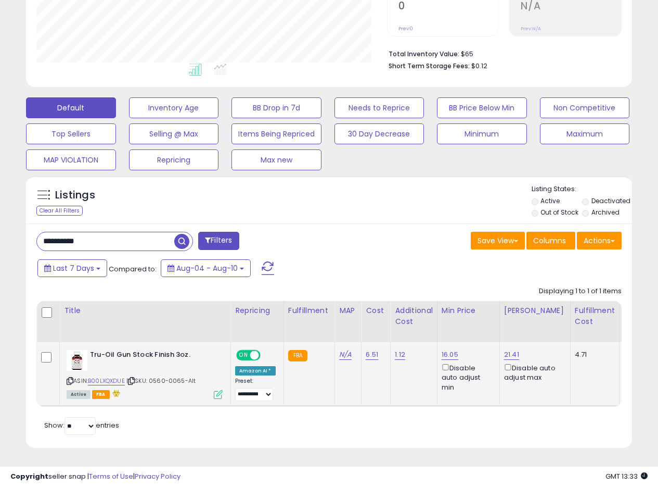
click at [215, 390] on icon at bounding box center [218, 394] width 9 height 9
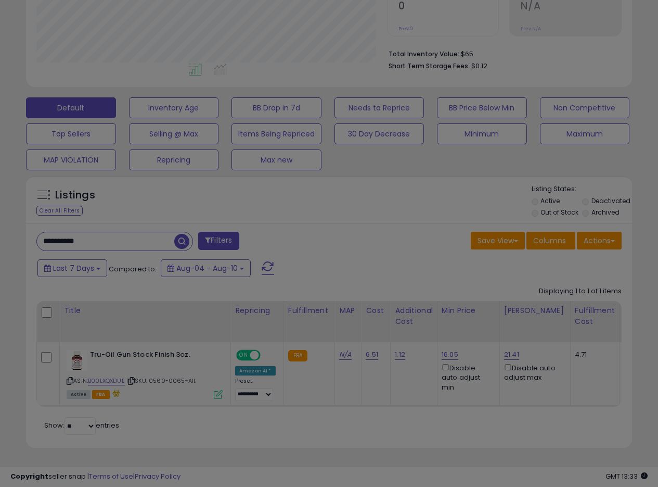
scroll to position [213, 355]
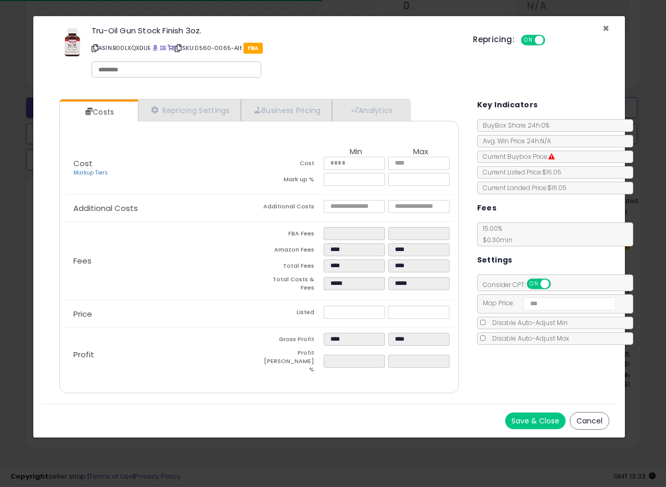
click at [605, 30] on span "×" at bounding box center [606, 28] width 7 height 15
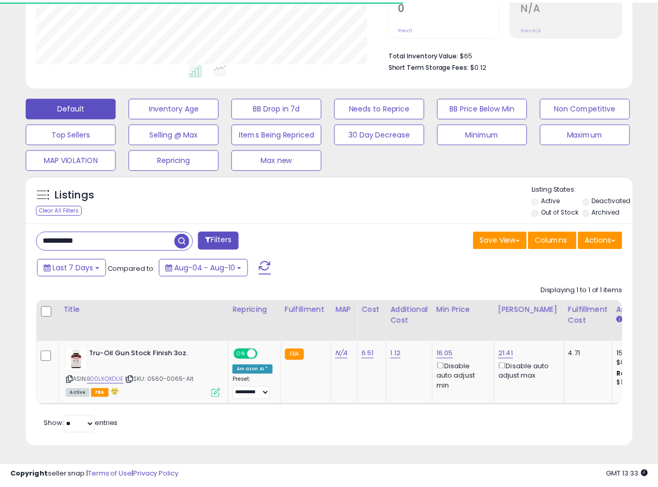
scroll to position [520243, 520105]
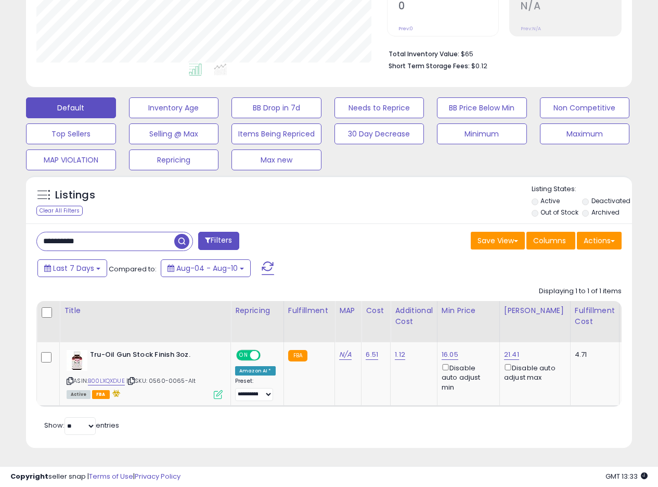
drag, startPoint x: 73, startPoint y: 230, endPoint x: 0, endPoint y: 223, distance: 73.6
click at [0, 225] on div "**********" at bounding box center [329, 144] width 658 height 683
paste input "text"
click at [180, 234] on span "button" at bounding box center [181, 241] width 15 height 15
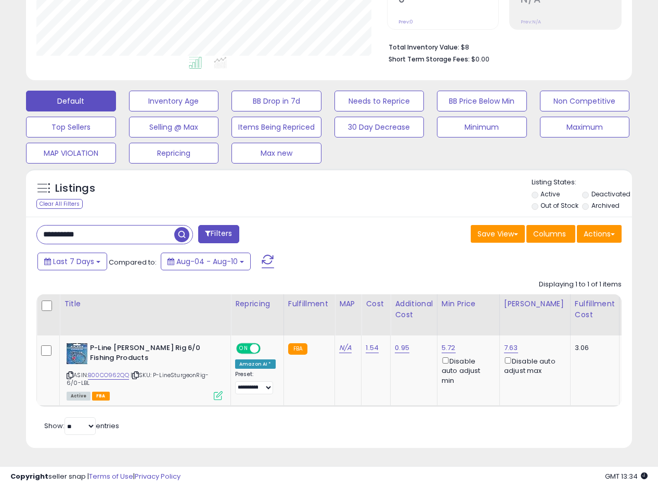
scroll to position [245, 0]
drag, startPoint x: 107, startPoint y: 227, endPoint x: 0, endPoint y: 214, distance: 107.5
click at [0, 214] on div "**********" at bounding box center [329, 142] width 658 height 690
paste input "text"
click at [182, 229] on span "button" at bounding box center [181, 234] width 15 height 15
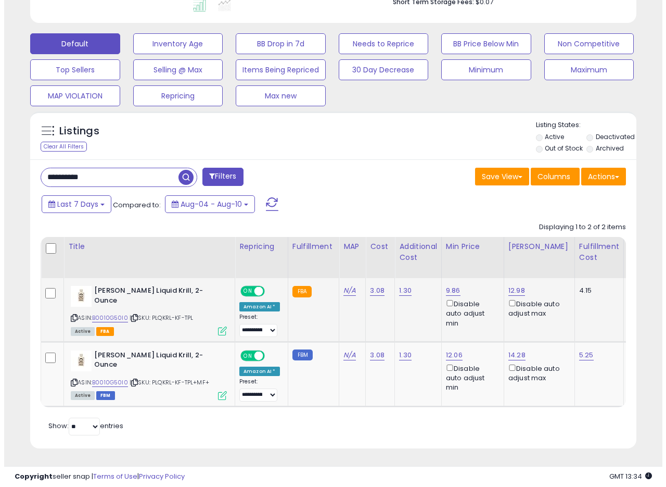
scroll to position [303, 0]
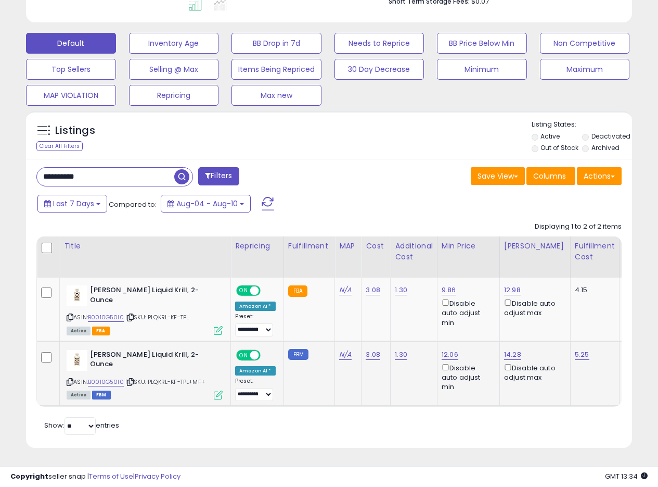
click at [220, 390] on icon at bounding box center [218, 394] width 9 height 9
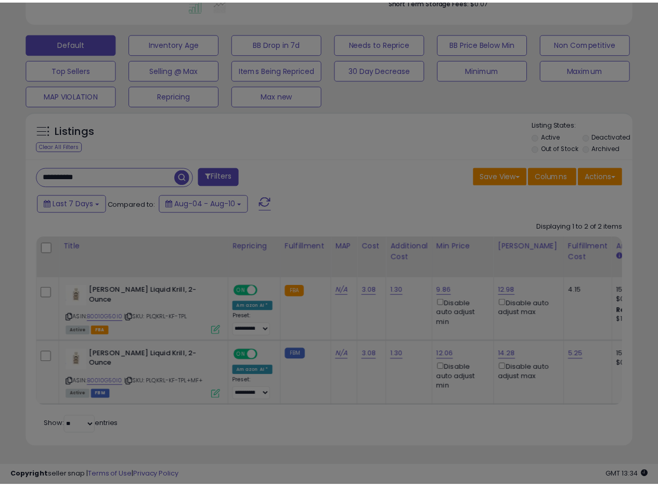
scroll to position [213, 355]
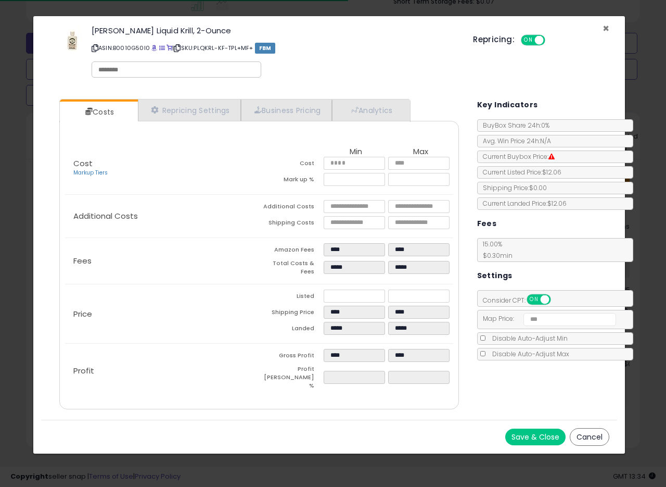
click at [607, 30] on span "×" at bounding box center [606, 28] width 7 height 15
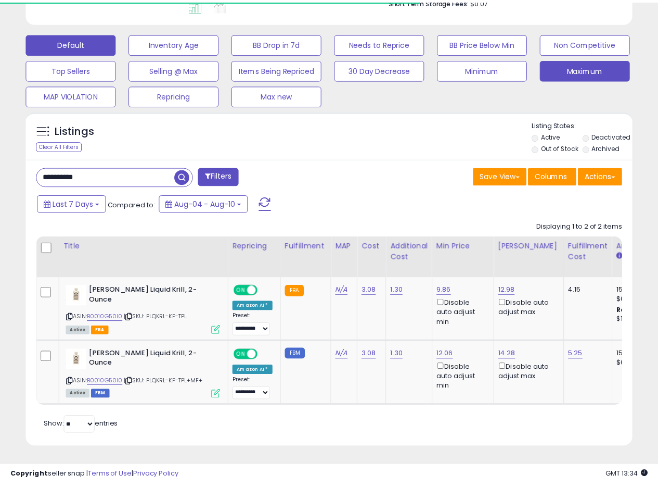
scroll to position [0, 0]
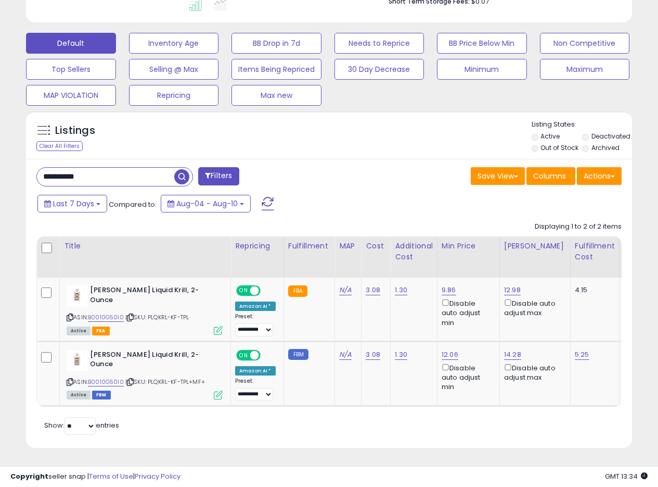
drag, startPoint x: 106, startPoint y: 170, endPoint x: 0, endPoint y: 168, distance: 105.7
click at [0, 168] on div "**********" at bounding box center [329, 113] width 658 height 748
paste input "text"
click at [181, 169] on span "button" at bounding box center [181, 176] width 15 height 15
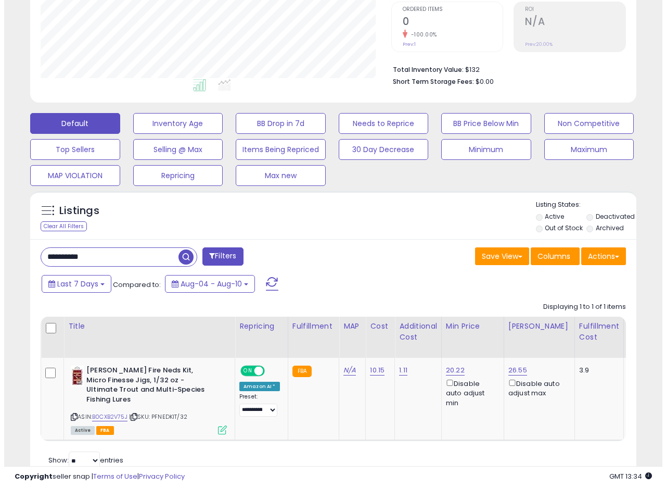
scroll to position [257, 0]
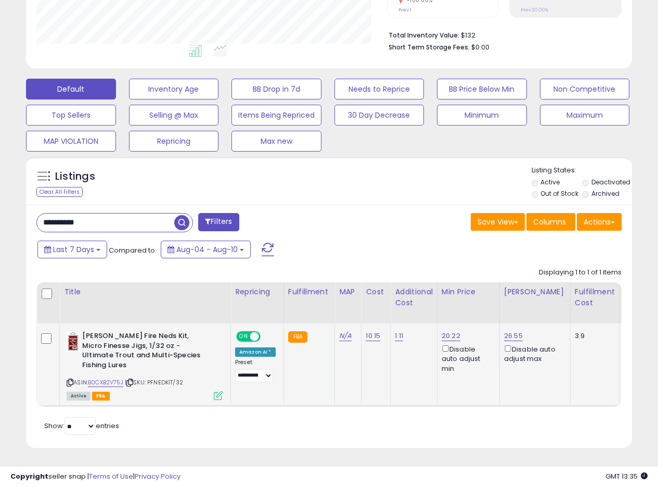
click at [221, 391] on icon at bounding box center [218, 395] width 9 height 9
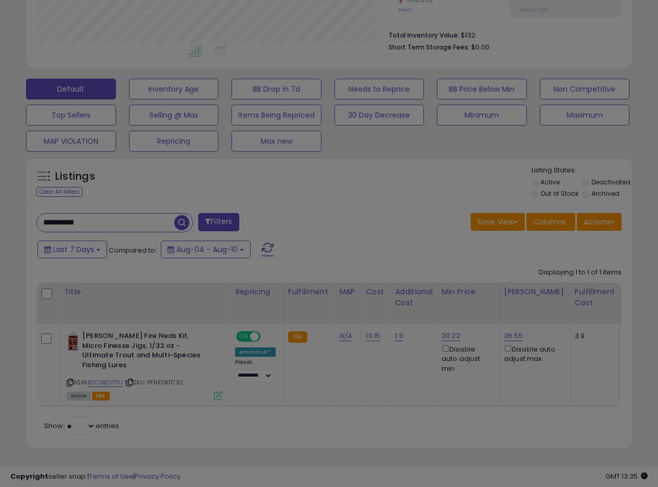
scroll to position [213, 355]
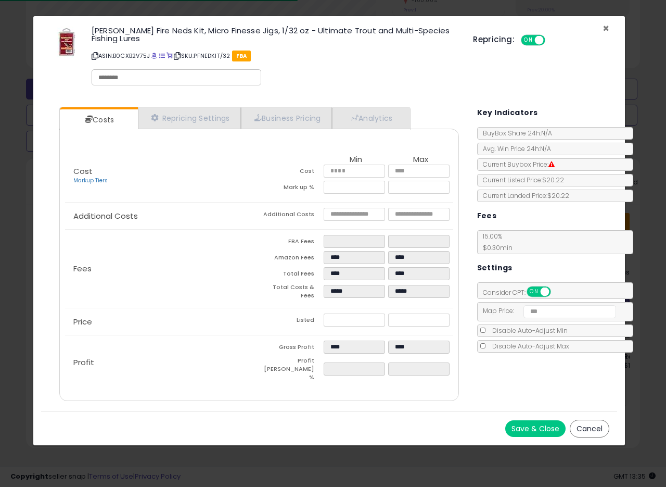
click at [604, 26] on span "×" at bounding box center [606, 28] width 7 height 15
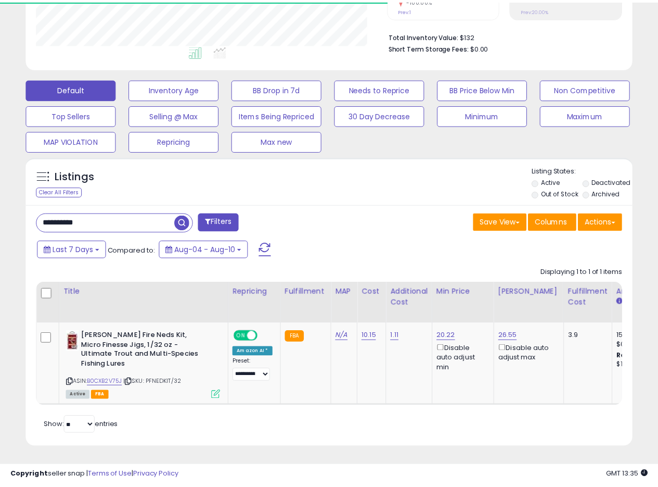
scroll to position [520243, 520105]
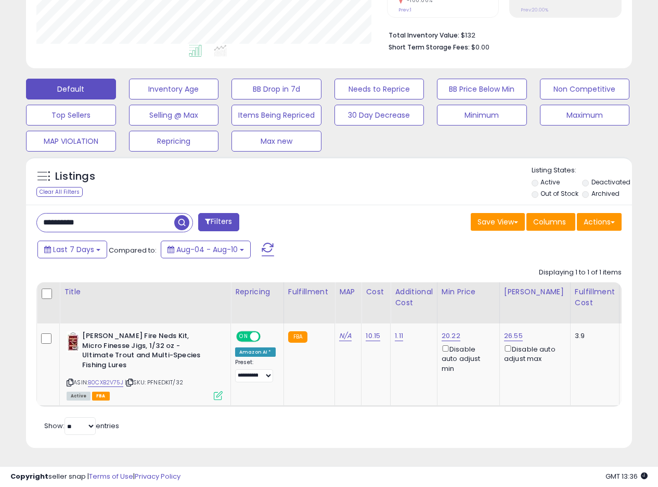
drag, startPoint x: 108, startPoint y: 216, endPoint x: 0, endPoint y: 206, distance: 108.7
click at [0, 206] on div "**********" at bounding box center [329, 136] width 658 height 702
paste input "text"
click at [180, 215] on span "button" at bounding box center [181, 222] width 15 height 15
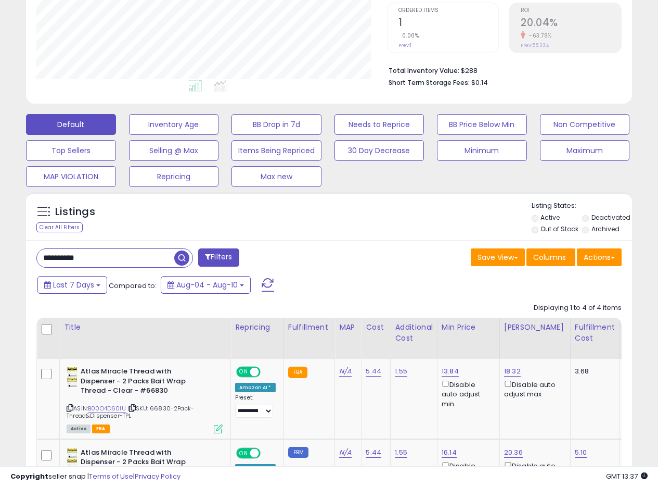
scroll to position [215, 0]
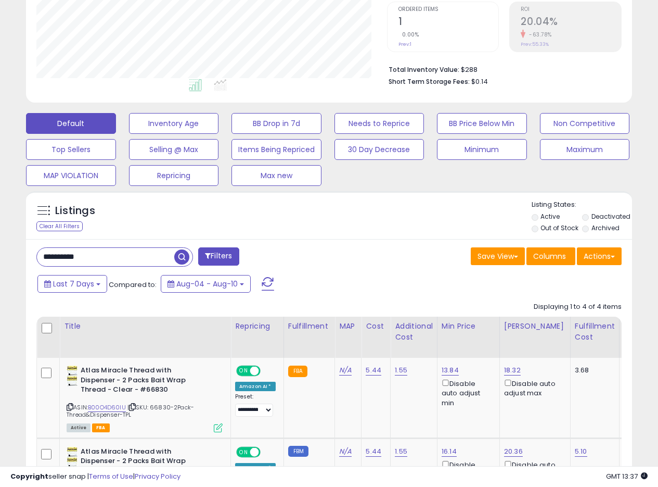
drag, startPoint x: 109, startPoint y: 254, endPoint x: 0, endPoint y: 253, distance: 108.8
click at [0, 254] on div "**********" at bounding box center [329, 290] width 658 height 943
paste input "text"
click at [185, 260] on span "button" at bounding box center [181, 256] width 15 height 15
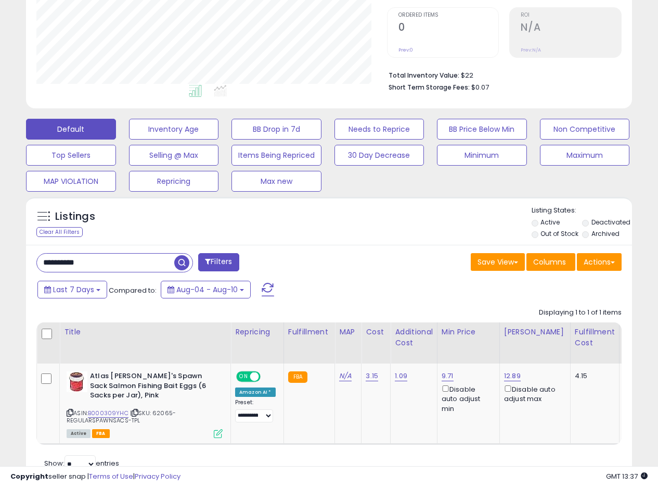
scroll to position [255, 0]
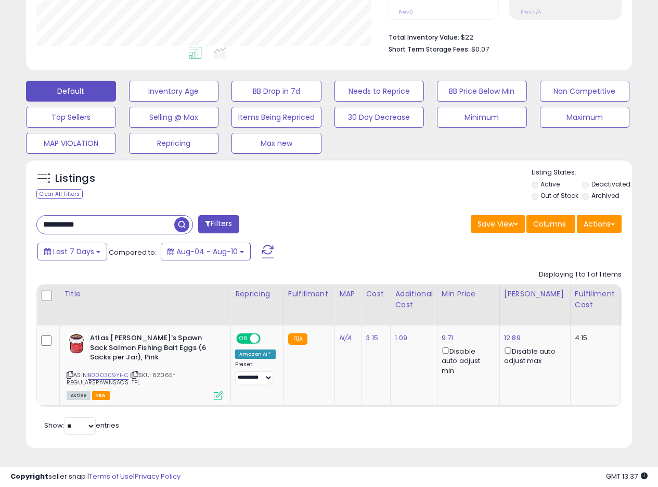
drag, startPoint x: 118, startPoint y: 221, endPoint x: 0, endPoint y: 212, distance: 118.4
click at [0, 213] on div "**********" at bounding box center [329, 137] width 658 height 700
paste input "text"
click at [180, 217] on span "button" at bounding box center [181, 224] width 15 height 15
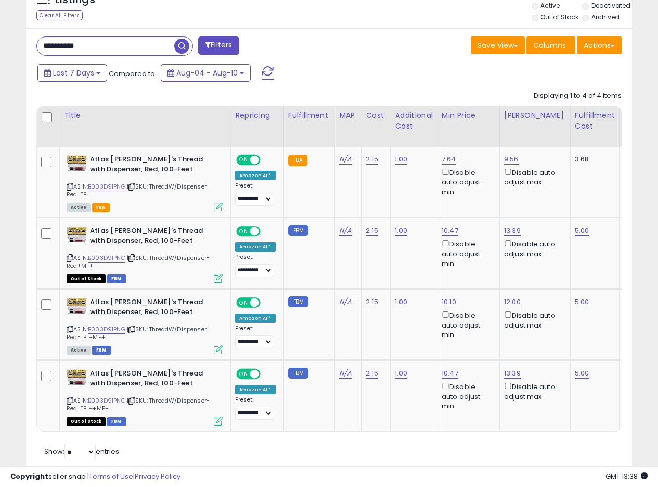
scroll to position [407, 0]
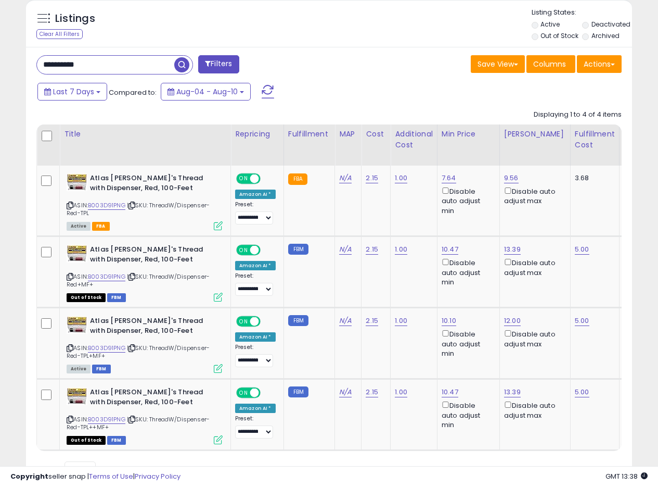
drag, startPoint x: 113, startPoint y: 65, endPoint x: 15, endPoint y: 48, distance: 100.3
click at [0, 45] on div "**********" at bounding box center [329, 79] width 658 height 904
paste input "text"
click at [188, 64] on span "button" at bounding box center [181, 64] width 15 height 15
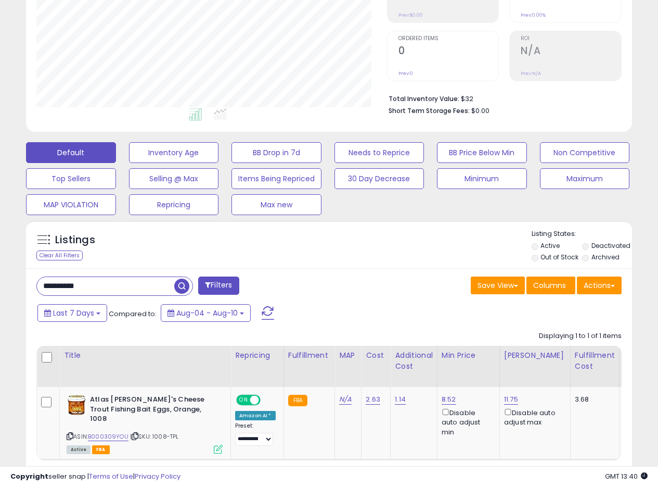
scroll to position [186, 0]
drag, startPoint x: 101, startPoint y: 282, endPoint x: 0, endPoint y: 276, distance: 101.6
click at [0, 277] on div "**********" at bounding box center [329, 194] width 658 height 692
paste input "text"
drag, startPoint x: 179, startPoint y: 285, endPoint x: 154, endPoint y: 288, distance: 24.7
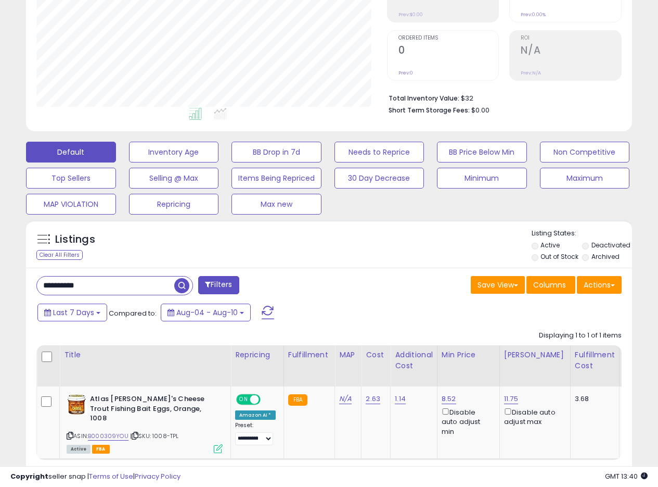
click at [180, 286] on span "button" at bounding box center [181, 285] width 15 height 15
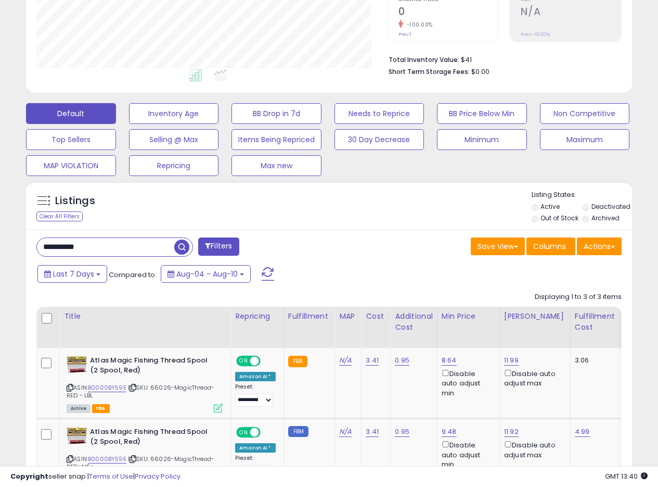
scroll to position [226, 0]
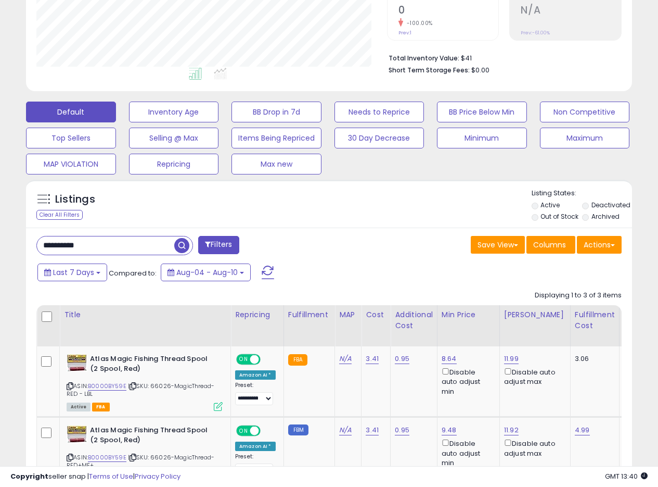
drag, startPoint x: 108, startPoint y: 246, endPoint x: 0, endPoint y: 226, distance: 110.0
click at [0, 227] on div "**********" at bounding box center [329, 223] width 658 height 833
paste input "text"
click at [182, 248] on span "button" at bounding box center [181, 245] width 15 height 15
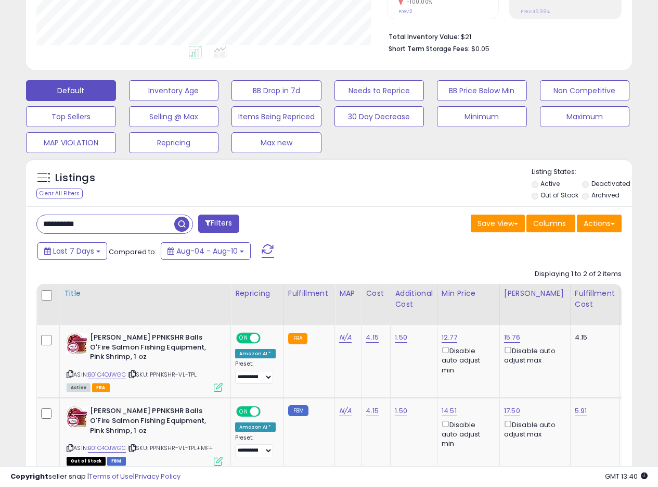
scroll to position [321, 0]
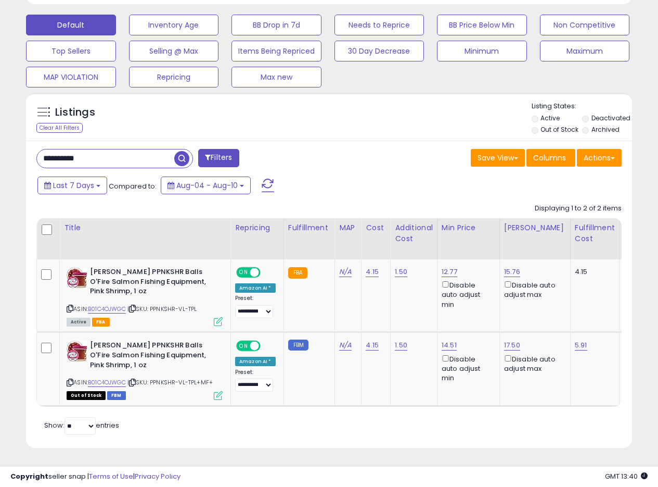
drag, startPoint x: 104, startPoint y: 152, endPoint x: 4, endPoint y: 147, distance: 100.1
click at [4, 147] on div "**********" at bounding box center [329, 104] width 658 height 766
paste input "text"
click at [185, 156] on span "button" at bounding box center [181, 158] width 15 height 15
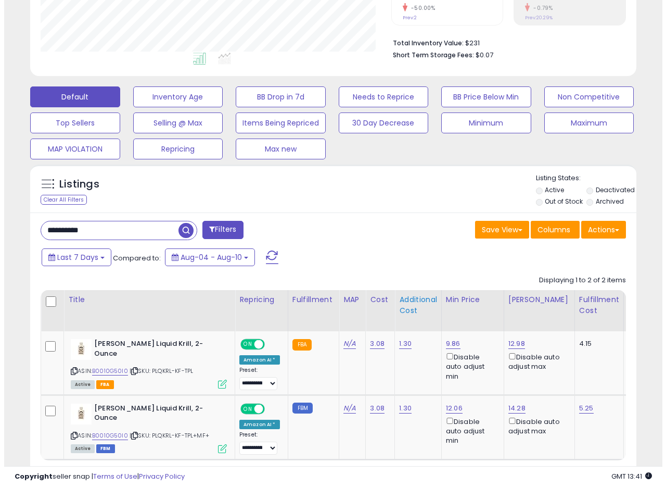
scroll to position [303, 0]
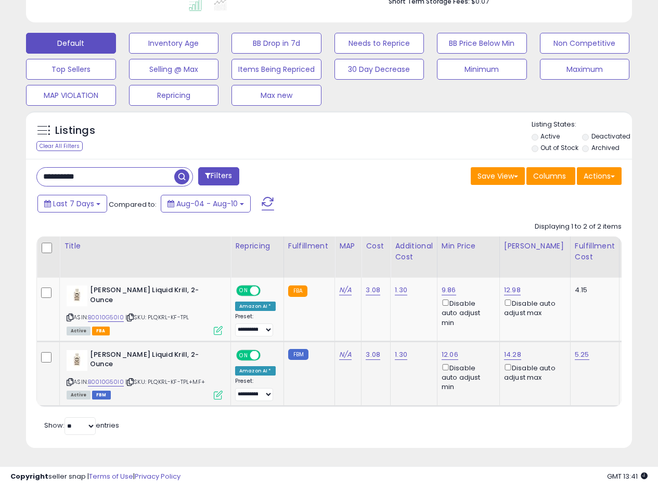
click at [217, 390] on icon at bounding box center [218, 394] width 9 height 9
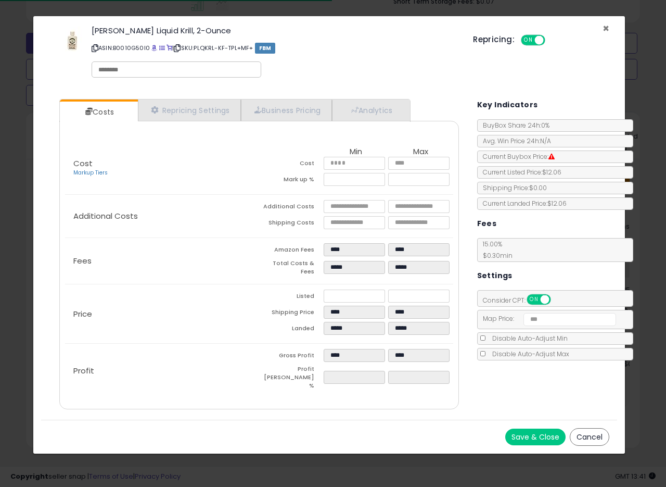
click at [605, 28] on span "×" at bounding box center [606, 28] width 7 height 15
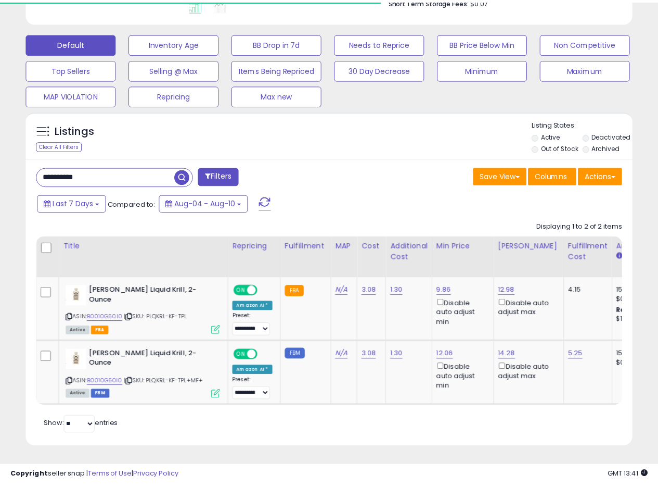
scroll to position [520243, 520105]
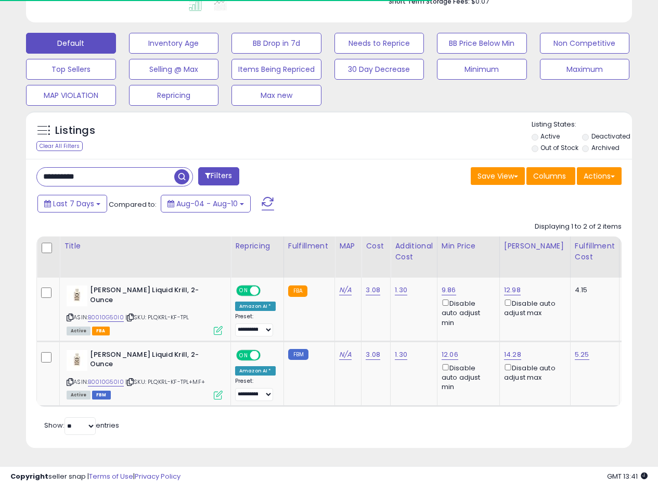
click at [183, 417] on div "Displaying 1 to 2 of 2 items Title Repricing" at bounding box center [109, 426] width 146 height 18
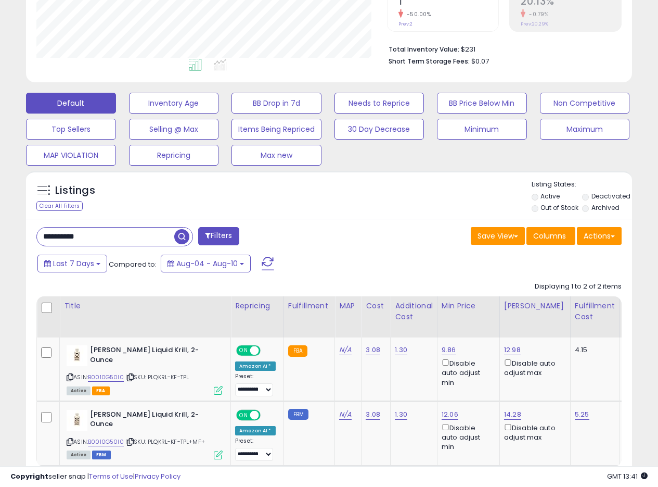
scroll to position [233, 0]
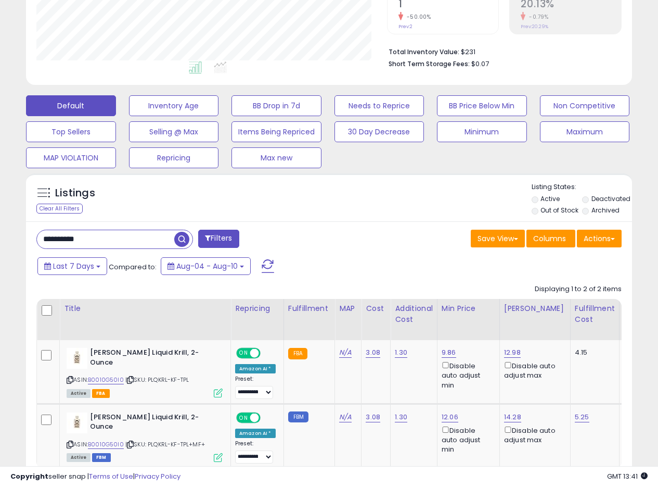
click at [320, 246] on div "**********" at bounding box center [179, 240] width 301 height 21
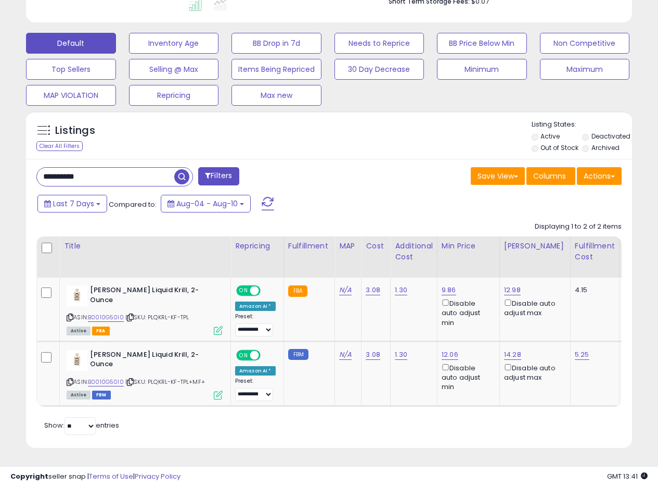
scroll to position [303, 0]
drag, startPoint x: 106, startPoint y: 168, endPoint x: 0, endPoint y: 160, distance: 106.5
click at [0, 160] on div "**********" at bounding box center [329, 113] width 658 height 748
paste input "text"
click at [184, 169] on span "button" at bounding box center [181, 176] width 15 height 15
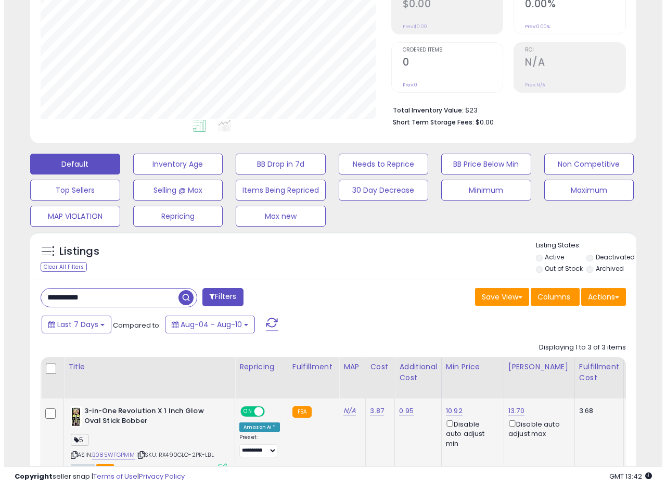
scroll to position [390, 0]
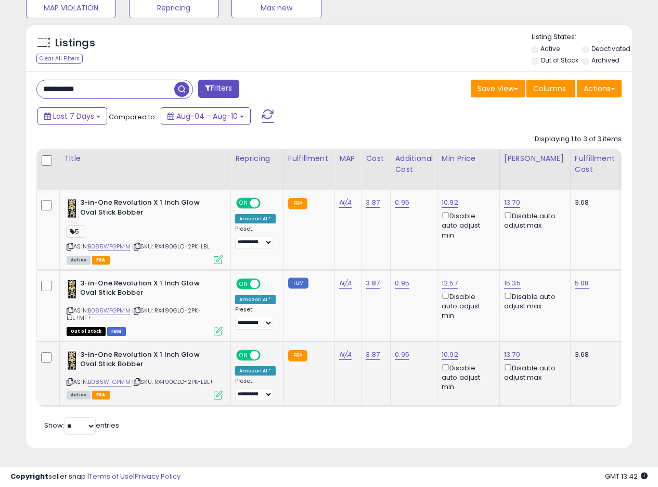
click at [215, 390] on icon at bounding box center [218, 394] width 9 height 9
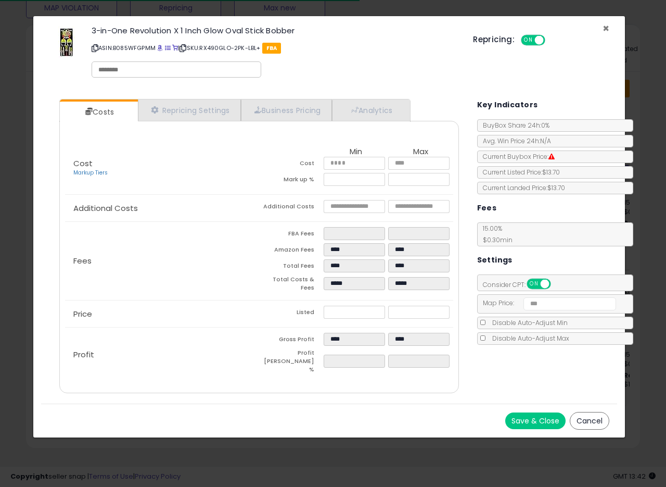
click at [605, 30] on span "×" at bounding box center [606, 28] width 7 height 15
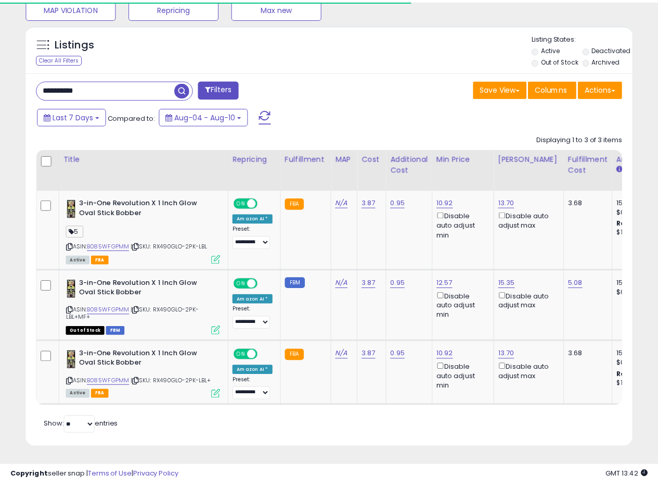
scroll to position [520243, 520105]
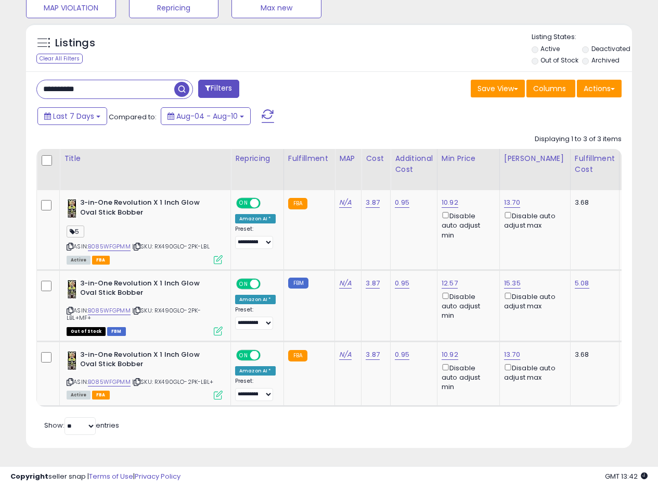
click at [0, 69] on div "**********" at bounding box center [329, 68] width 658 height 835
paste input "text"
click at [179, 83] on span "button" at bounding box center [181, 89] width 15 height 15
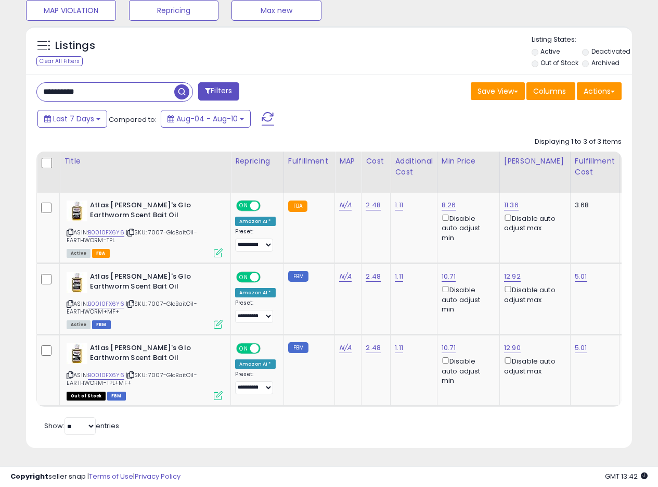
scroll to position [336, 0]
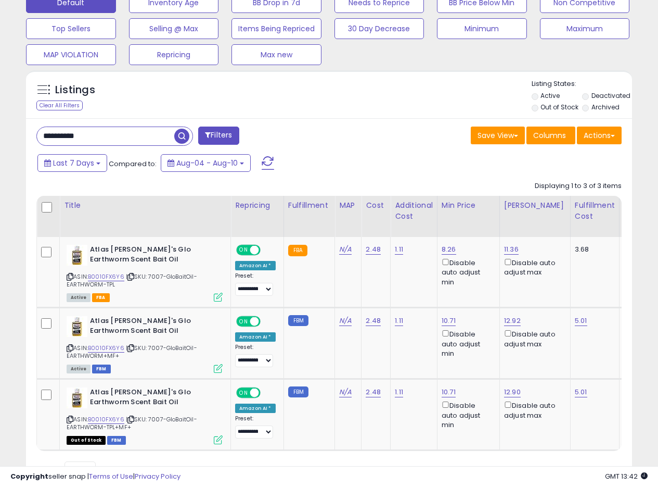
drag, startPoint x: 118, startPoint y: 144, endPoint x: 0, endPoint y: 121, distance: 119.9
click at [0, 121] on div "**********" at bounding box center [329, 114] width 658 height 833
paste input "text"
click at [181, 134] on span "button" at bounding box center [181, 136] width 15 height 15
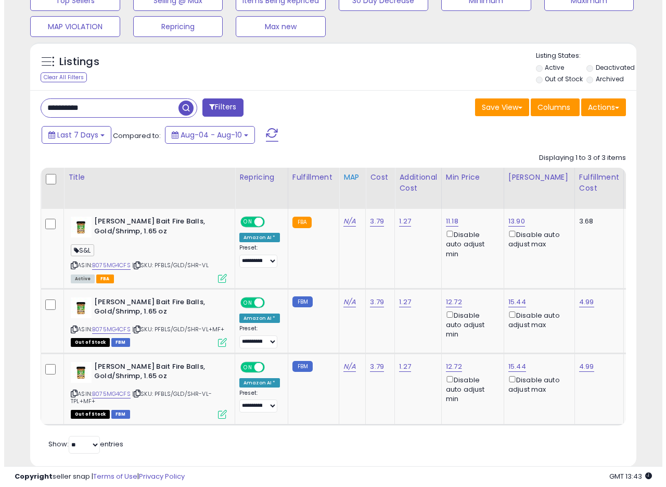
scroll to position [383, 0]
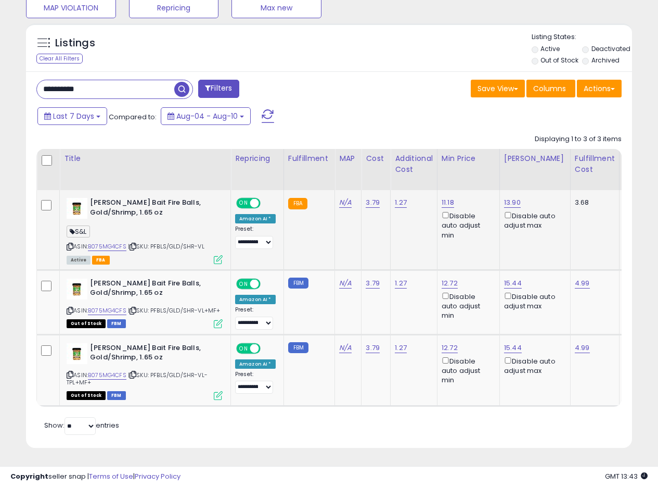
click at [217, 257] on icon at bounding box center [218, 259] width 9 height 9
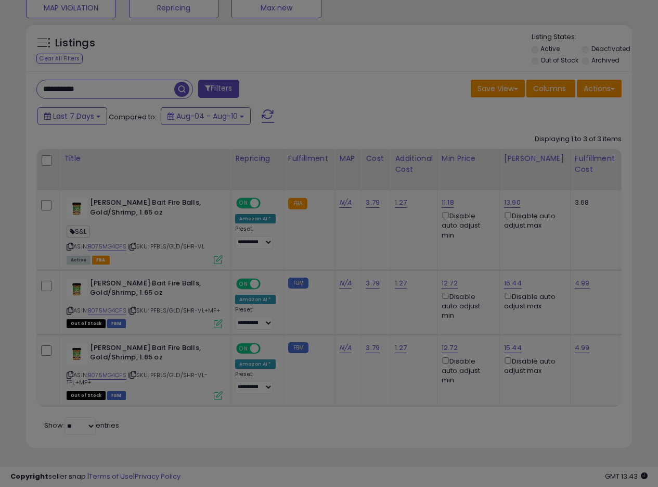
scroll to position [213, 355]
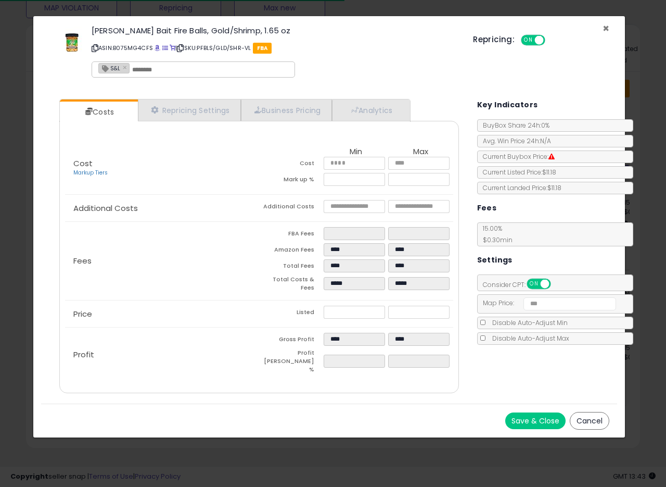
click at [604, 29] on span "×" at bounding box center [606, 28] width 7 height 15
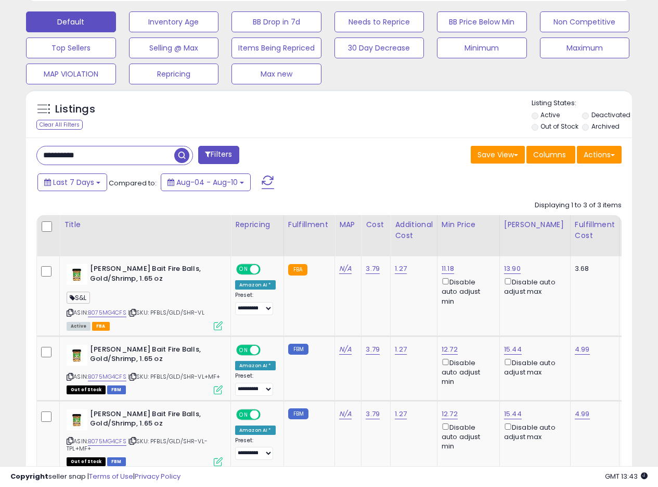
scroll to position [311, 0]
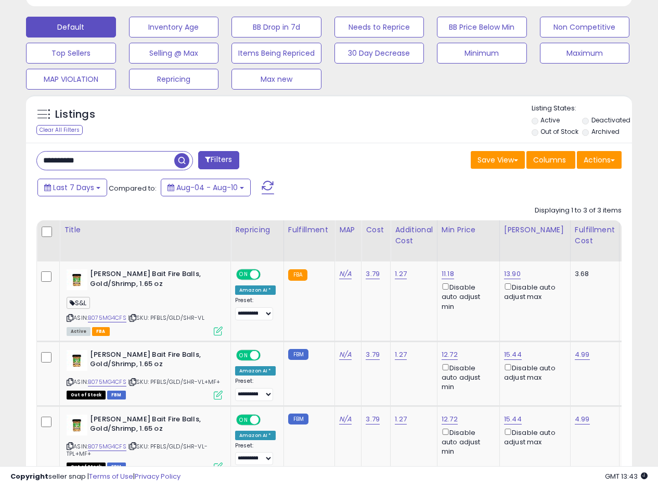
click at [404, 172] on div "**********" at bounding box center [329, 331] width 606 height 376
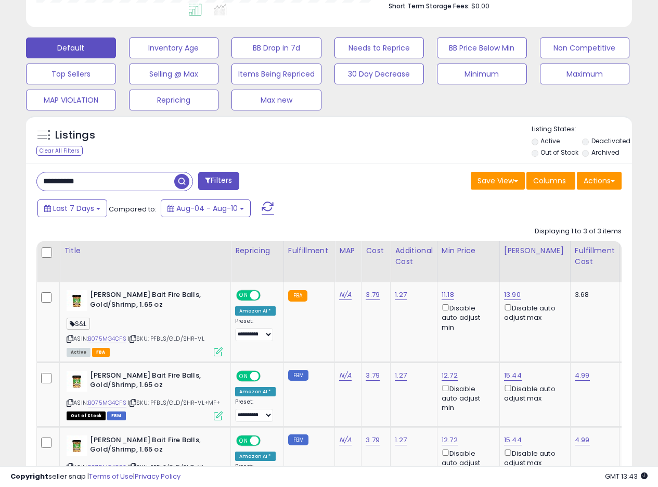
scroll to position [311, 0]
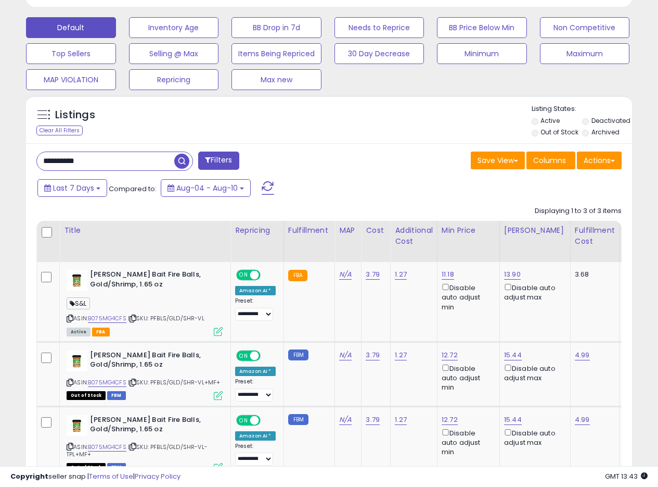
click at [394, 171] on div "Save View Save As New View Update Current View Columns Actions Import Export Vi…" at bounding box center [479, 161] width 301 height 20
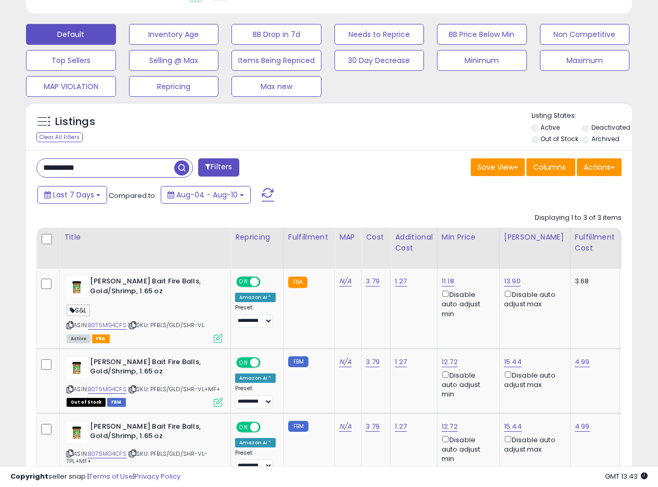
scroll to position [303, 0]
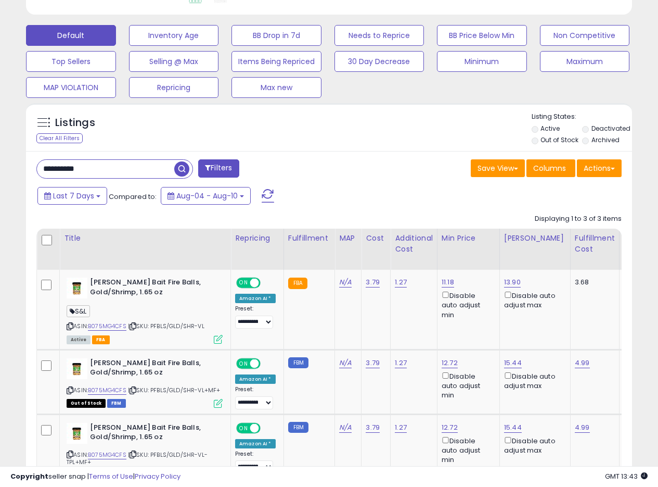
click at [368, 158] on div "**********" at bounding box center [329, 339] width 606 height 376
drag, startPoint x: 112, startPoint y: 164, endPoint x: 6, endPoint y: 170, distance: 106.3
click at [8, 171] on div "**********" at bounding box center [329, 140] width 648 height 799
paste input "text"
click at [185, 170] on span "button" at bounding box center [181, 168] width 15 height 15
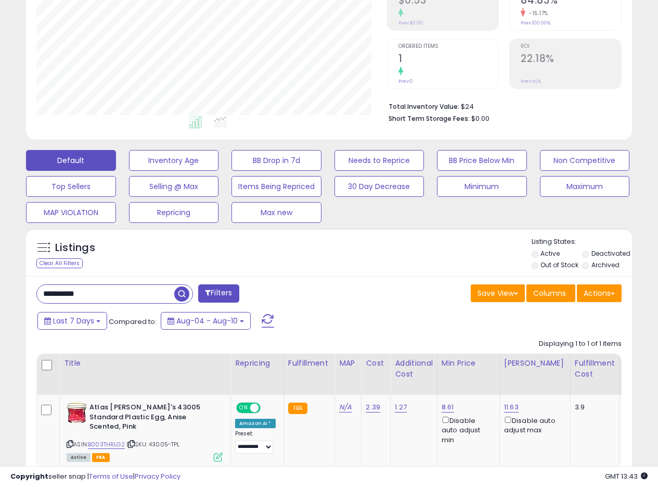
scroll to position [238, 0]
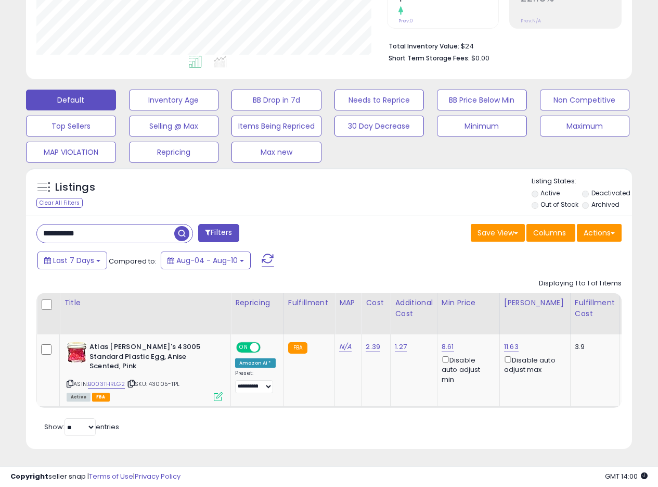
drag, startPoint x: 111, startPoint y: 235, endPoint x: 19, endPoint y: 227, distance: 93.0
click at [23, 227] on div "Listings Clear All Filters" at bounding box center [329, 312] width 622 height 300
paste input "text"
click at [179, 234] on span "button" at bounding box center [181, 233] width 15 height 15
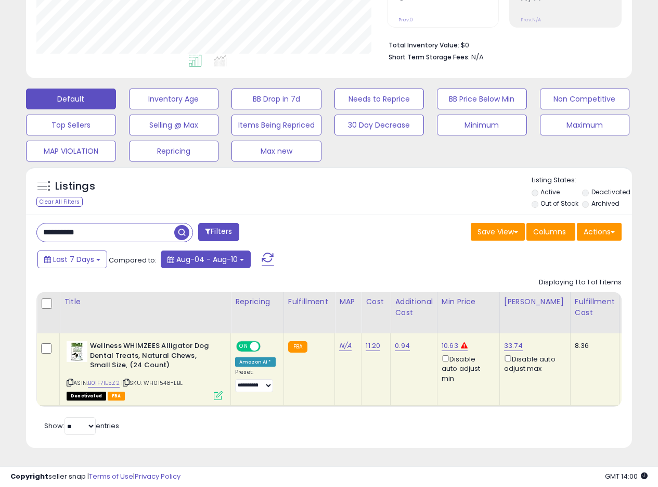
scroll to position [247, 0]
drag, startPoint x: 110, startPoint y: 227, endPoint x: 0, endPoint y: 198, distance: 114.0
click at [0, 199] on div "**********" at bounding box center [329, 140] width 658 height 692
paste input "text"
drag, startPoint x: 101, startPoint y: 222, endPoint x: 18, endPoint y: 220, distance: 83.3
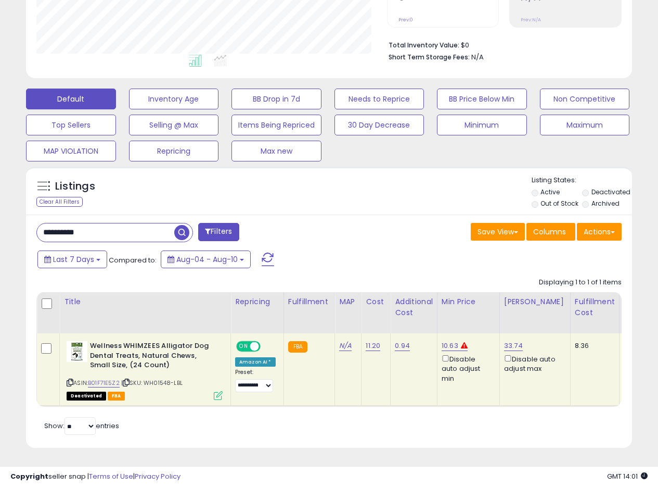
click at [19, 221] on div "Listings Clear All Filters" at bounding box center [329, 311] width 622 height 300
paste input "text"
click at [183, 230] on span "button" at bounding box center [181, 232] width 15 height 15
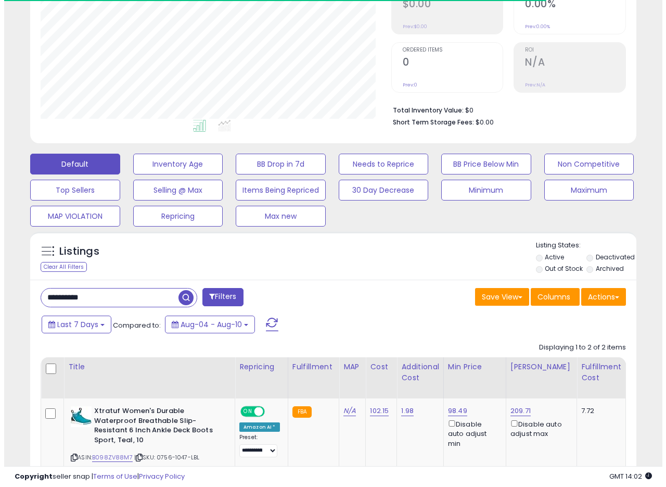
scroll to position [213, 351]
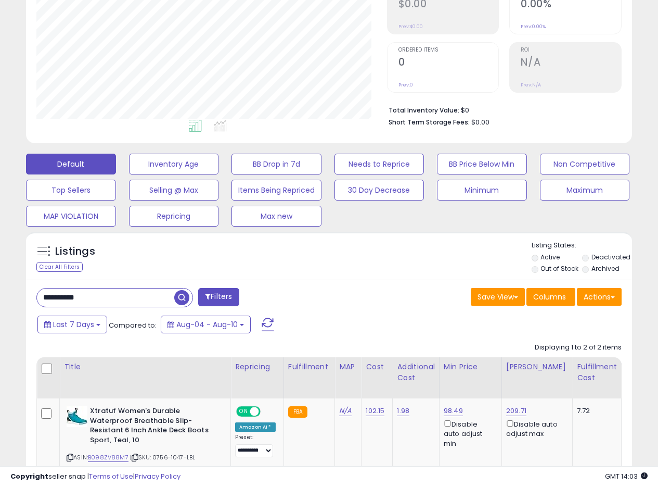
drag, startPoint x: 107, startPoint y: 291, endPoint x: 3, endPoint y: 290, distance: 103.6
click at [4, 291] on div "**********" at bounding box center [329, 251] width 658 height 785
paste input "text"
click at [179, 299] on span "button" at bounding box center [181, 297] width 15 height 15
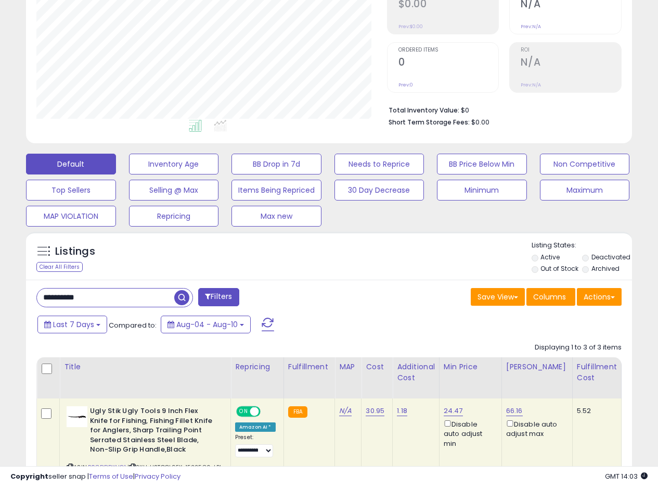
drag, startPoint x: 108, startPoint y: 300, endPoint x: 13, endPoint y: 283, distance: 96.7
click at [0, 286] on div "**********" at bounding box center [329, 315] width 658 height 912
paste input "text"
click at [179, 298] on span "button" at bounding box center [181, 297] width 15 height 15
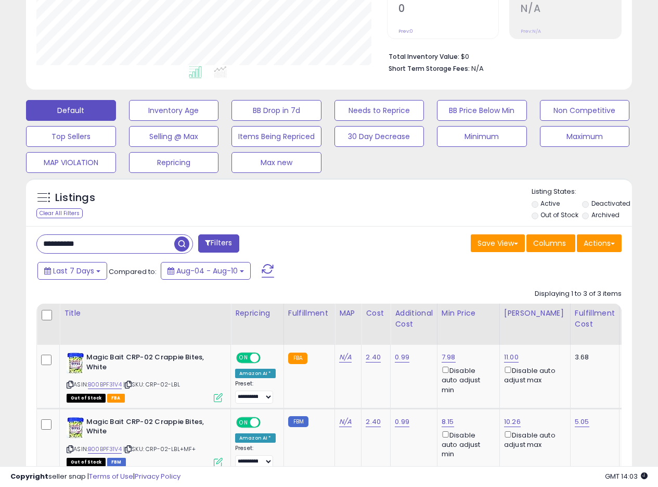
scroll to position [278, 0]
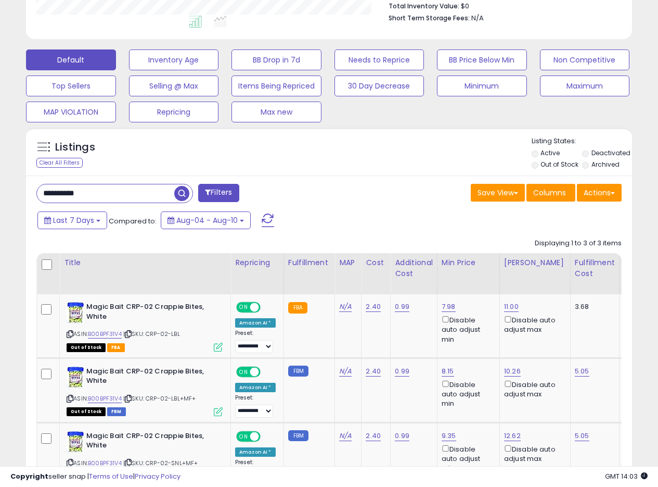
drag, startPoint x: 114, startPoint y: 192, endPoint x: 0, endPoint y: 186, distance: 114.1
click at [0, 186] on div "**********" at bounding box center [329, 161] width 658 height 812
paste input "text"
type input "**********"
click at [184, 193] on span "button" at bounding box center [181, 193] width 15 height 15
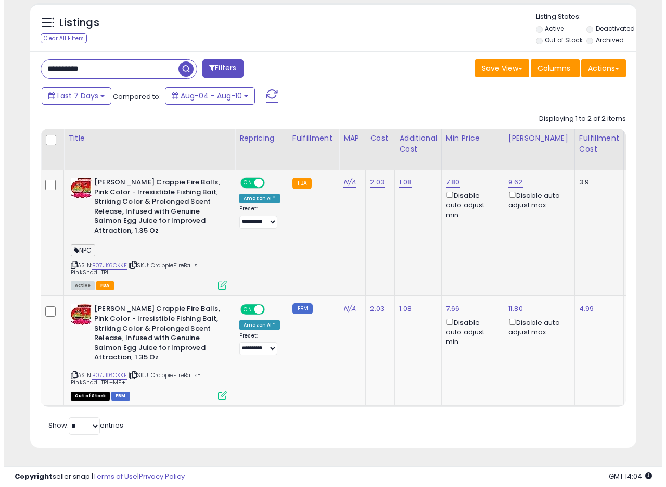
scroll to position [411, 0]
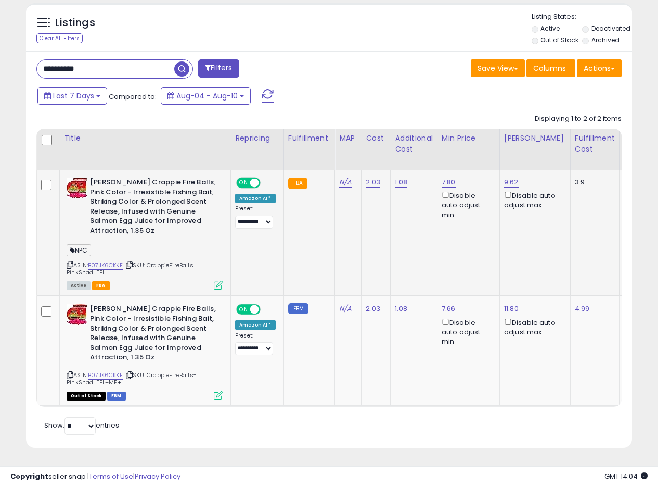
click at [214, 275] on div "ASIN: B07JK6CKKF | SKU: CrappieFireBalls-PinkShad-TPL Active FBA" at bounding box center [145, 232] width 156 height 111
click at [215, 281] on icon at bounding box center [218, 285] width 9 height 9
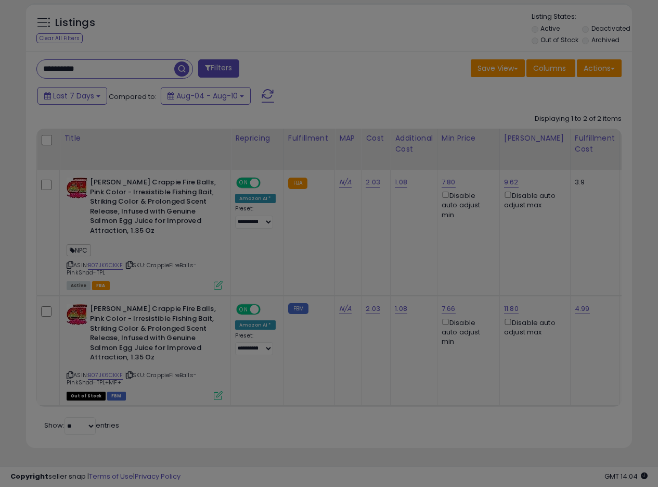
scroll to position [213, 355]
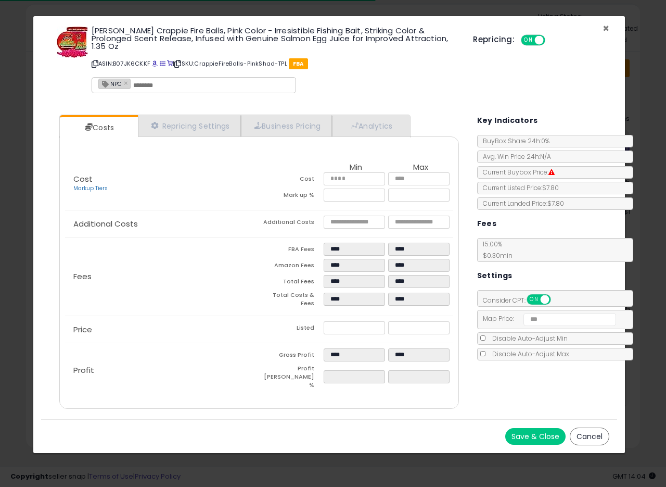
click at [605, 29] on span "×" at bounding box center [606, 28] width 7 height 15
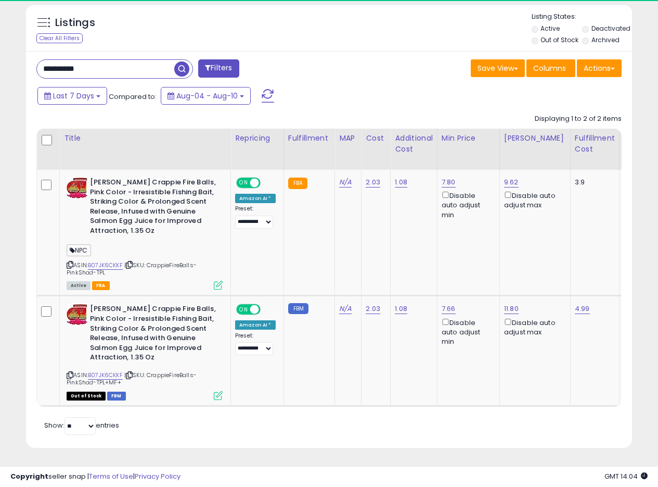
scroll to position [520243, 520105]
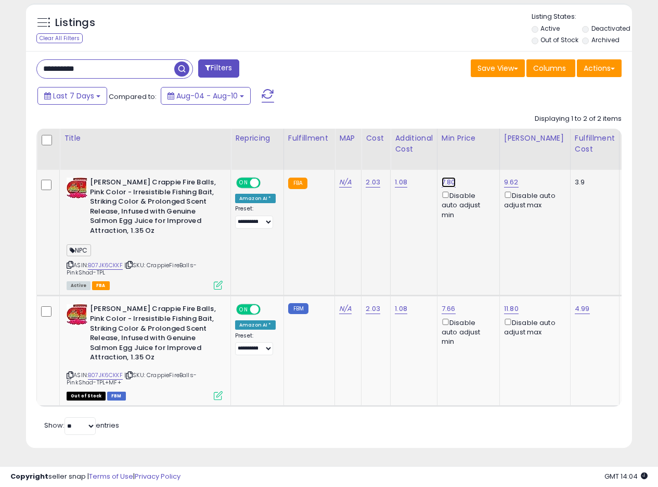
click at [442, 177] on link "7.80" at bounding box center [449, 182] width 14 height 10
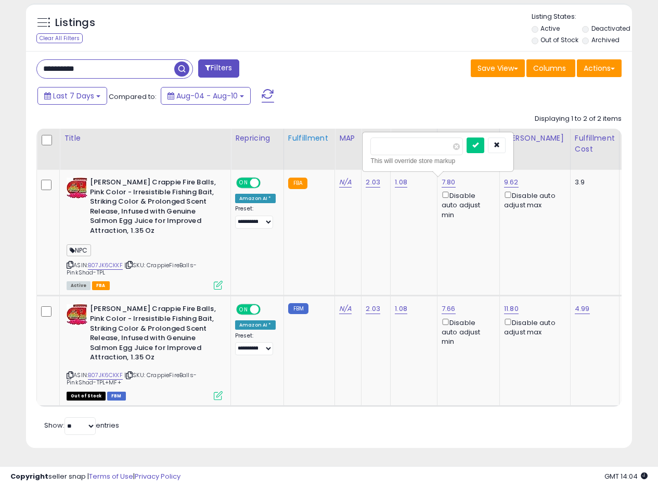
drag, startPoint x: 413, startPoint y: 139, endPoint x: 316, endPoint y: 130, distance: 96.8
type input "****"
click at [479, 142] on icon "submit" at bounding box center [476, 145] width 6 height 6
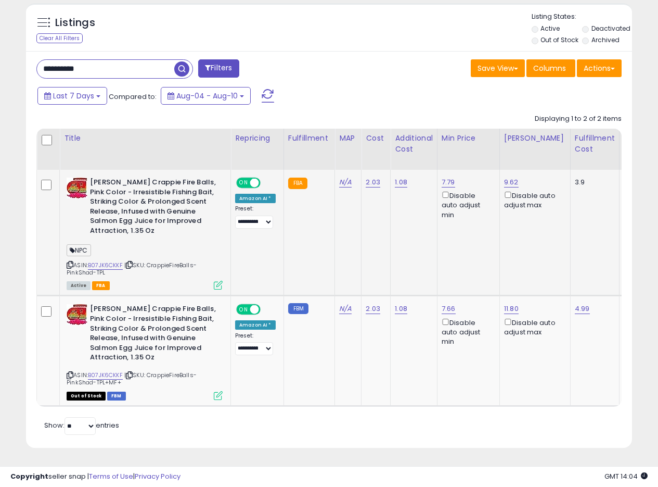
drag, startPoint x: 103, startPoint y: 61, endPoint x: 0, endPoint y: 56, distance: 102.7
click at [0, 56] on div "**********" at bounding box center [329, 59] width 658 height 856
paste input "text"
click at [179, 63] on span "button" at bounding box center [181, 68] width 15 height 15
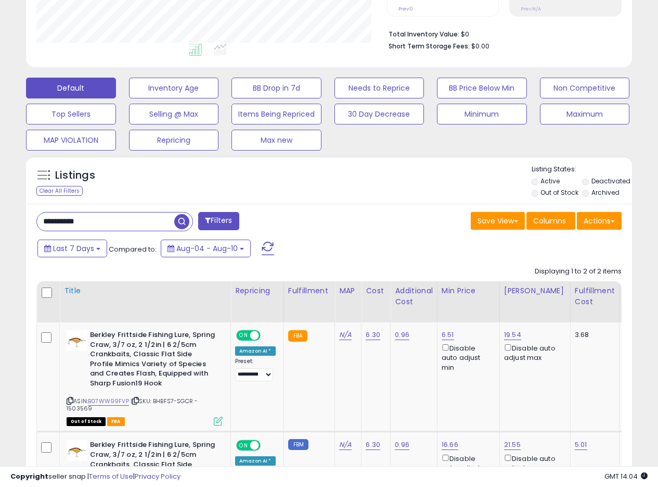
scroll to position [330, 0]
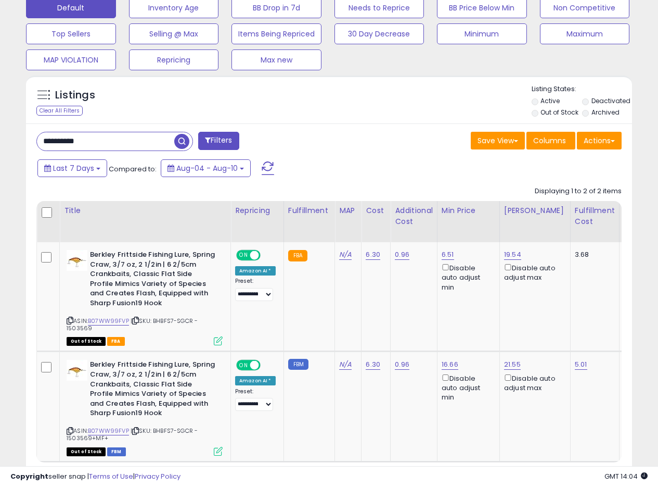
drag, startPoint x: 99, startPoint y: 145, endPoint x: 0, endPoint y: 126, distance: 100.6
click at [0, 128] on div "**********" at bounding box center [329, 122] width 658 height 839
paste input "text"
click at [182, 139] on span "button" at bounding box center [181, 141] width 15 height 15
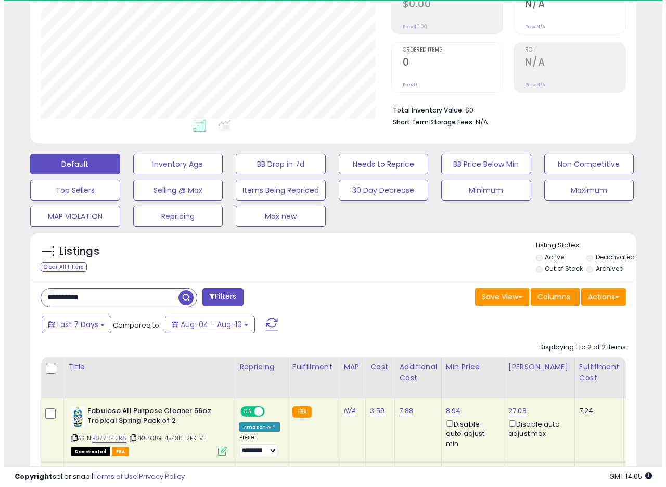
scroll to position [213, 351]
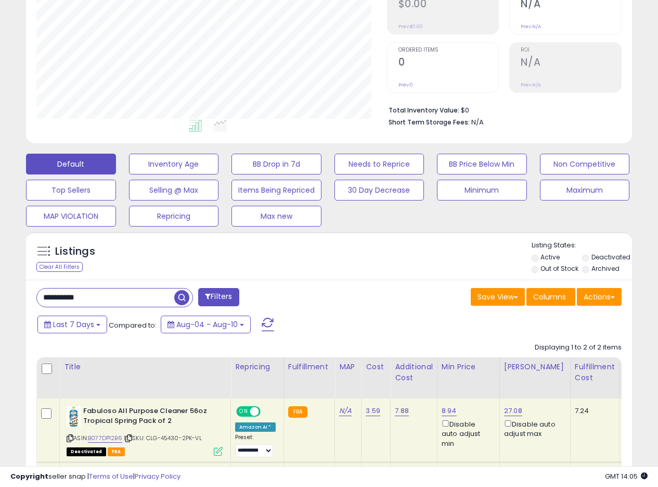
drag, startPoint x: 101, startPoint y: 294, endPoint x: 19, endPoint y: 281, distance: 83.8
click at [27, 283] on div "**********" at bounding box center [329, 423] width 606 height 289
paste input "text"
click at [185, 301] on span "button" at bounding box center [181, 297] width 15 height 15
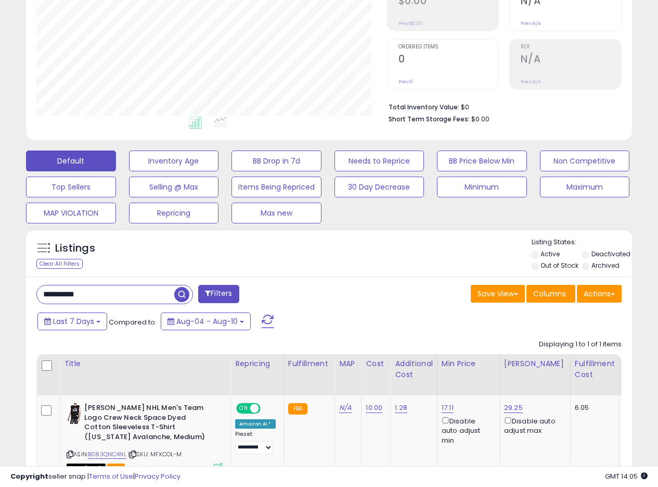
scroll to position [263, 0]
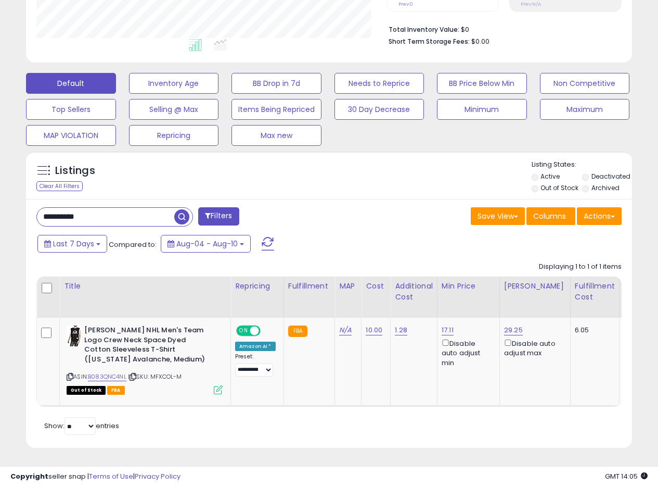
drag, startPoint x: 106, startPoint y: 206, endPoint x: 0, endPoint y: 201, distance: 106.3
click at [0, 202] on div "**********" at bounding box center [329, 133] width 658 height 708
paste input "text"
type input "**********"
click at [185, 210] on span "button" at bounding box center [181, 216] width 15 height 15
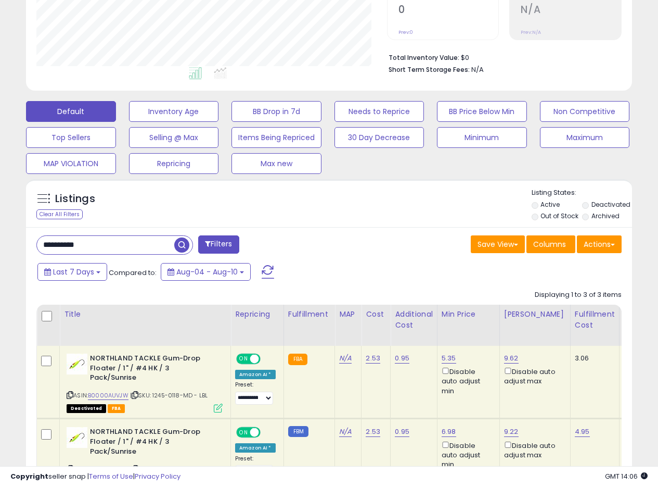
scroll to position [0, 0]
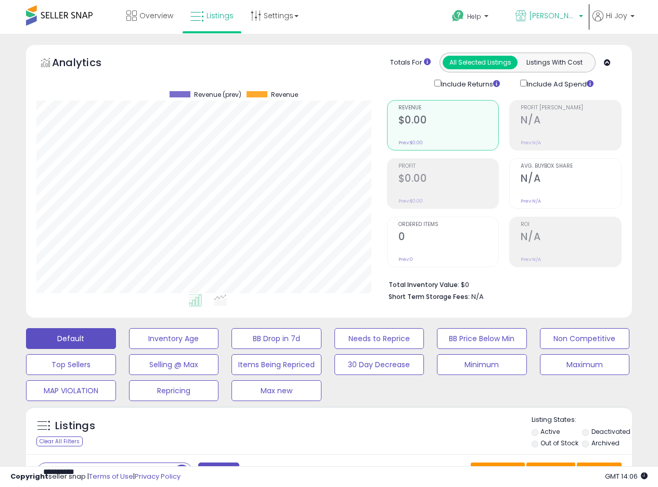
click at [561, 17] on span "[PERSON_NAME] [GEOGRAPHIC_DATA]" at bounding box center [552, 15] width 47 height 10
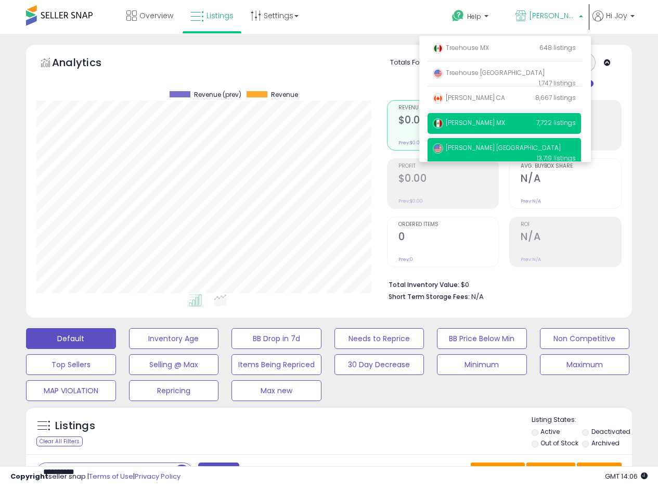
click at [461, 123] on span "[PERSON_NAME] MX" at bounding box center [469, 122] width 72 height 9
